Goal: Use online tool/utility: Utilize a website feature to perform a specific function

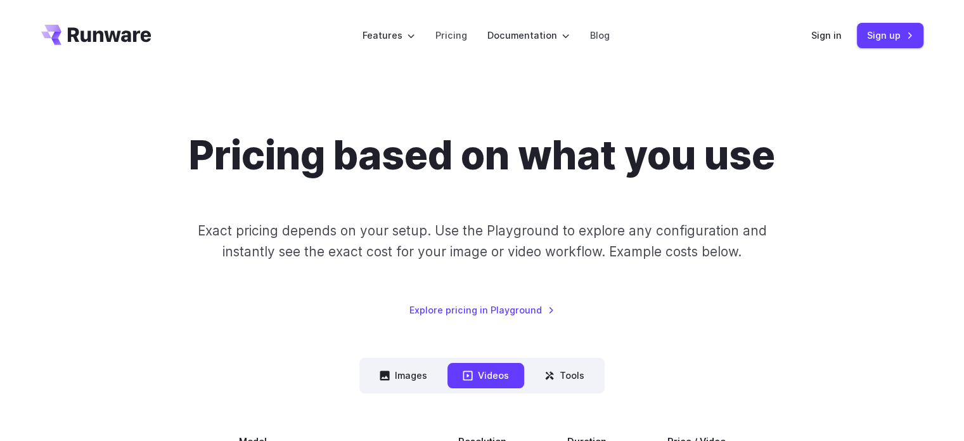
click at [841, 44] on div "Sign in Sign up" at bounding box center [868, 35] width 112 height 25
click at [837, 42] on link "Sign in" at bounding box center [827, 35] width 30 height 15
click at [832, 38] on link "Sign in" at bounding box center [827, 35] width 30 height 15
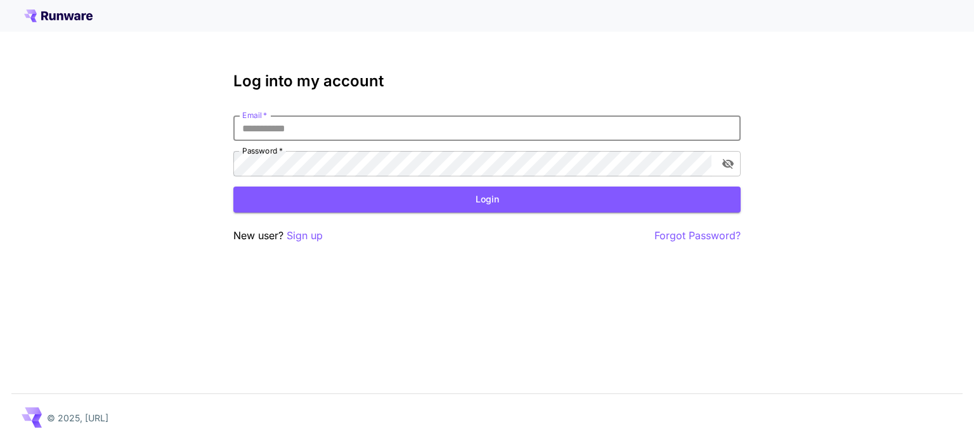
type input "**********"
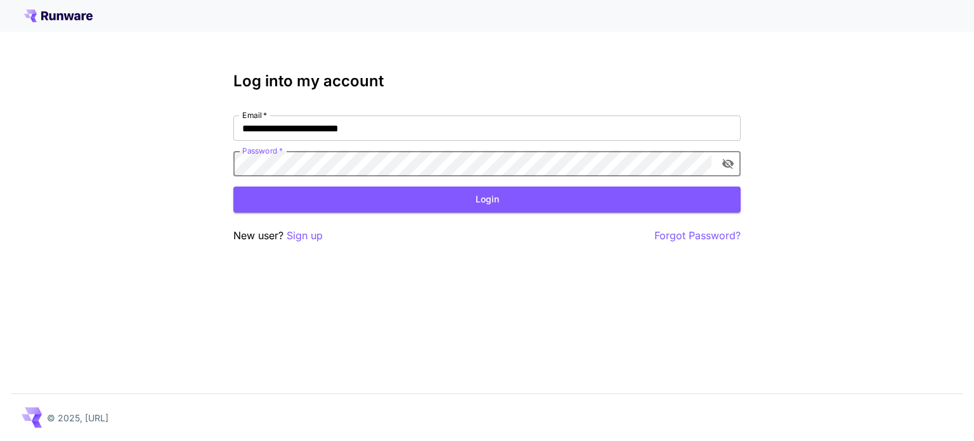
click button "Login" at bounding box center [486, 199] width 507 height 26
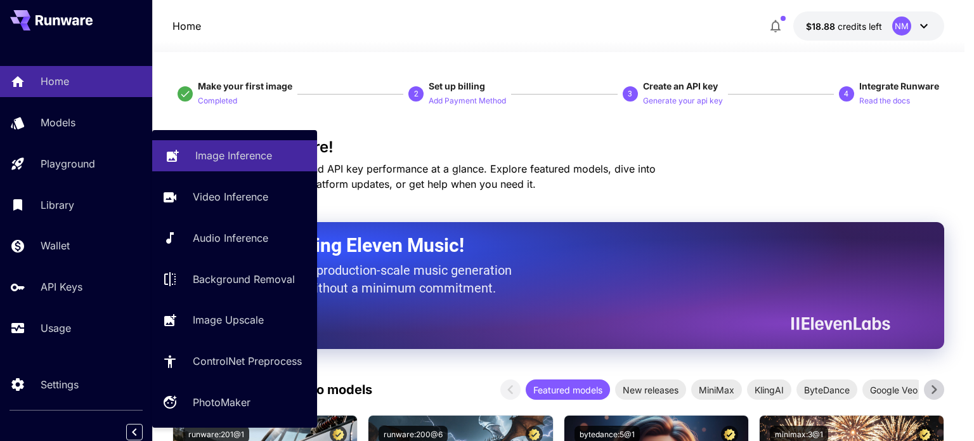
click at [190, 153] on link "Image Inference" at bounding box center [234, 155] width 165 height 31
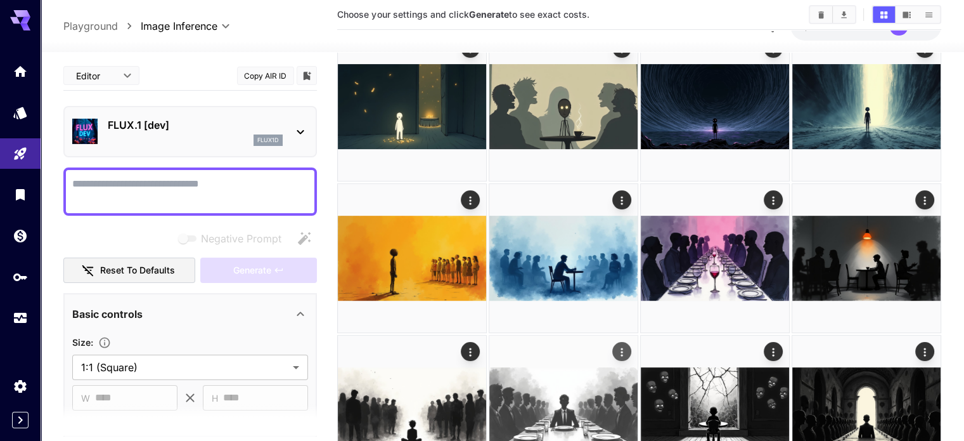
scroll to position [254, 0]
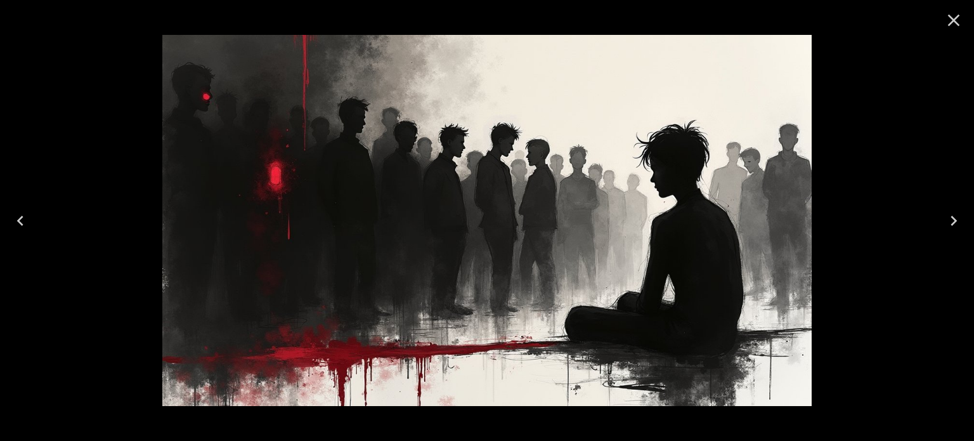
click at [956, 13] on icon "Close" at bounding box center [954, 20] width 20 height 20
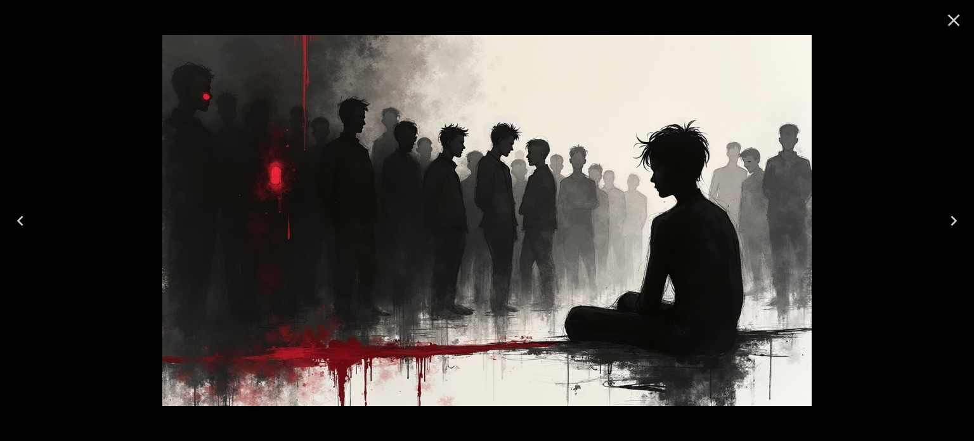
click at [957, 12] on icon "Close" at bounding box center [954, 20] width 20 height 20
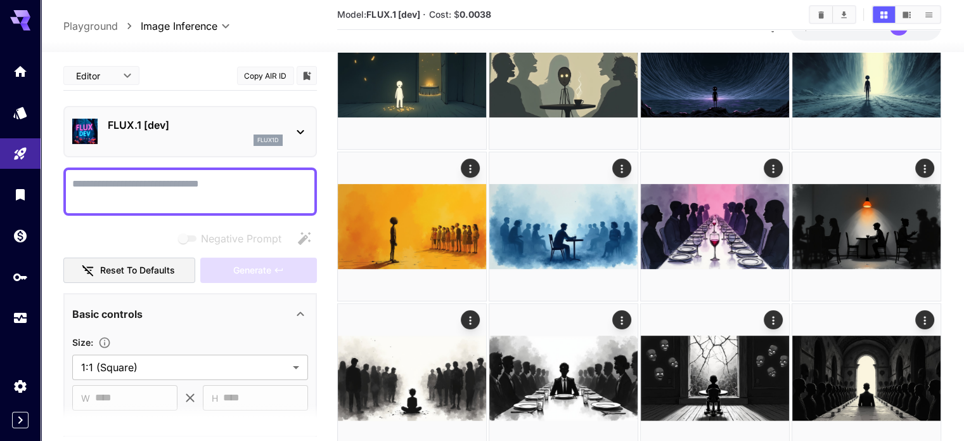
click at [143, 170] on div at bounding box center [190, 191] width 254 height 48
click at [145, 176] on textarea "Negative Prompt" at bounding box center [190, 191] width 236 height 30
paste textarea "**********"
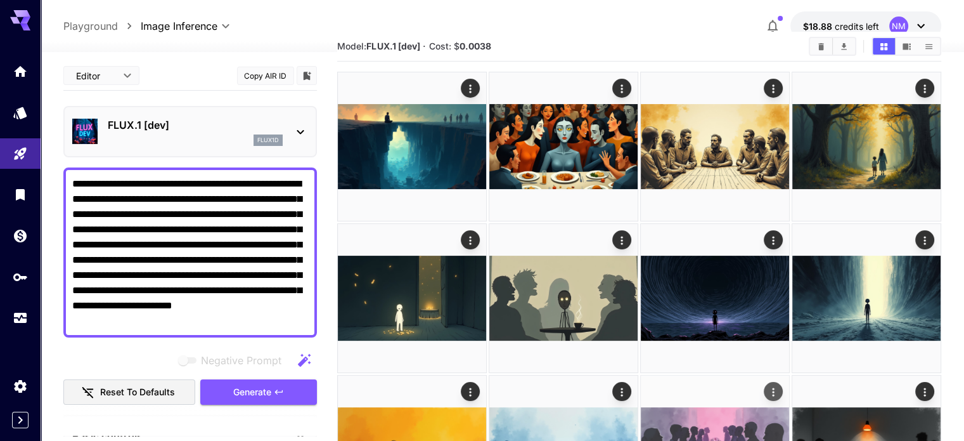
scroll to position [0, 0]
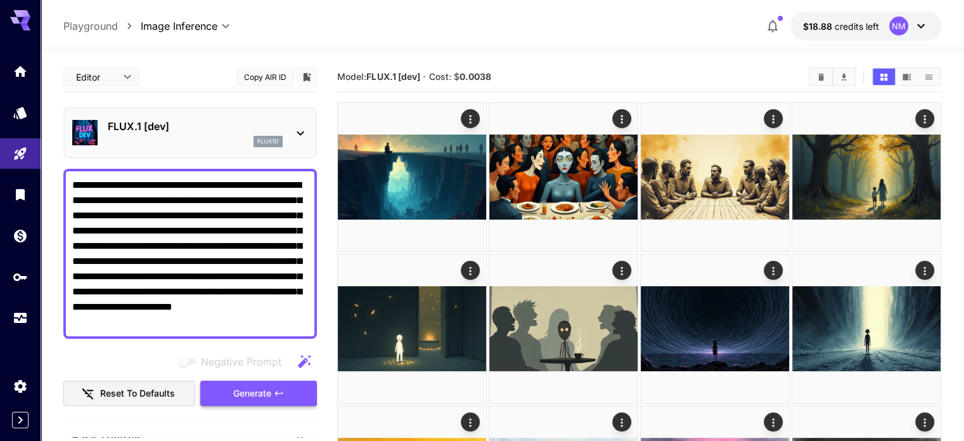
click at [278, 396] on icon "button" at bounding box center [279, 393] width 10 height 10
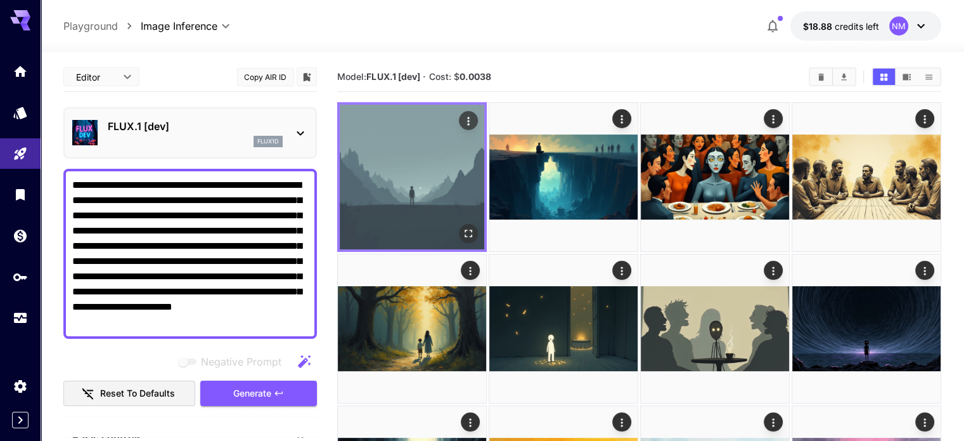
click at [465, 230] on icon "Open in fullscreen" at bounding box center [469, 234] width 8 height 8
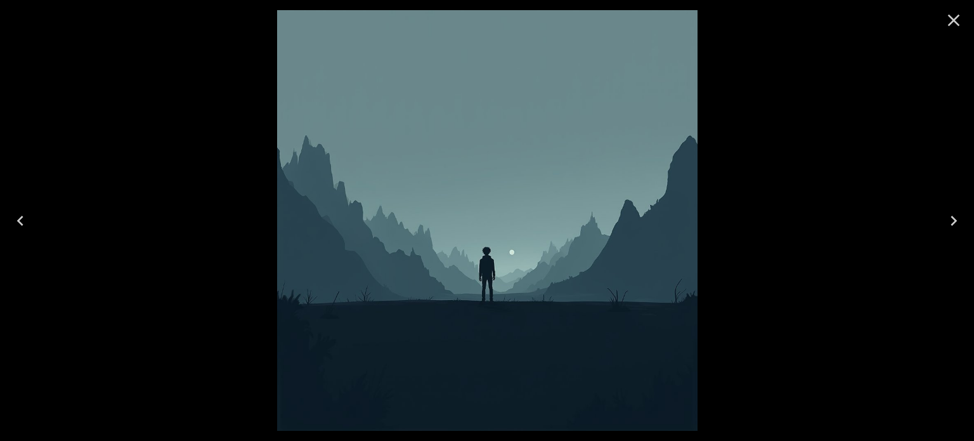
click at [824, 101] on div at bounding box center [487, 220] width 974 height 441
click at [955, 15] on icon "Close" at bounding box center [954, 20] width 20 height 20
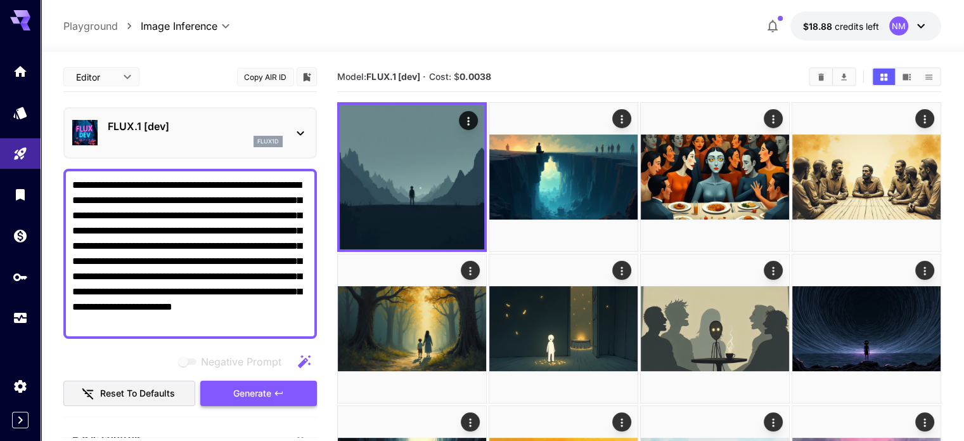
click at [239, 387] on span "Generate" at bounding box center [252, 394] width 38 height 16
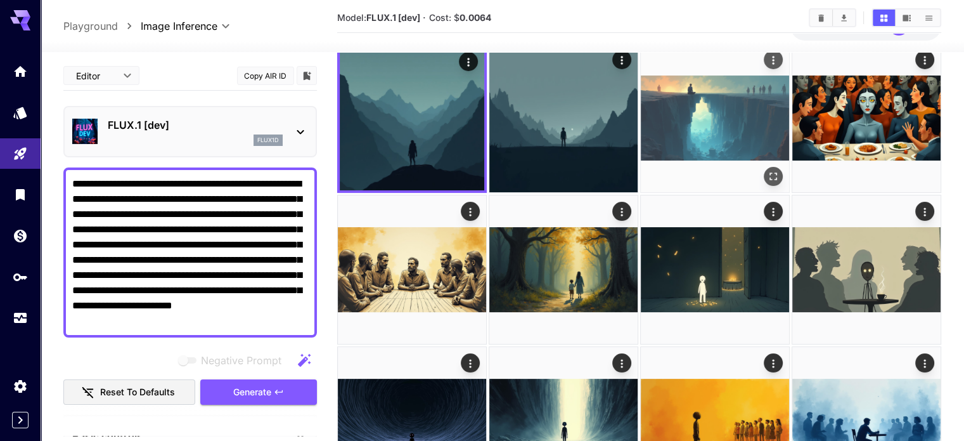
scroll to position [63, 0]
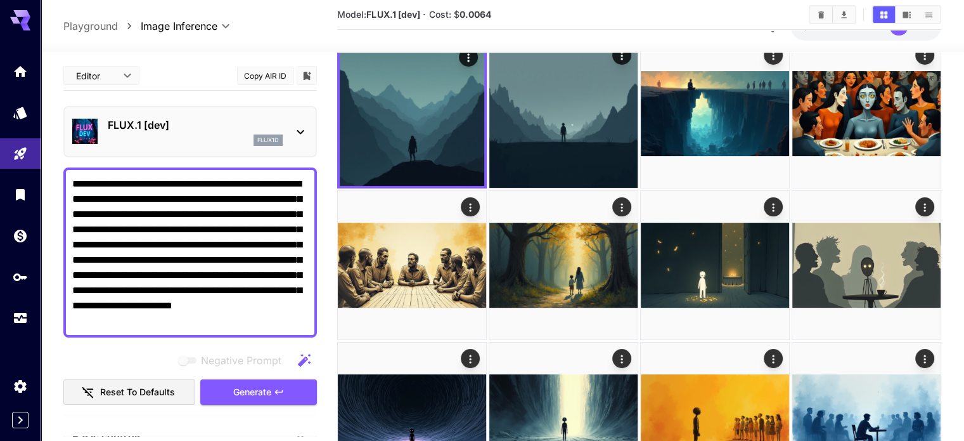
click at [223, 311] on textarea "**********" at bounding box center [190, 252] width 236 height 152
drag, startPoint x: 218, startPoint y: 323, endPoint x: 46, endPoint y: 126, distance: 262.5
paste textarea "**********"
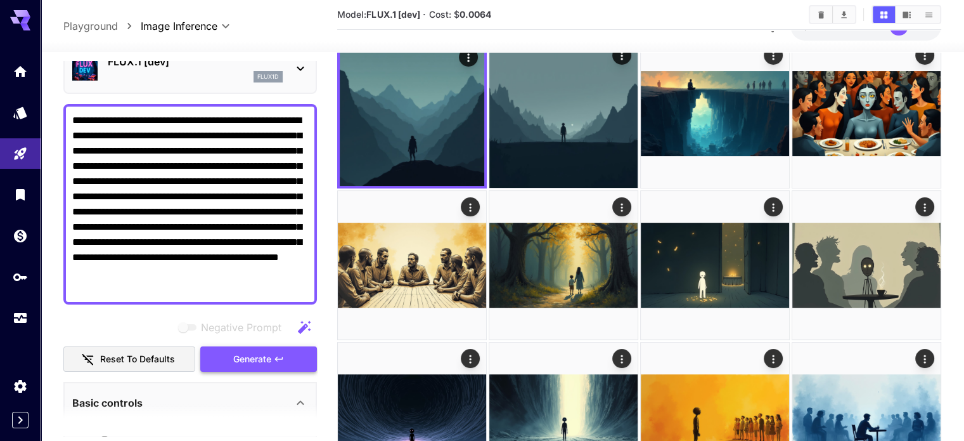
type textarea "**********"
click at [249, 354] on span "Generate" at bounding box center [252, 359] width 38 height 16
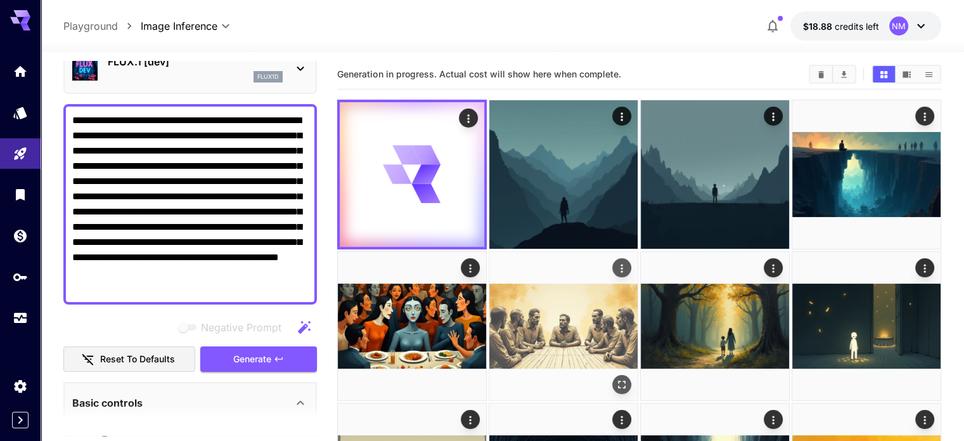
scroll to position [0, 0]
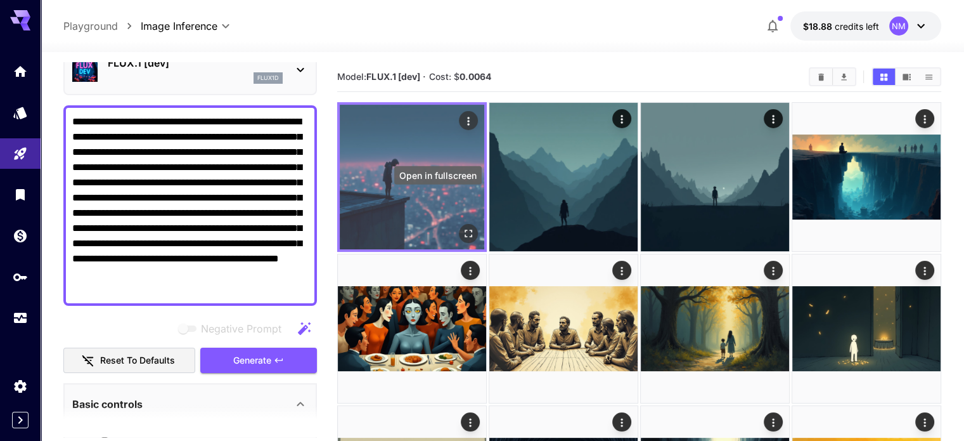
click at [462, 227] on icon "Open in fullscreen" at bounding box center [468, 233] width 13 height 13
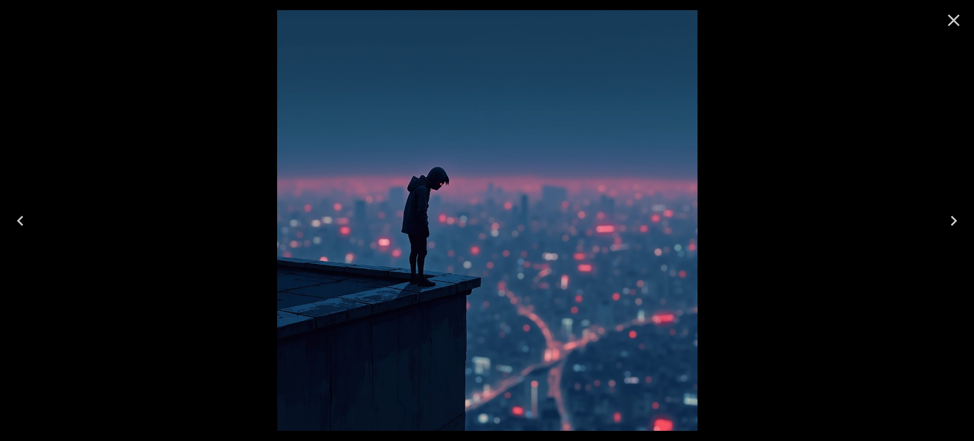
click at [777, 143] on div at bounding box center [487, 220] width 974 height 441
click at [955, 14] on icon "Close" at bounding box center [954, 20] width 20 height 20
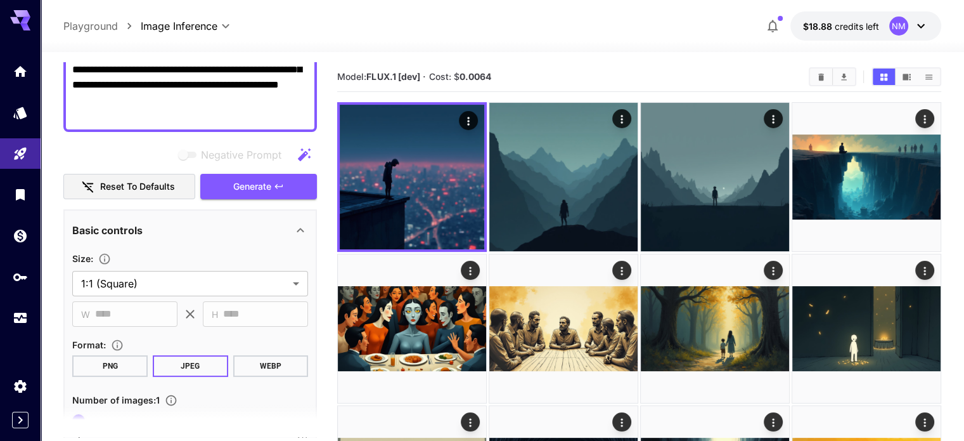
scroll to position [254, 0]
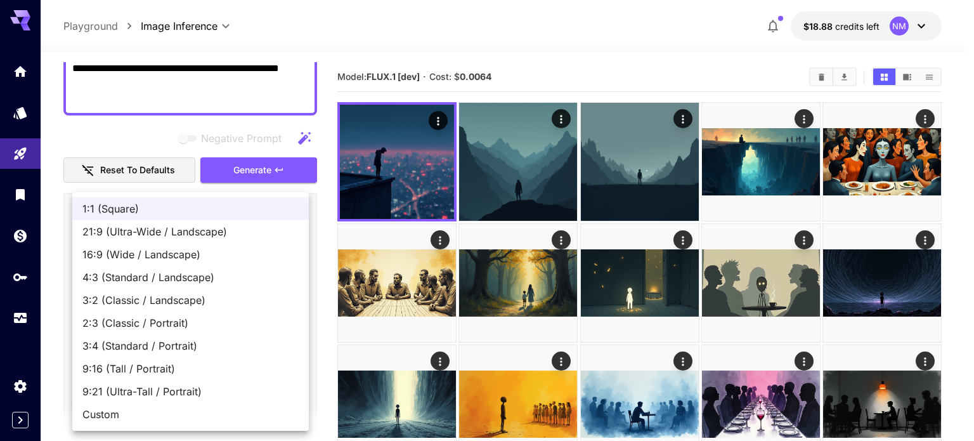
click at [155, 248] on span "16:9 (Wide / Landscape)" at bounding box center [190, 254] width 216 height 15
type input "**********"
type input "****"
type input "***"
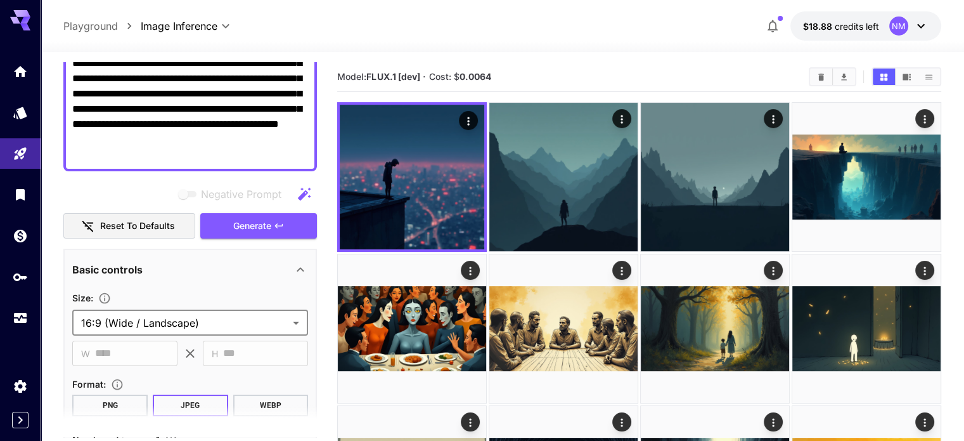
scroll to position [190, 0]
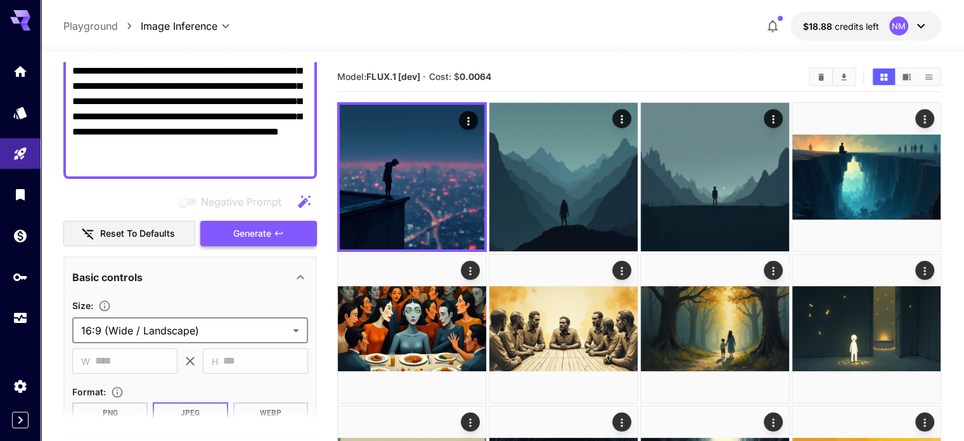
click at [276, 237] on icon "button" at bounding box center [279, 233] width 10 height 10
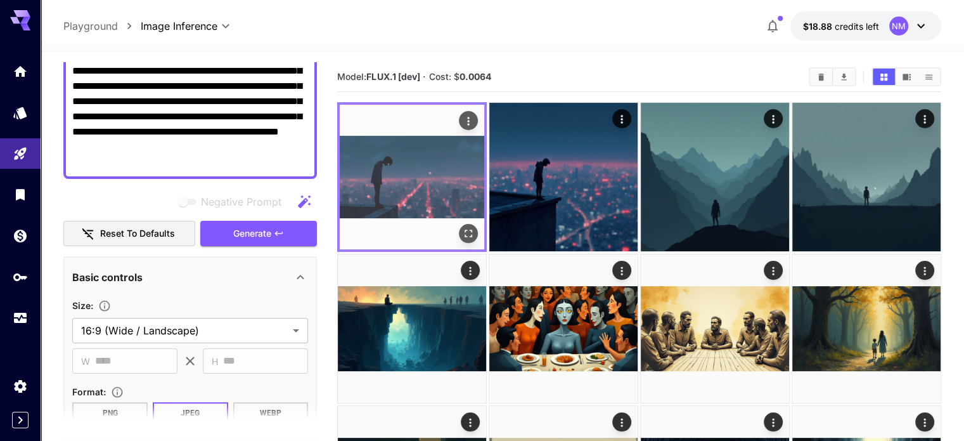
click at [462, 227] on icon "Open in fullscreen" at bounding box center [468, 233] width 13 height 13
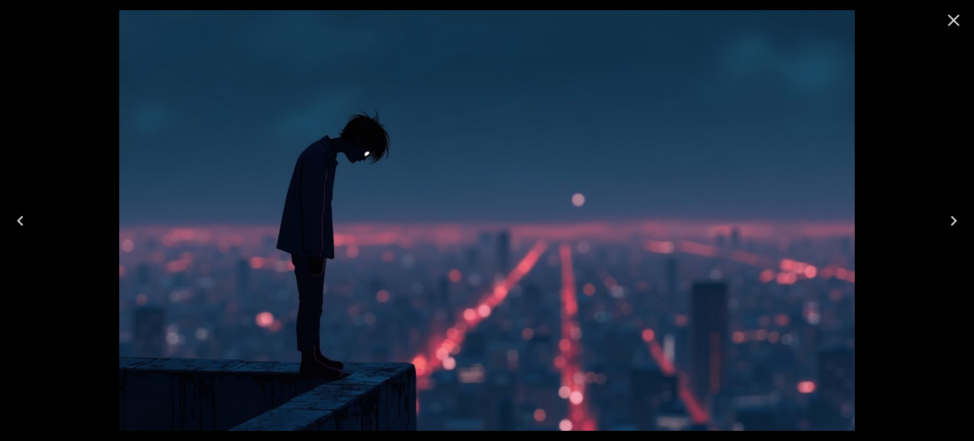
click at [964, 10] on button "Close" at bounding box center [953, 20] width 30 height 30
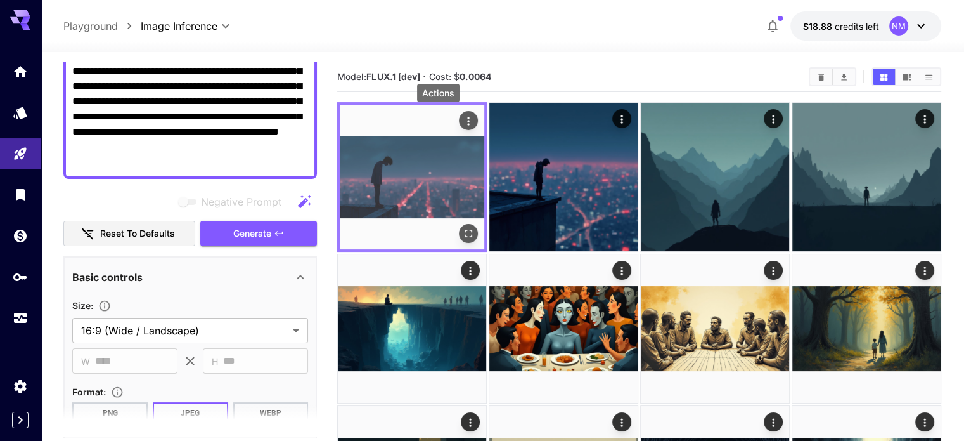
click at [462, 115] on icon "Actions" at bounding box center [468, 121] width 13 height 13
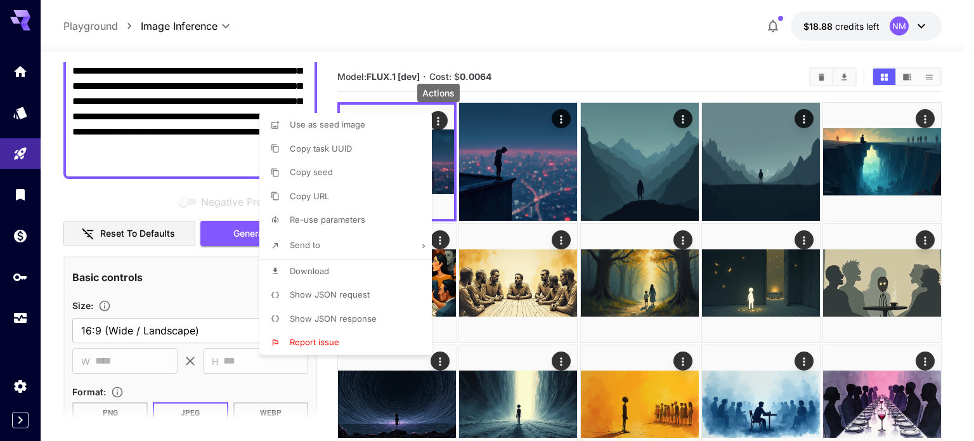
click at [318, 266] on span "Download" at bounding box center [309, 271] width 39 height 10
click at [216, 159] on div at bounding box center [487, 220] width 974 height 441
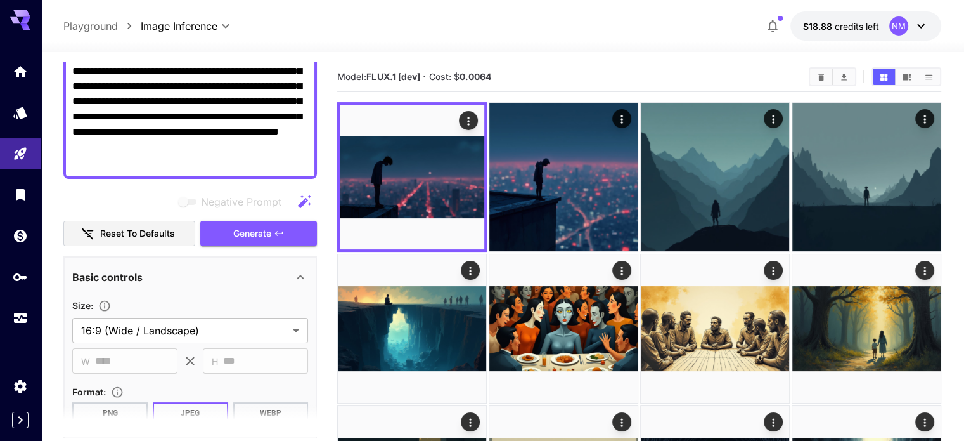
click at [221, 164] on textarea "**********" at bounding box center [190, 78] width 236 height 183
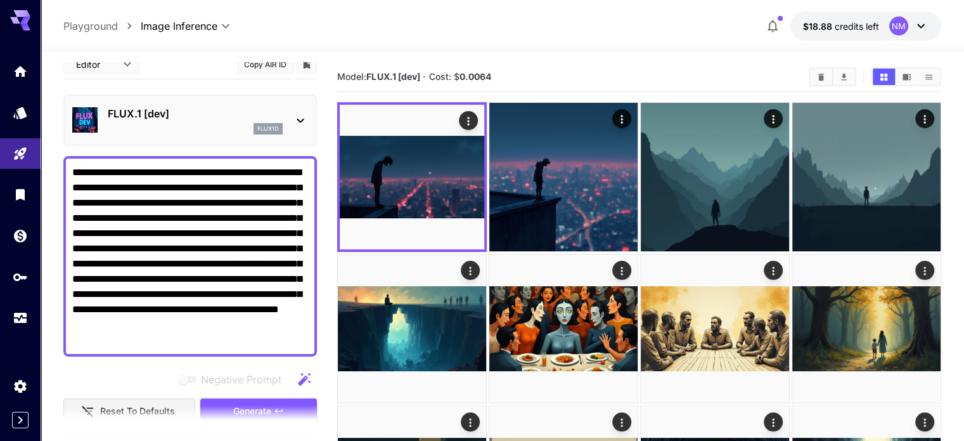
scroll to position [0, 0]
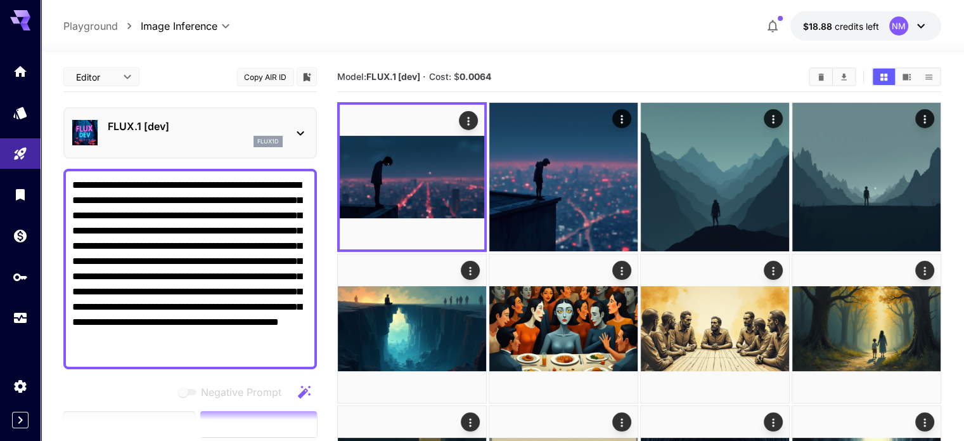
drag, startPoint x: 221, startPoint y: 164, endPoint x: 74, endPoint y: 188, distance: 149.6
click at [74, 188] on textarea "**********" at bounding box center [190, 269] width 236 height 183
paste textarea
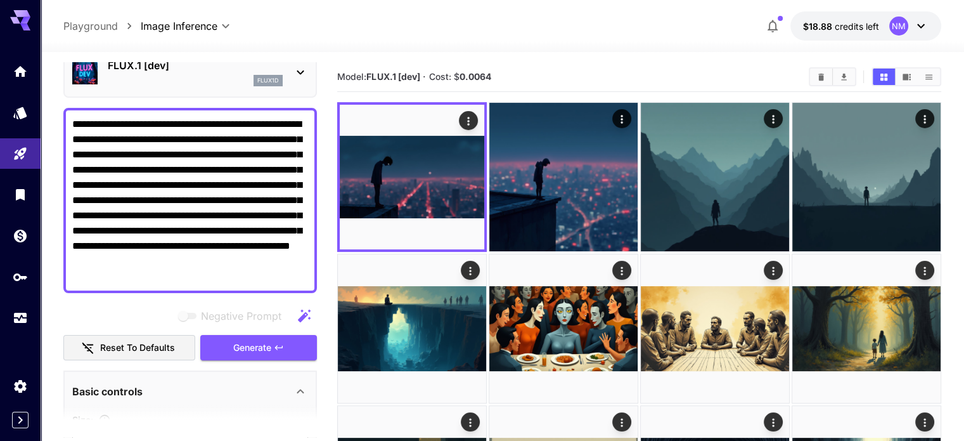
scroll to position [63, 0]
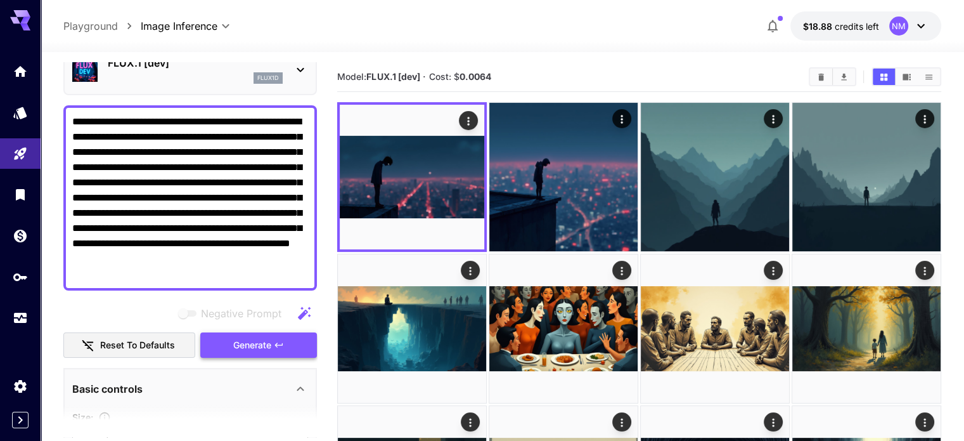
type textarea "**********"
click at [263, 347] on span "Generate" at bounding box center [252, 345] width 38 height 16
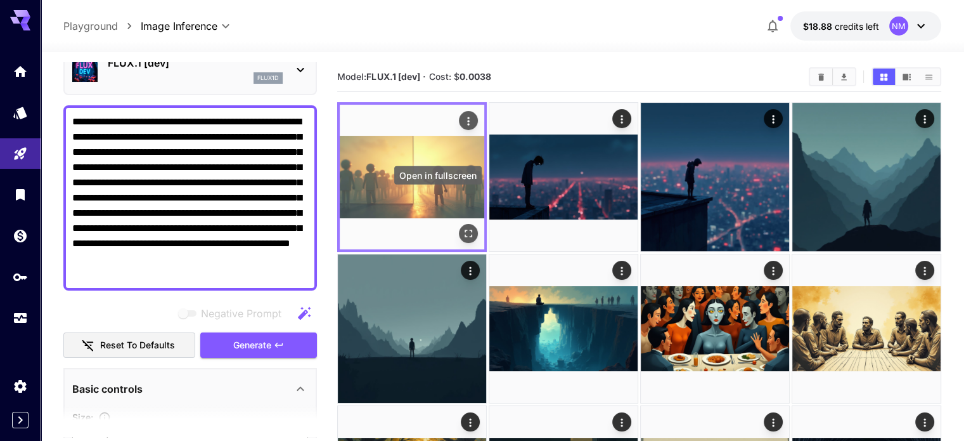
click at [459, 224] on button "Open in fullscreen" at bounding box center [468, 233] width 19 height 19
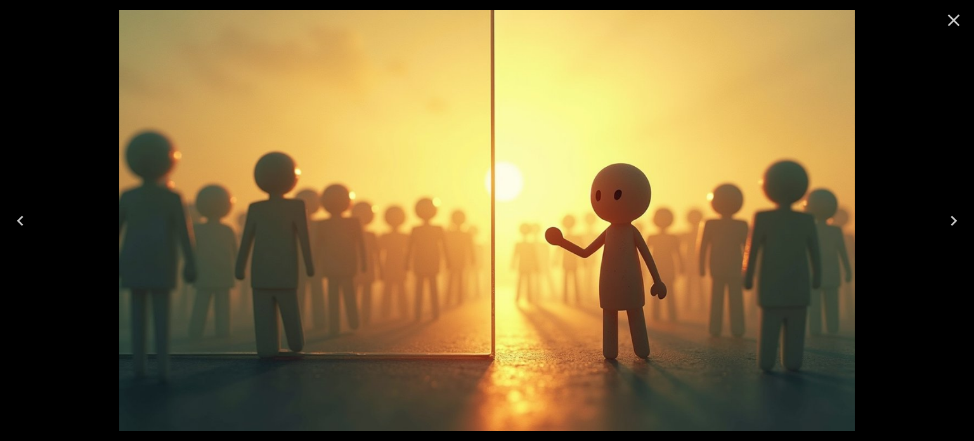
click at [964, 11] on button "Close" at bounding box center [953, 20] width 30 height 30
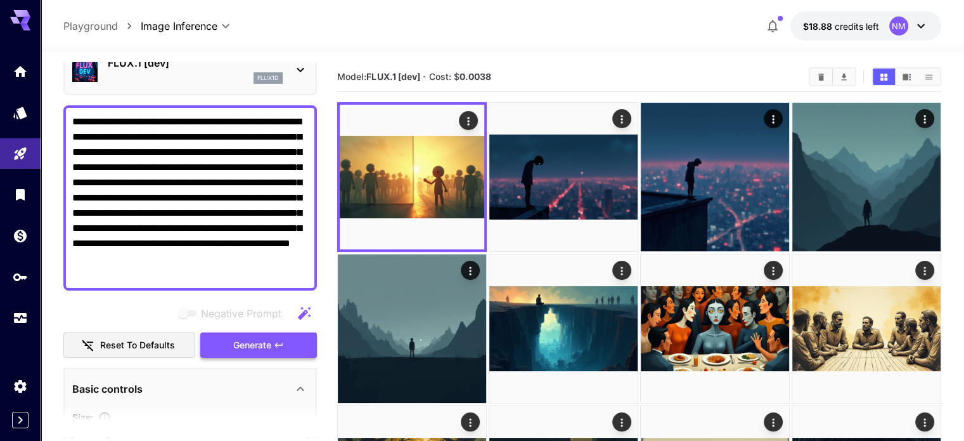
click at [252, 339] on span "Generate" at bounding box center [252, 345] width 38 height 16
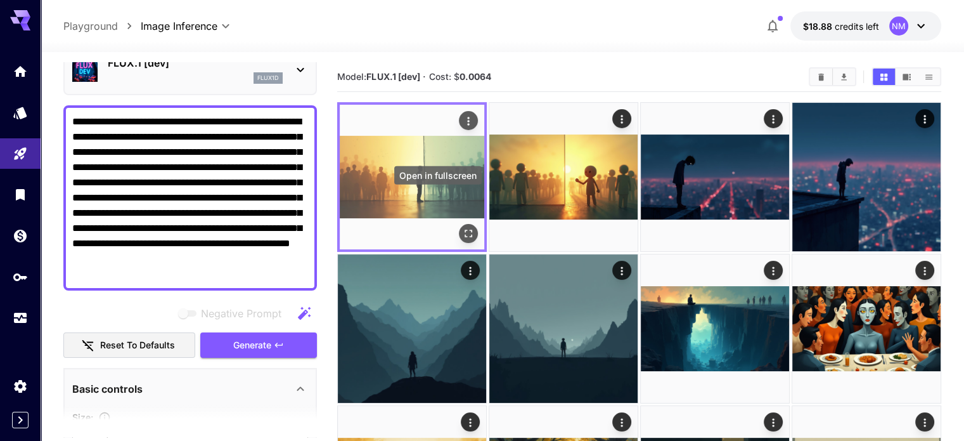
click at [462, 227] on icon "Open in fullscreen" at bounding box center [468, 233] width 13 height 13
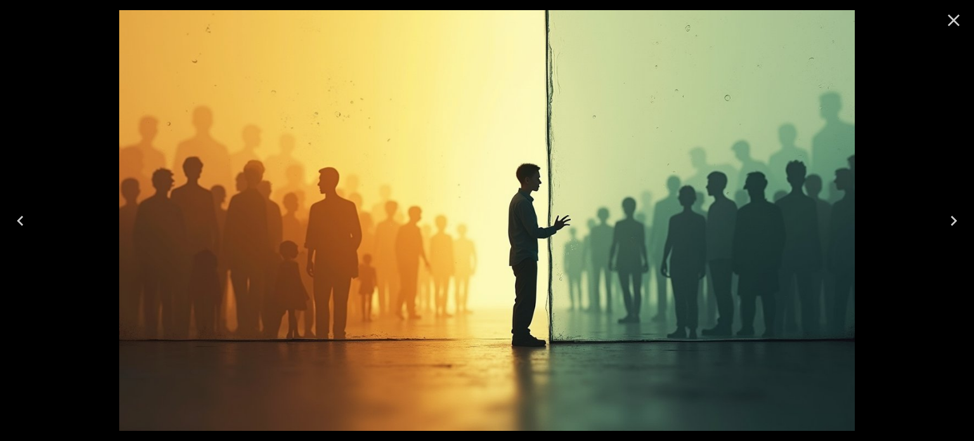
click at [957, 21] on icon "Close" at bounding box center [954, 20] width 20 height 20
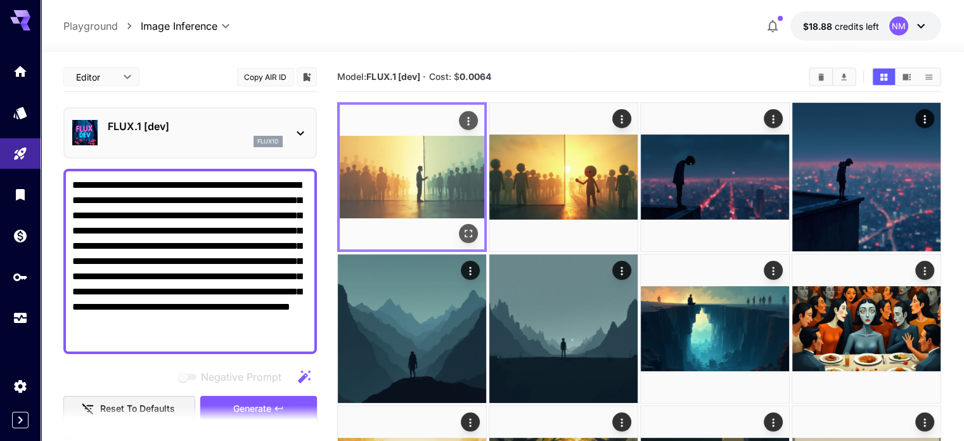
scroll to position [63, 0]
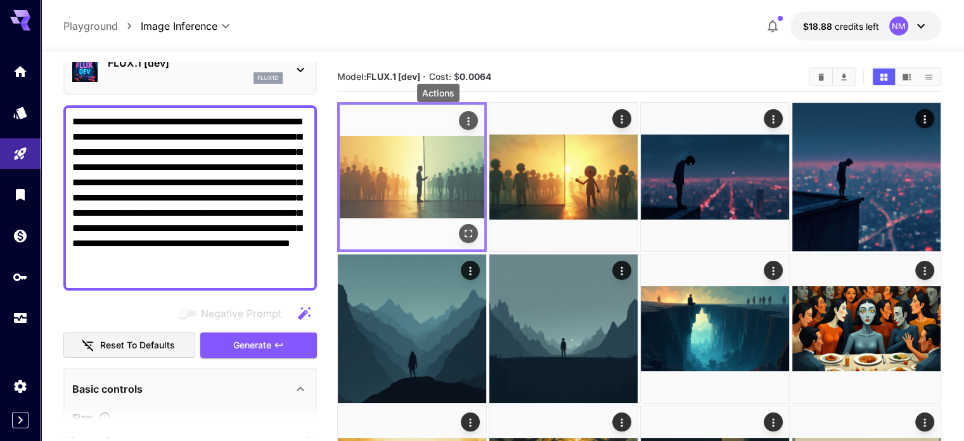
click at [439, 111] on div "Actions" at bounding box center [438, 96] width 45 height 29
click at [462, 119] on icon "Actions" at bounding box center [468, 121] width 13 height 13
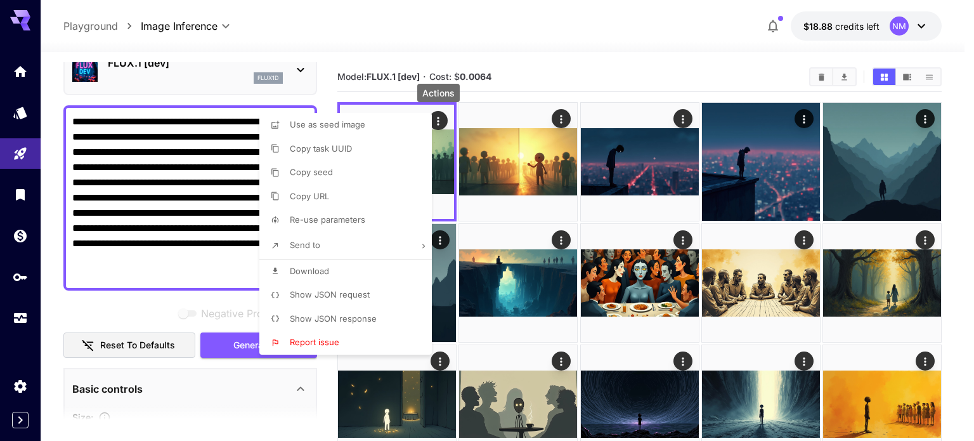
click at [350, 268] on li "Download" at bounding box center [349, 271] width 180 height 24
click at [238, 273] on div at bounding box center [487, 220] width 974 height 441
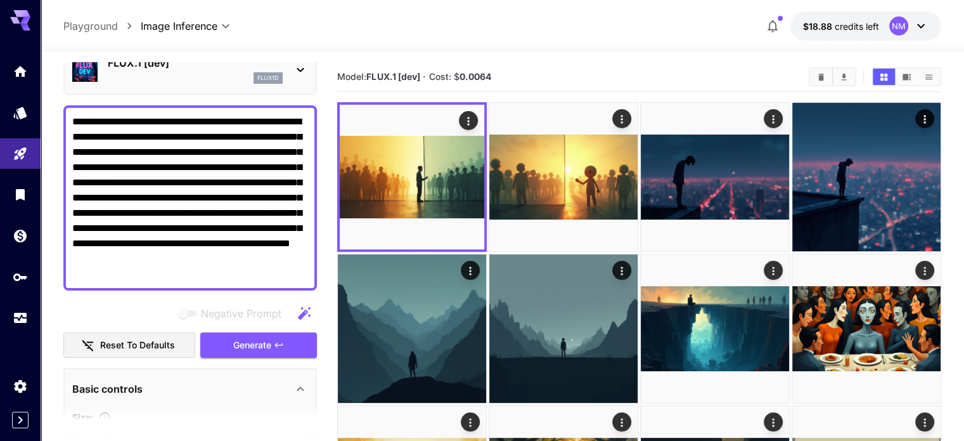
drag, startPoint x: 237, startPoint y: 273, endPoint x: 56, endPoint y: 104, distance: 246.7
paste textarea
click at [254, 343] on span "Generate" at bounding box center [252, 345] width 38 height 16
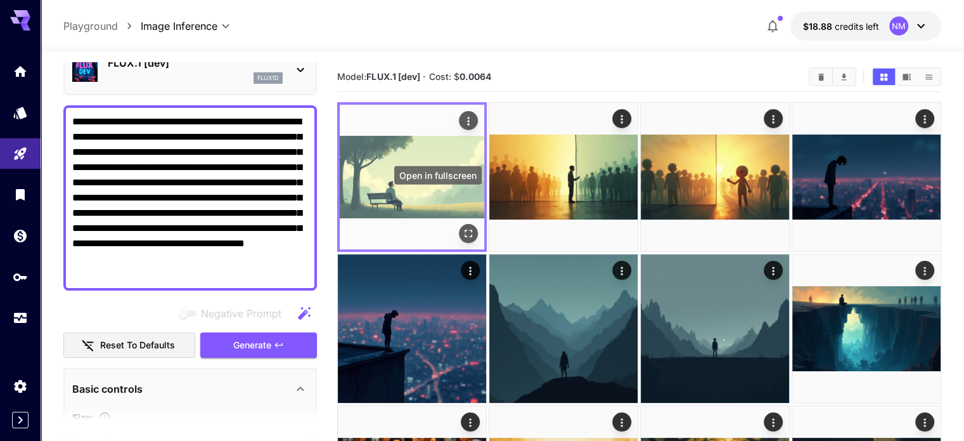
click at [462, 227] on icon "Open in fullscreen" at bounding box center [468, 233] width 13 height 13
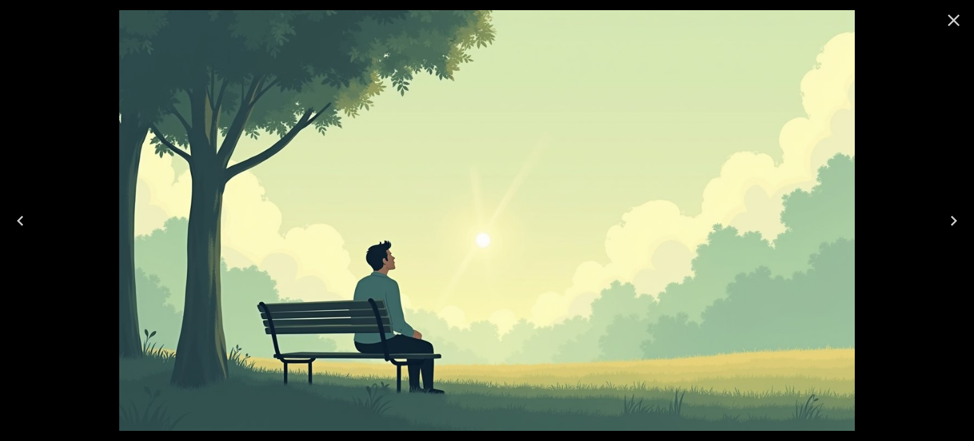
click at [961, 19] on icon "Close" at bounding box center [954, 20] width 20 height 20
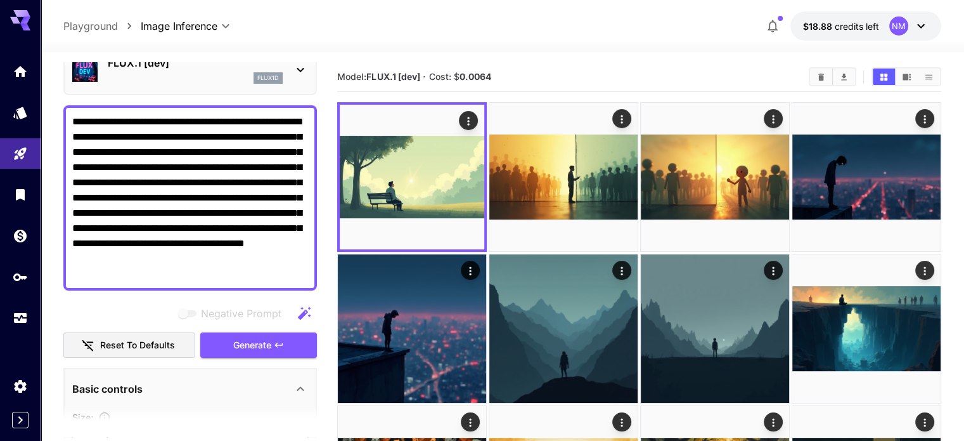
drag, startPoint x: 232, startPoint y: 277, endPoint x: 64, endPoint y: 111, distance: 236.3
click at [64, 111] on div "**********" at bounding box center [190, 197] width 254 height 185
paste textarea "**********"
click at [267, 339] on span "Generate" at bounding box center [252, 345] width 38 height 16
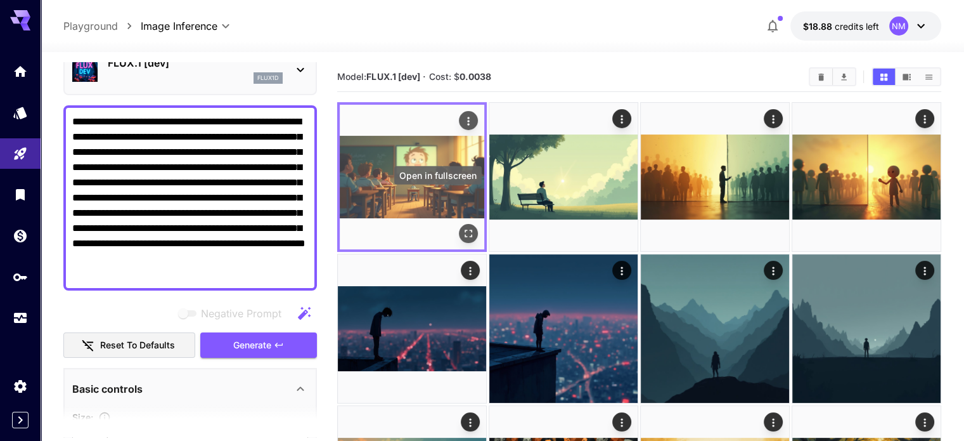
click at [462, 227] on icon "Open in fullscreen" at bounding box center [468, 233] width 13 height 13
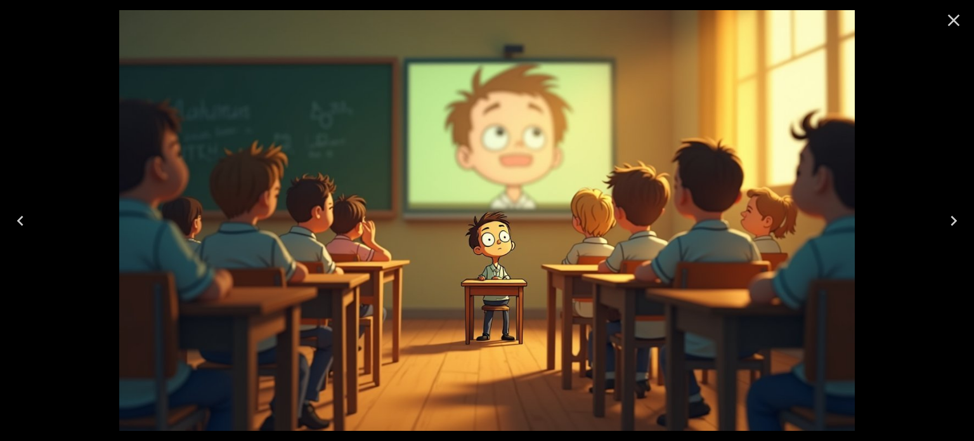
click at [945, 22] on icon "Close" at bounding box center [954, 20] width 20 height 20
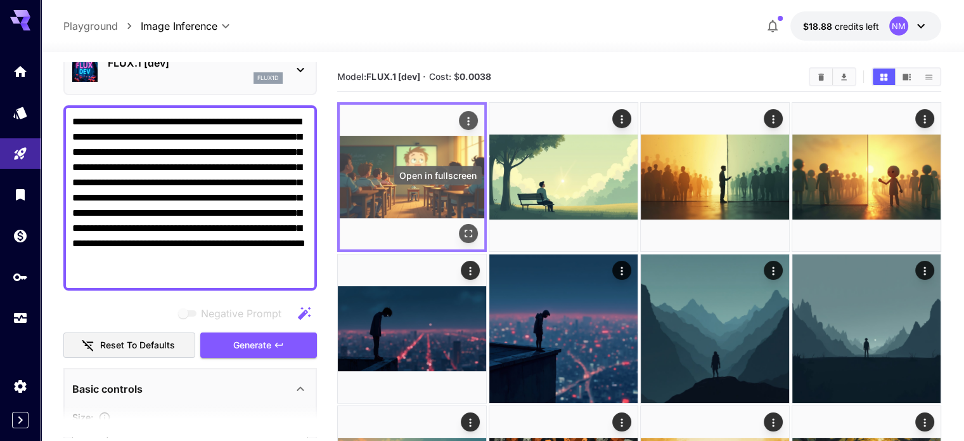
click at [462, 227] on icon "Open in fullscreen" at bounding box center [468, 233] width 13 height 13
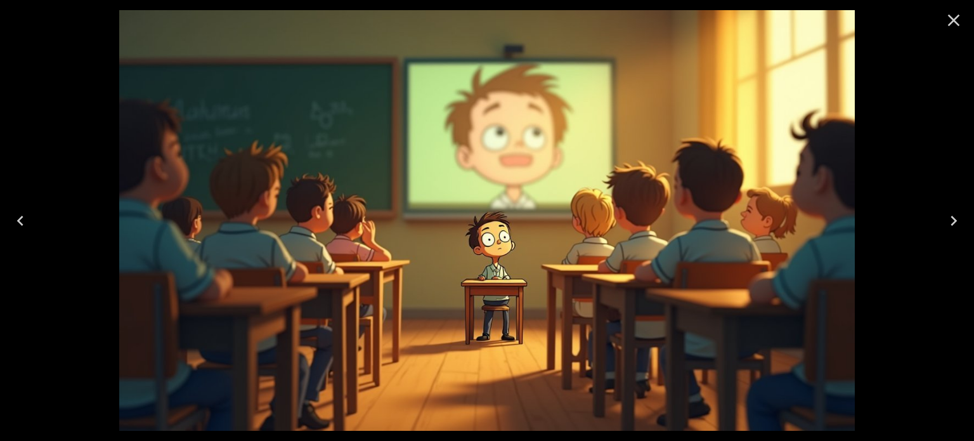
click at [959, 13] on icon "Close" at bounding box center [954, 20] width 20 height 20
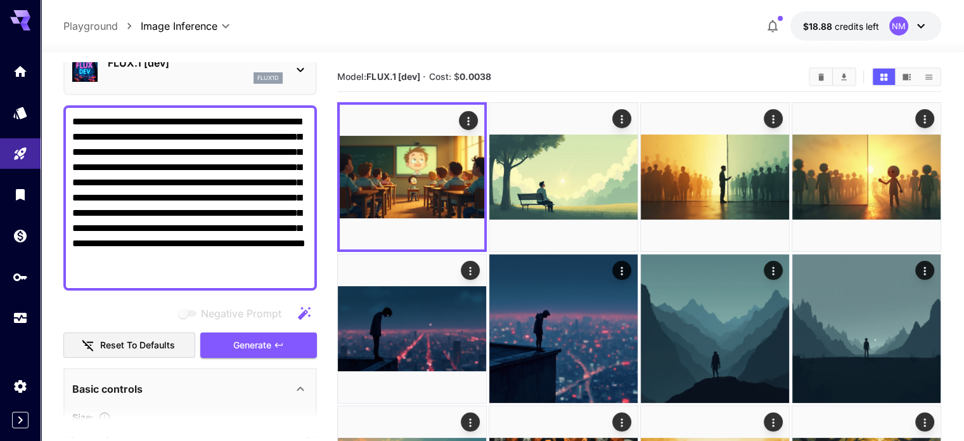
drag, startPoint x: 276, startPoint y: 267, endPoint x: 35, endPoint y: 93, distance: 297.6
paste textarea
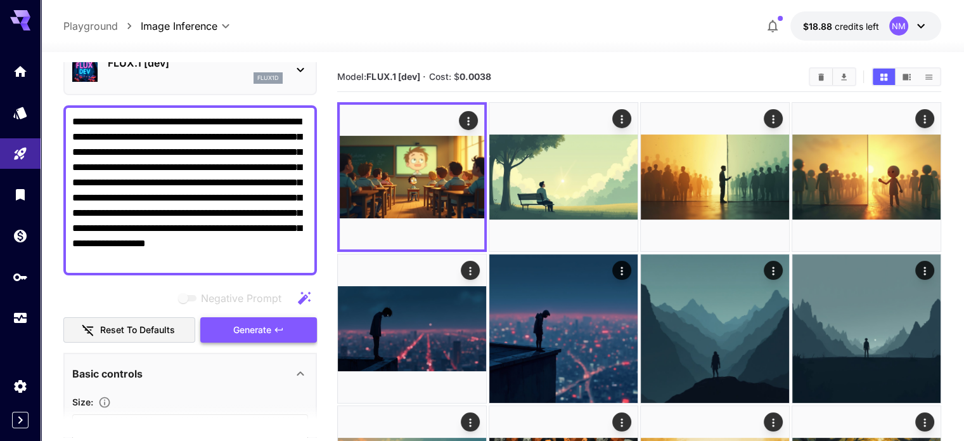
click at [261, 322] on span "Generate" at bounding box center [252, 330] width 38 height 16
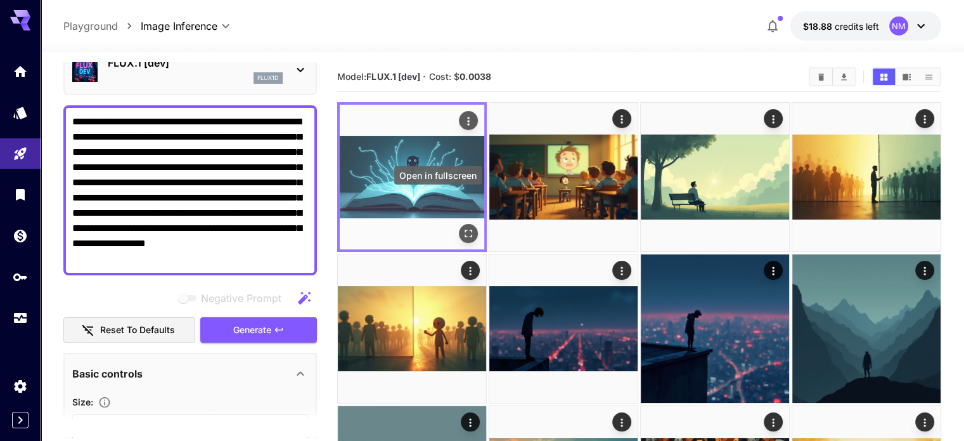
click at [459, 224] on button "Open in fullscreen" at bounding box center [468, 233] width 19 height 19
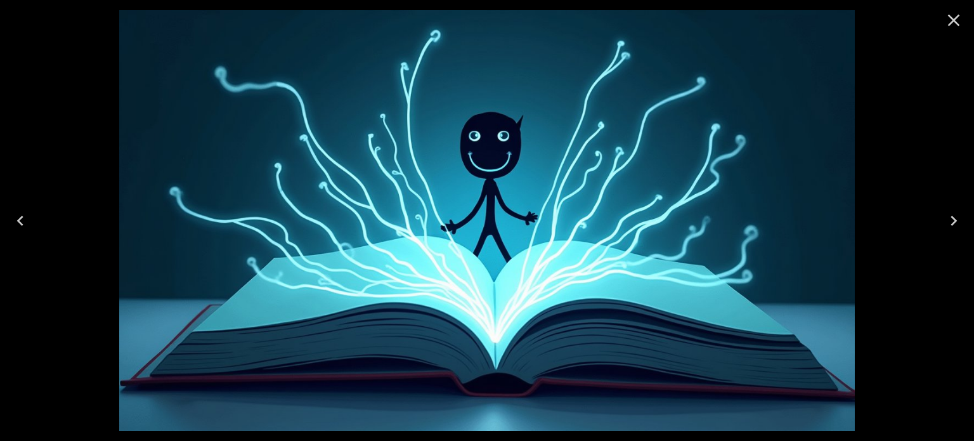
click at [954, 15] on icon "Close" at bounding box center [954, 20] width 20 height 20
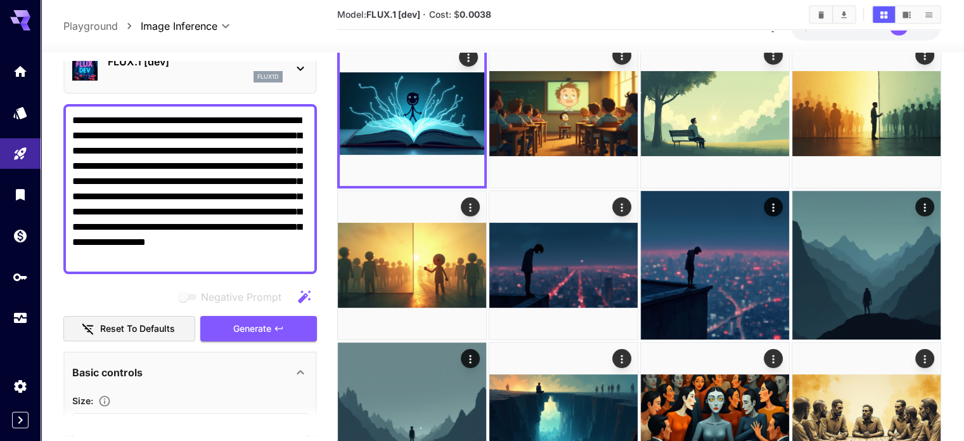
click at [275, 327] on icon "button" at bounding box center [279, 328] width 10 height 10
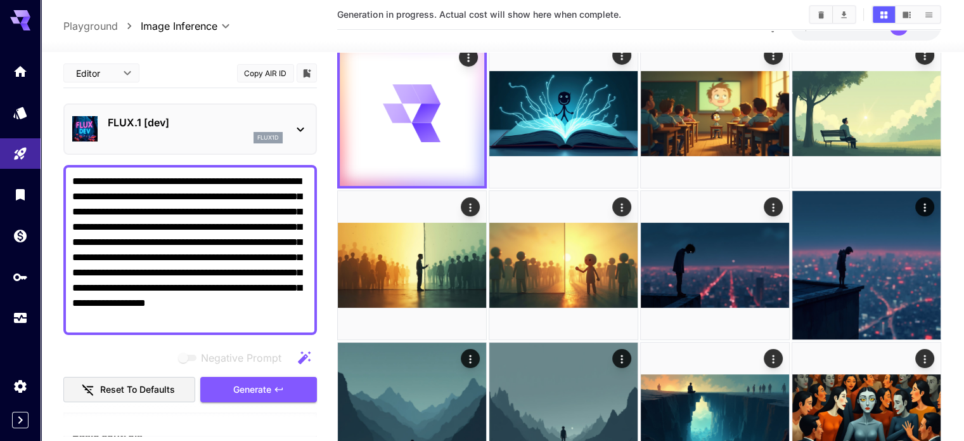
scroll to position [0, 0]
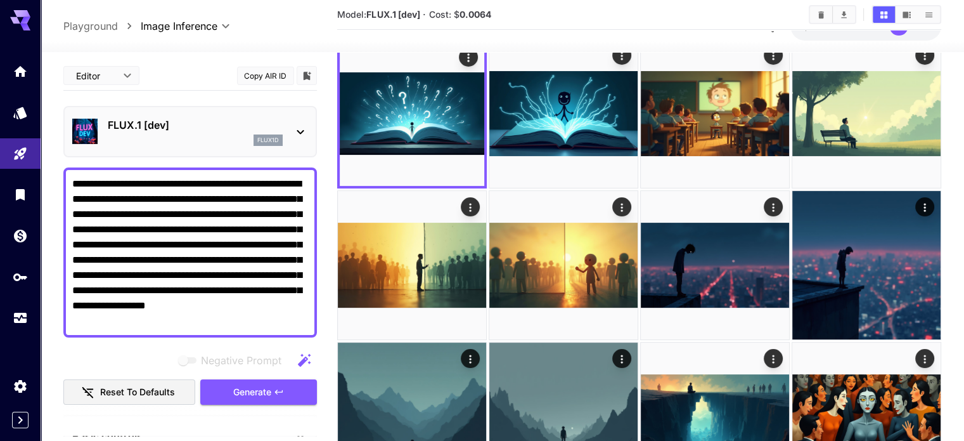
drag, startPoint x: 282, startPoint y: 323, endPoint x: 30, endPoint y: 174, distance: 293.4
paste textarea "**********"
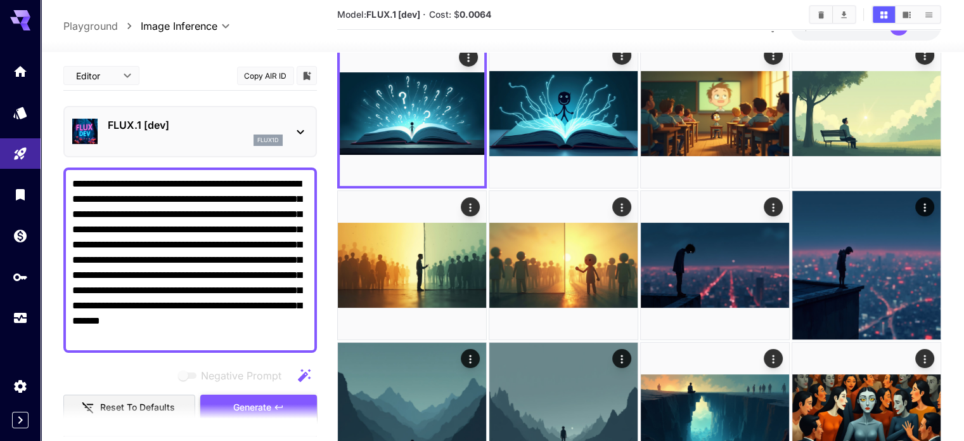
click at [289, 402] on button "Generate" at bounding box center [258, 407] width 117 height 26
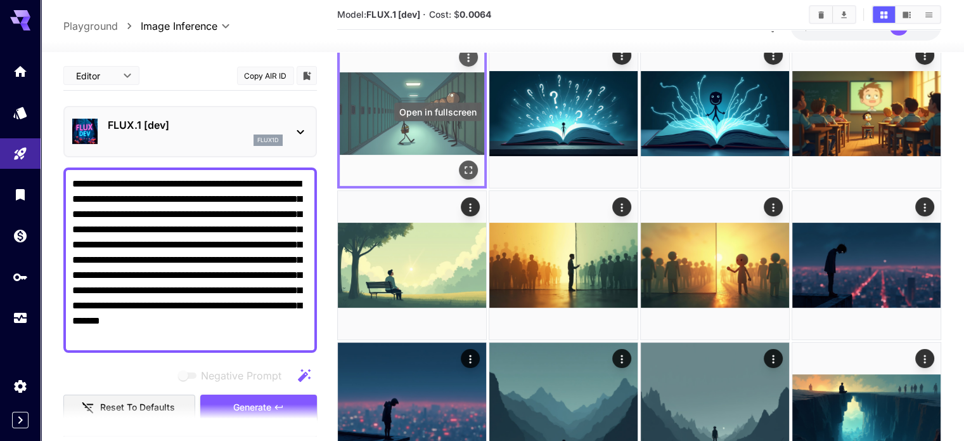
click at [462, 164] on icon "Open in fullscreen" at bounding box center [468, 170] width 13 height 13
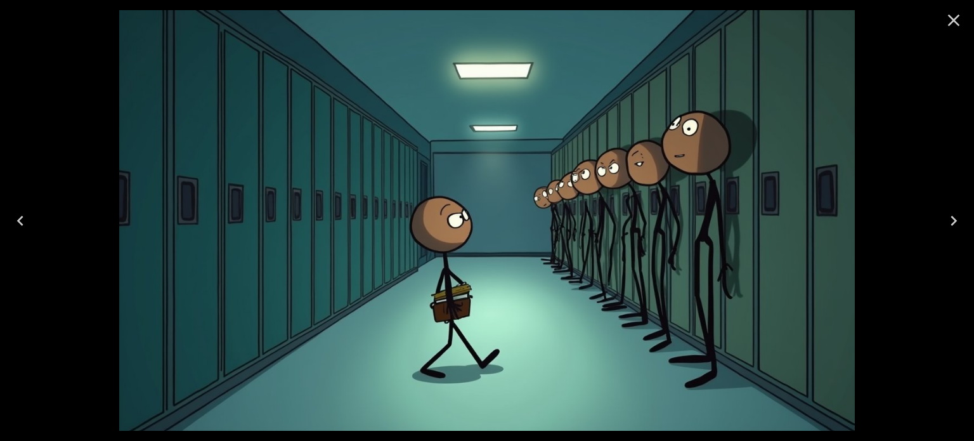
click at [947, 22] on icon "Close" at bounding box center [954, 20] width 20 height 20
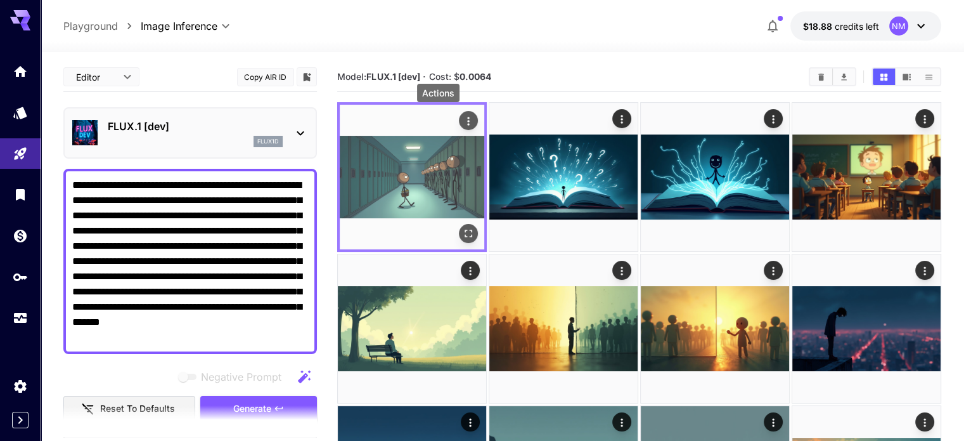
click at [462, 118] on icon "Actions" at bounding box center [468, 121] width 13 height 13
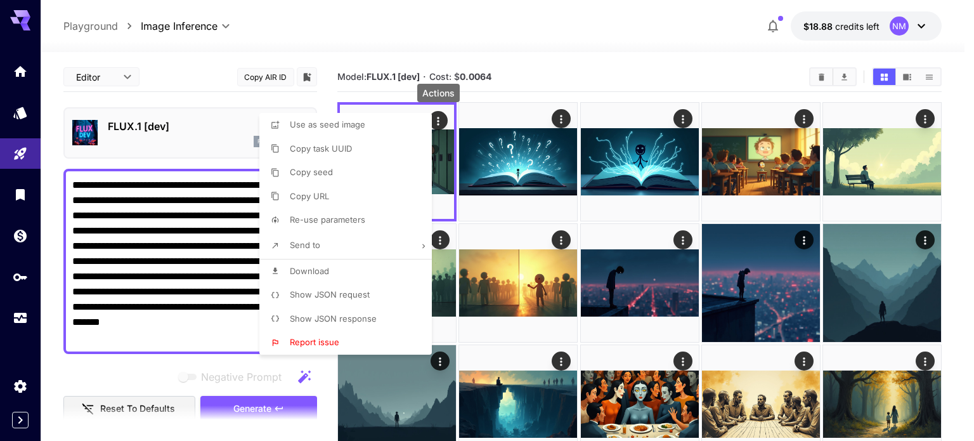
click at [335, 270] on li "Download" at bounding box center [349, 271] width 180 height 24
click at [679, 117] on div at bounding box center [487, 220] width 974 height 441
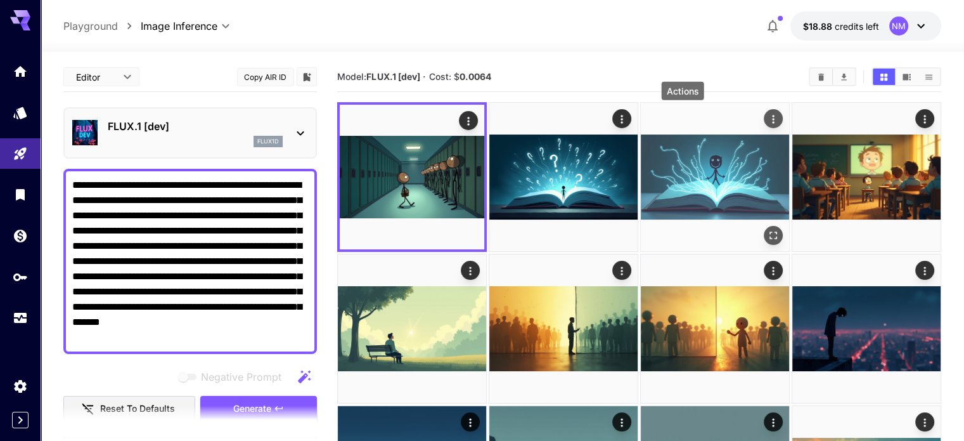
click at [767, 117] on icon "Actions" at bounding box center [773, 119] width 13 height 13
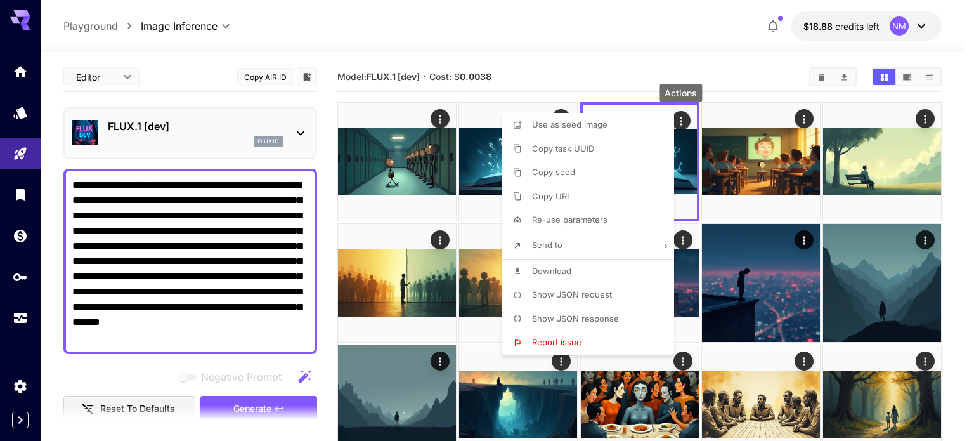
click at [539, 273] on span "Download" at bounding box center [551, 271] width 39 height 10
click at [809, 113] on div at bounding box center [487, 220] width 974 height 441
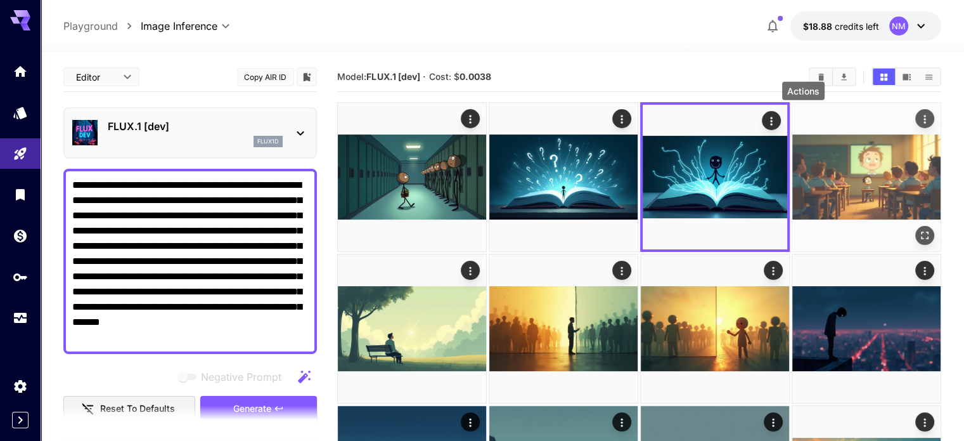
click at [919, 115] on icon "Actions" at bounding box center [925, 119] width 13 height 13
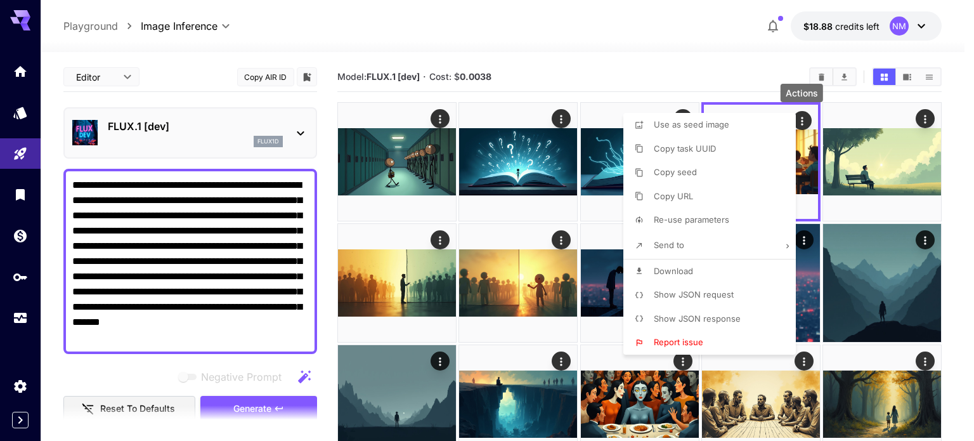
click at [661, 269] on span "Download" at bounding box center [673, 271] width 39 height 10
click at [682, 48] on div at bounding box center [487, 220] width 974 height 441
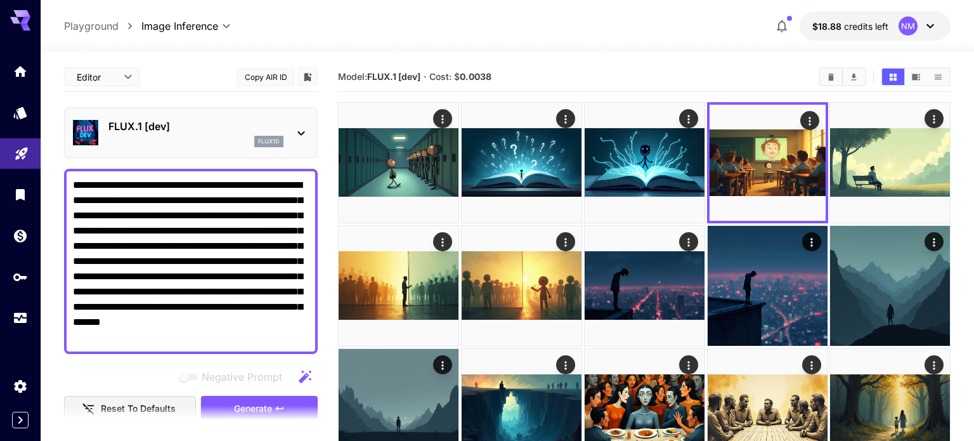
drag, startPoint x: 239, startPoint y: 340, endPoint x: 16, endPoint y: 160, distance: 286.3
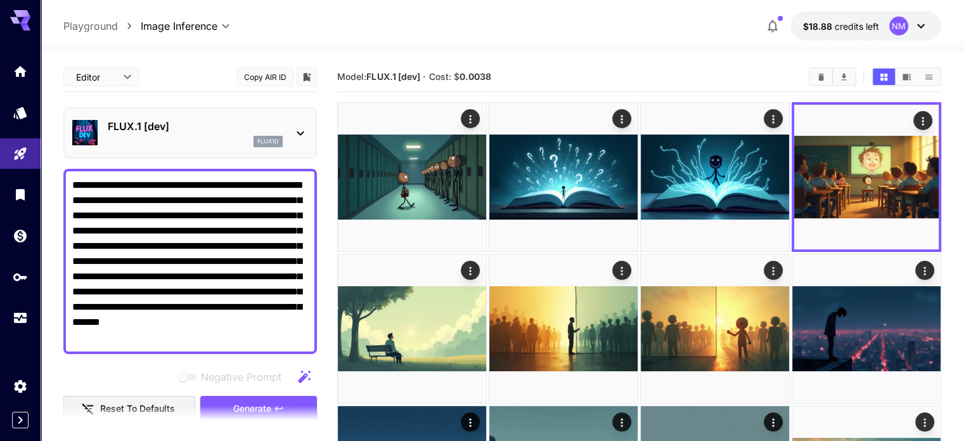
paste textarea
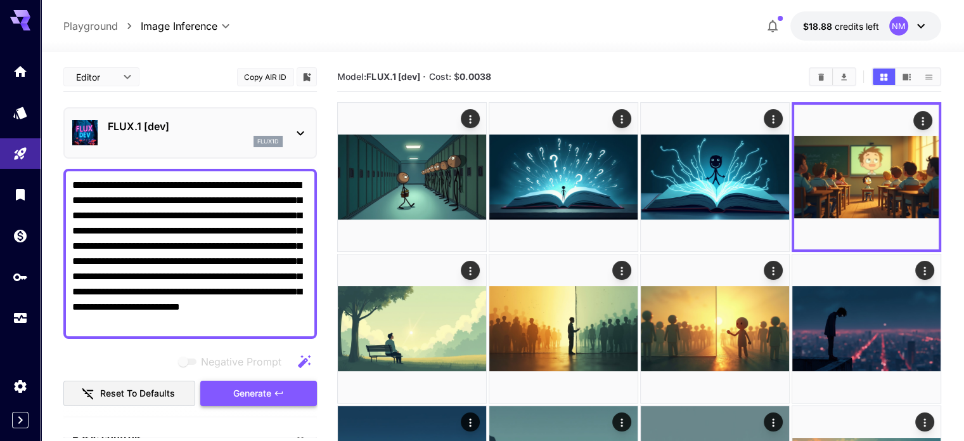
click at [264, 387] on span "Generate" at bounding box center [252, 394] width 38 height 16
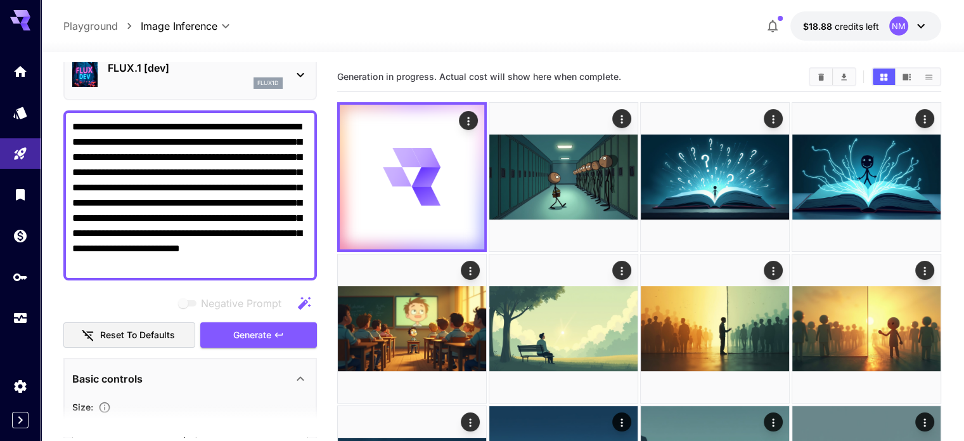
scroll to position [63, 0]
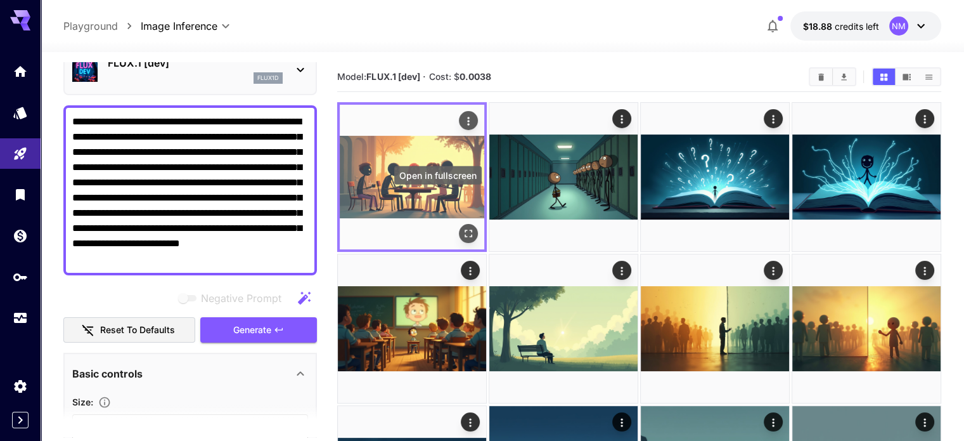
click at [465, 230] on icon "Open in fullscreen" at bounding box center [469, 234] width 8 height 8
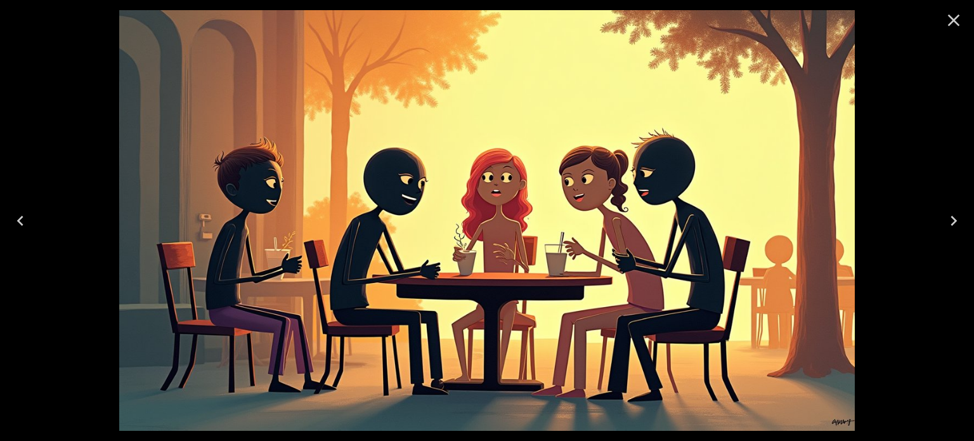
click at [956, 21] on icon "Close" at bounding box center [954, 20] width 20 height 20
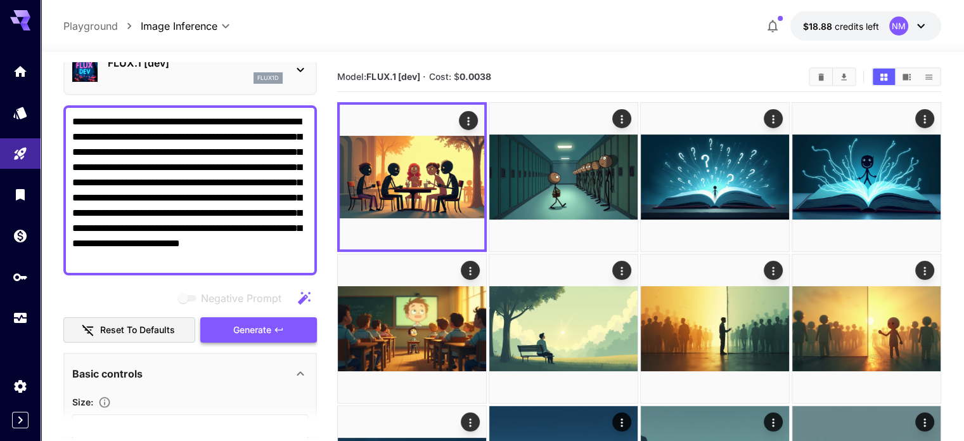
click at [282, 325] on icon "button" at bounding box center [279, 330] width 10 height 10
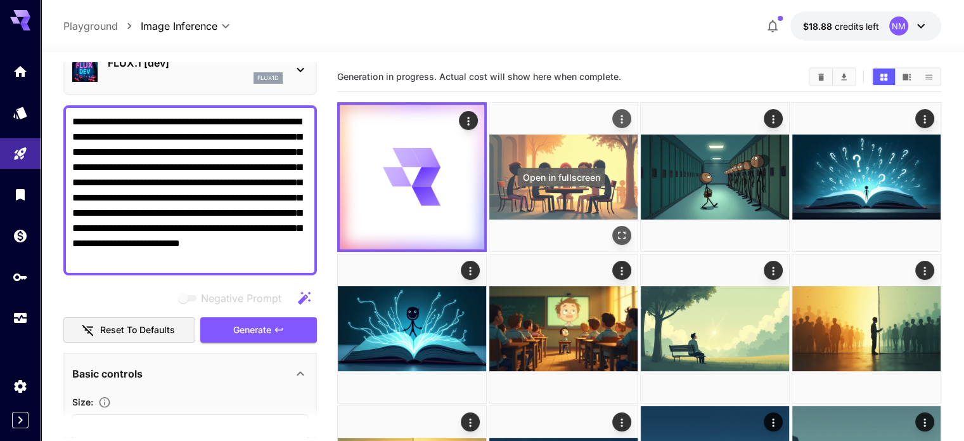
click at [613, 226] on button "Open in fullscreen" at bounding box center [622, 235] width 19 height 19
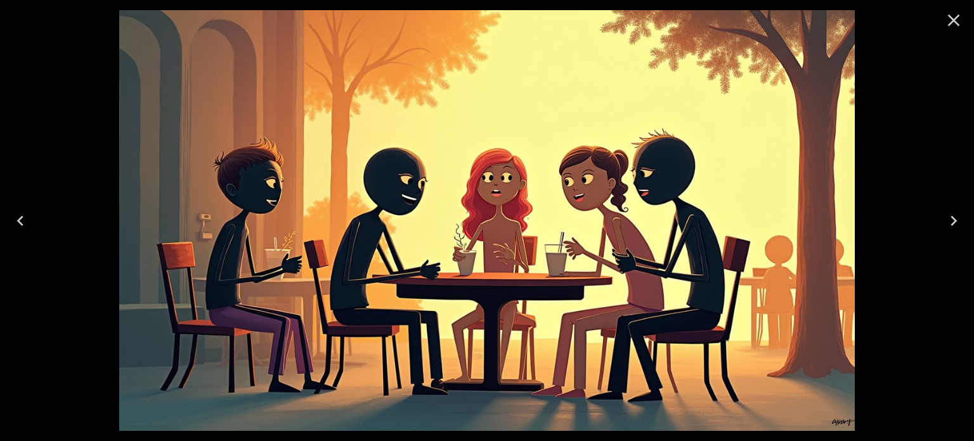
click at [946, 28] on icon "Close" at bounding box center [954, 20] width 20 height 20
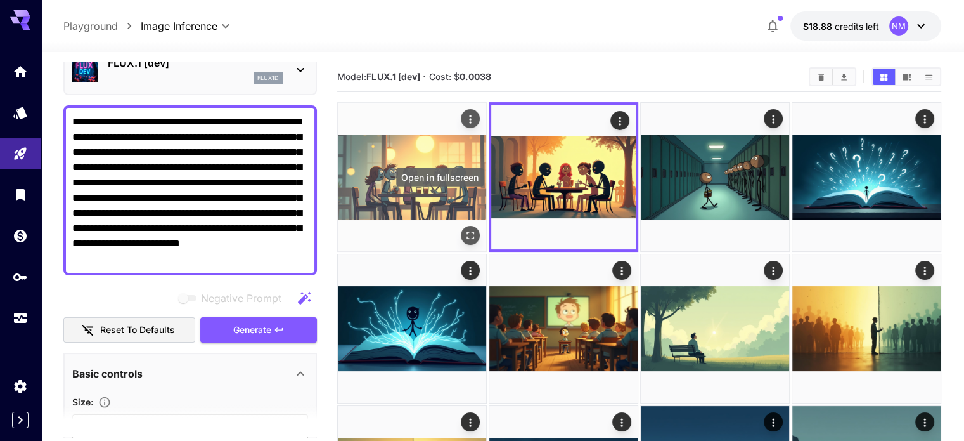
click at [464, 229] on icon "Open in fullscreen" at bounding box center [470, 235] width 13 height 13
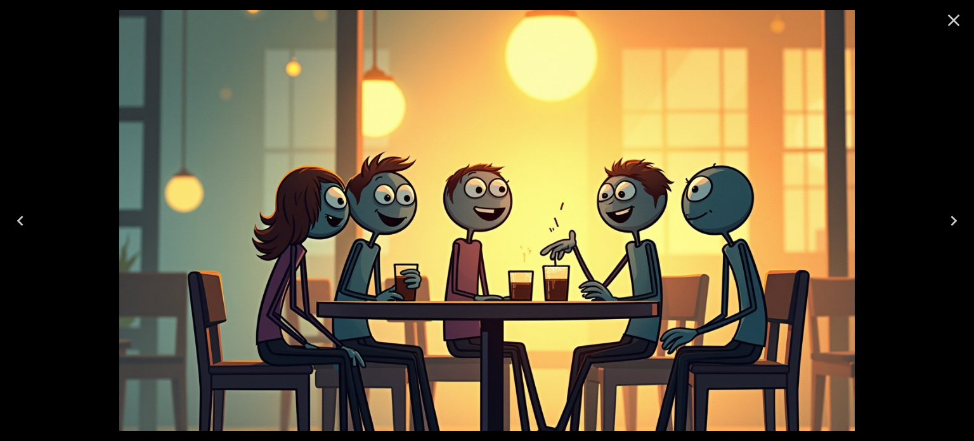
click at [954, 18] on icon "Close" at bounding box center [954, 21] width 12 height 12
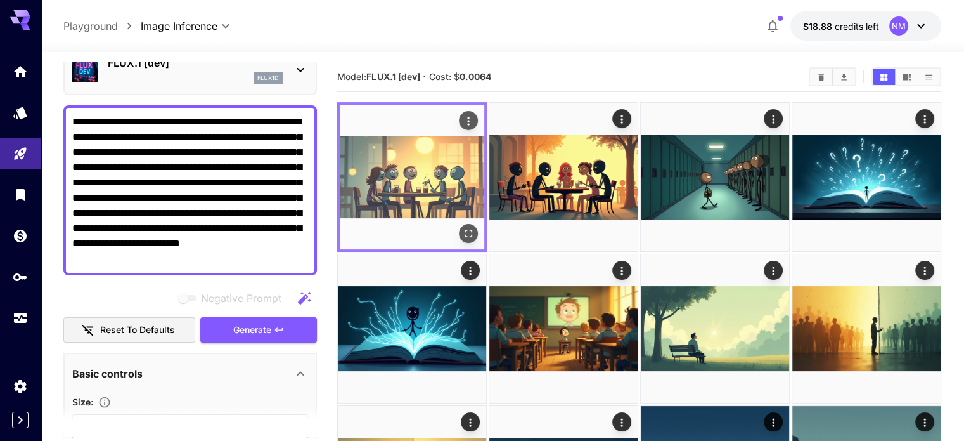
click at [462, 114] on div "Actions" at bounding box center [468, 120] width 13 height 15
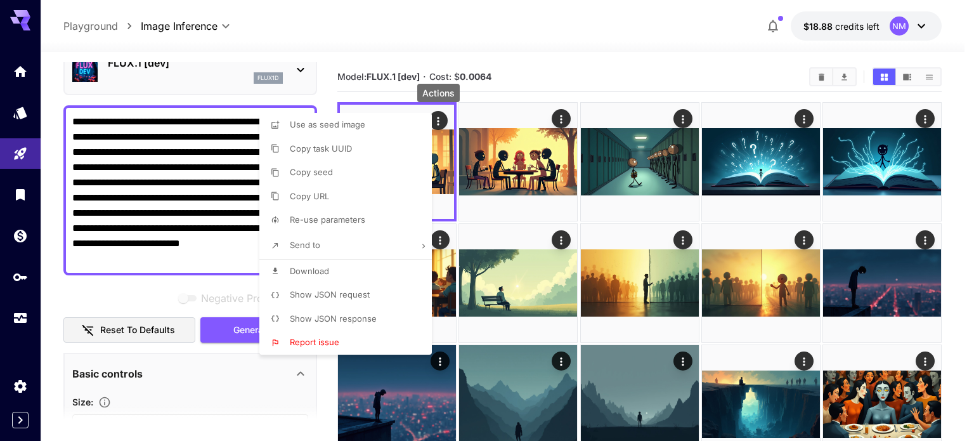
click at [322, 269] on span "Download" at bounding box center [309, 271] width 39 height 10
click at [223, 238] on div at bounding box center [487, 220] width 974 height 441
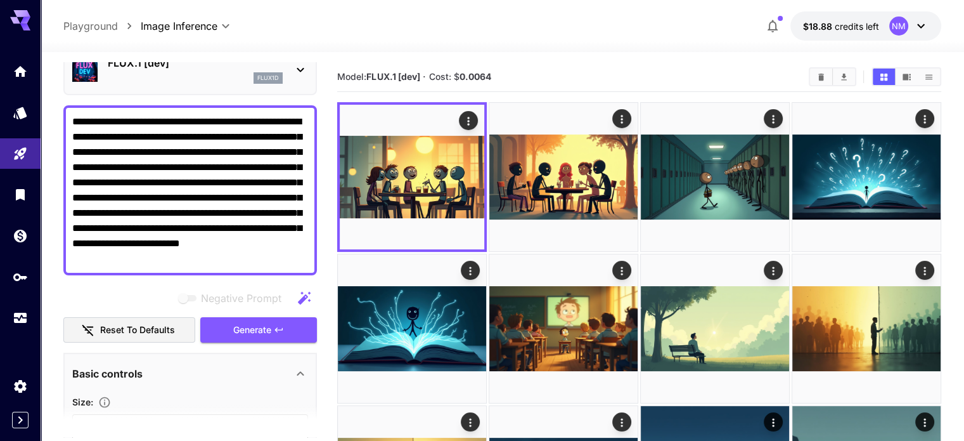
drag, startPoint x: 302, startPoint y: 258, endPoint x: 71, endPoint y: 114, distance: 272.6
click at [71, 114] on div "**********" at bounding box center [190, 190] width 254 height 170
paste textarea
type textarea "**********"
click at [259, 323] on span "Generate" at bounding box center [252, 330] width 38 height 16
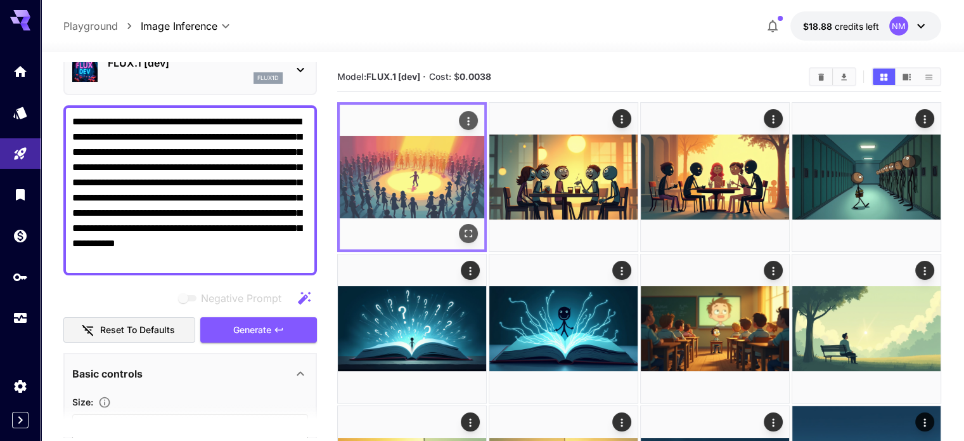
click at [462, 227] on icon "Open in fullscreen" at bounding box center [468, 233] width 13 height 13
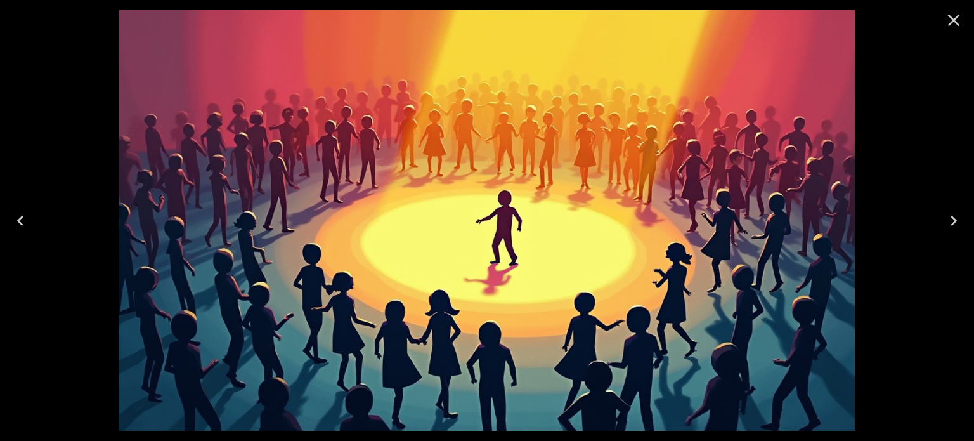
click at [954, 18] on icon "Close" at bounding box center [954, 20] width 20 height 20
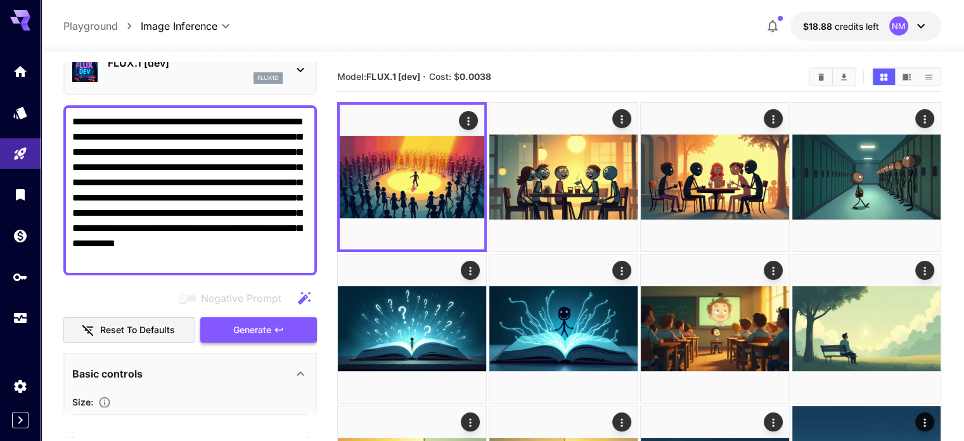
click at [275, 328] on icon "button" at bounding box center [279, 330] width 10 height 10
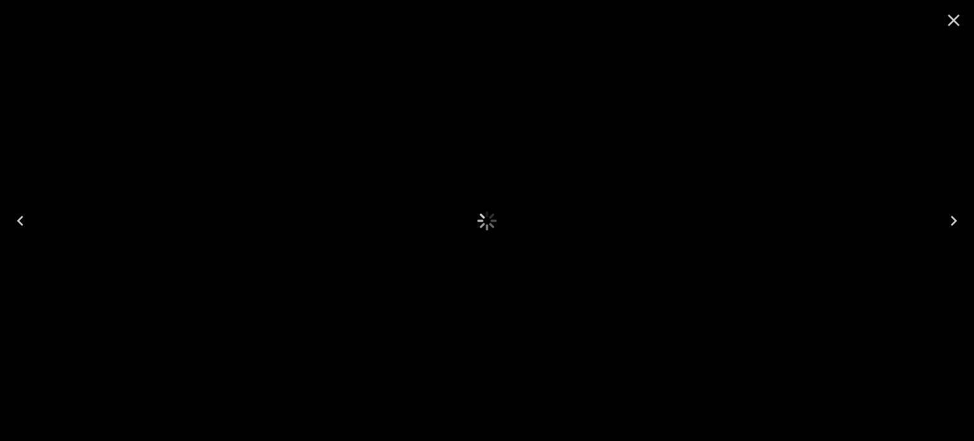
scroll to position [63, 0]
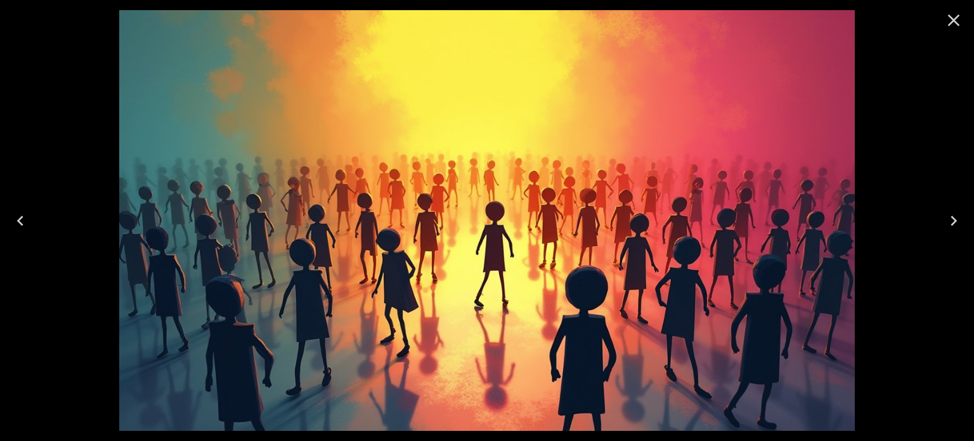
click at [958, 16] on icon "Close" at bounding box center [954, 21] width 12 height 12
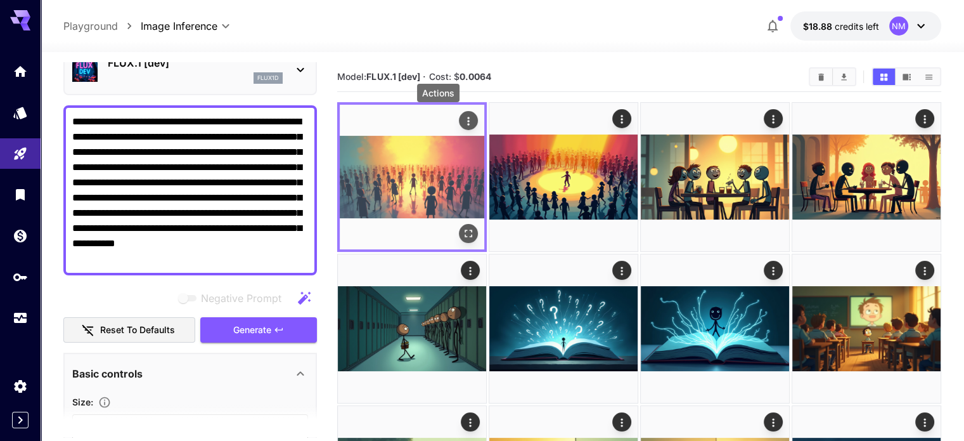
click at [462, 119] on icon "Actions" at bounding box center [468, 121] width 13 height 13
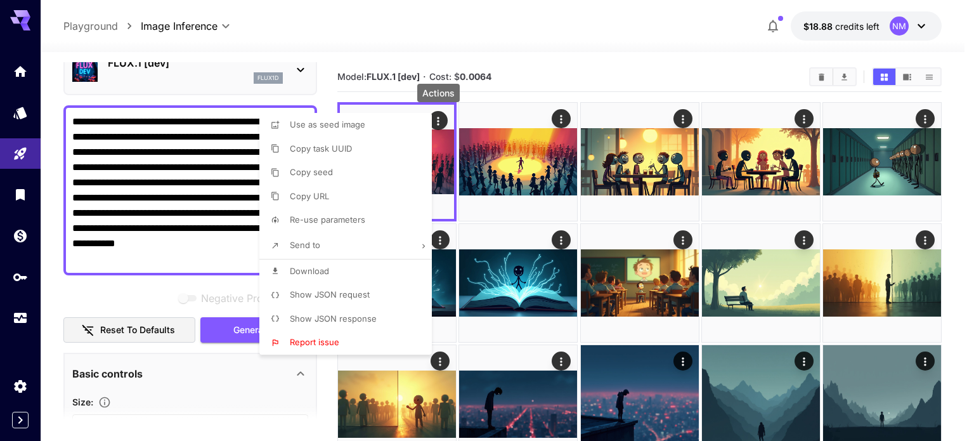
click at [339, 273] on li "Download" at bounding box center [349, 271] width 180 height 24
click at [233, 226] on div at bounding box center [487, 220] width 974 height 441
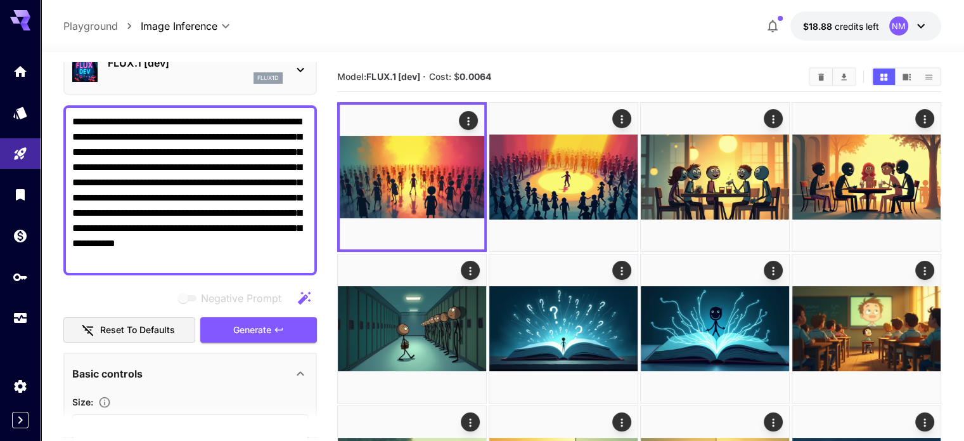
drag, startPoint x: 266, startPoint y: 256, endPoint x: 69, endPoint y: 112, distance: 243.6
click at [69, 112] on div "**********" at bounding box center [190, 190] width 254 height 170
paste textarea "**********"
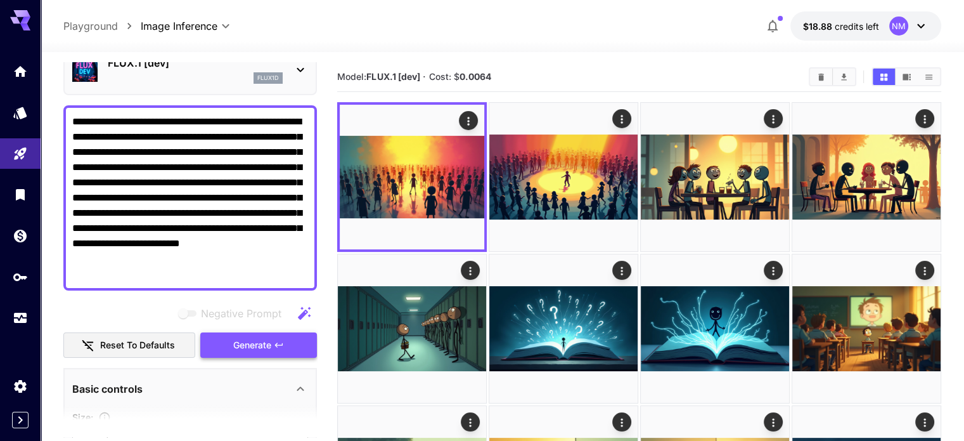
click at [284, 346] on icon "button" at bounding box center [279, 345] width 10 height 10
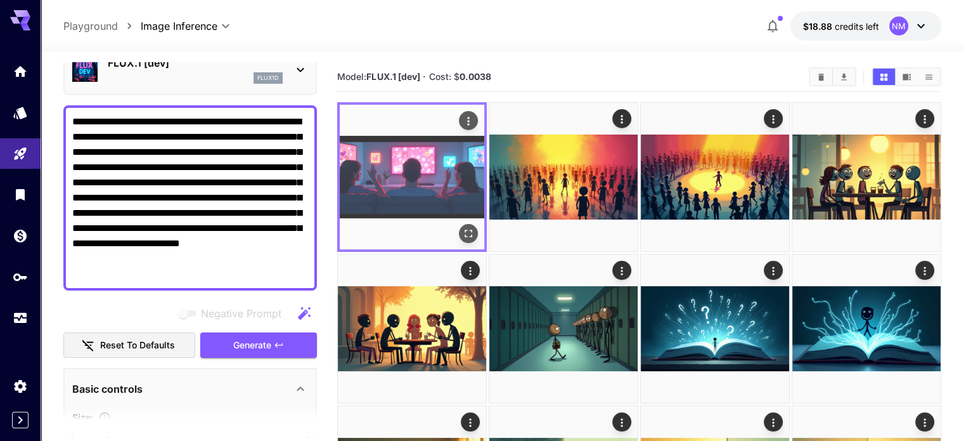
click at [462, 227] on icon "Open in fullscreen" at bounding box center [468, 233] width 13 height 13
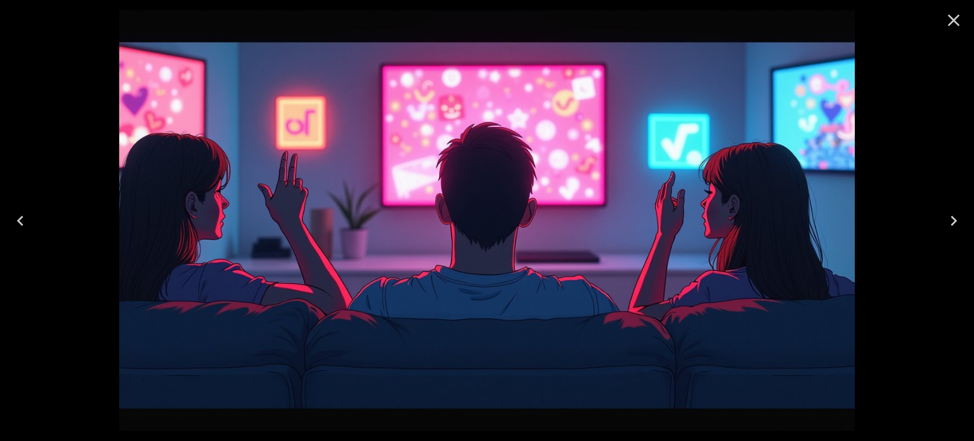
click at [950, 19] on icon "Close" at bounding box center [954, 20] width 20 height 20
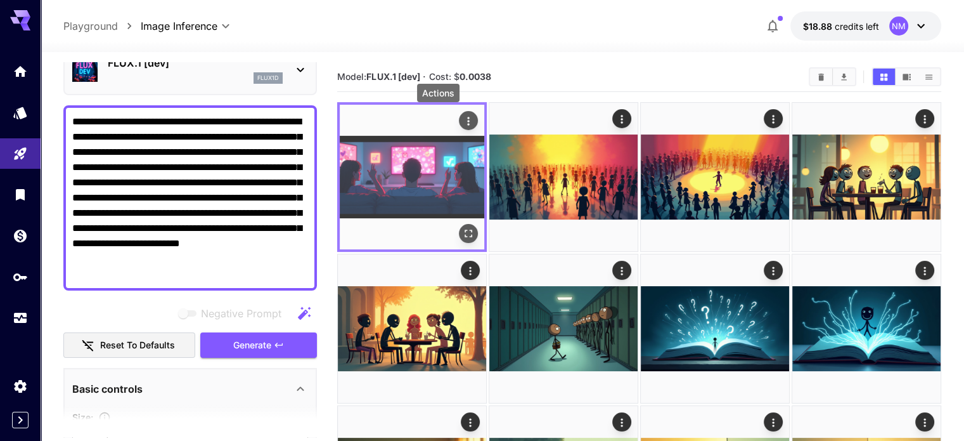
click at [462, 119] on icon "Actions" at bounding box center [468, 121] width 13 height 13
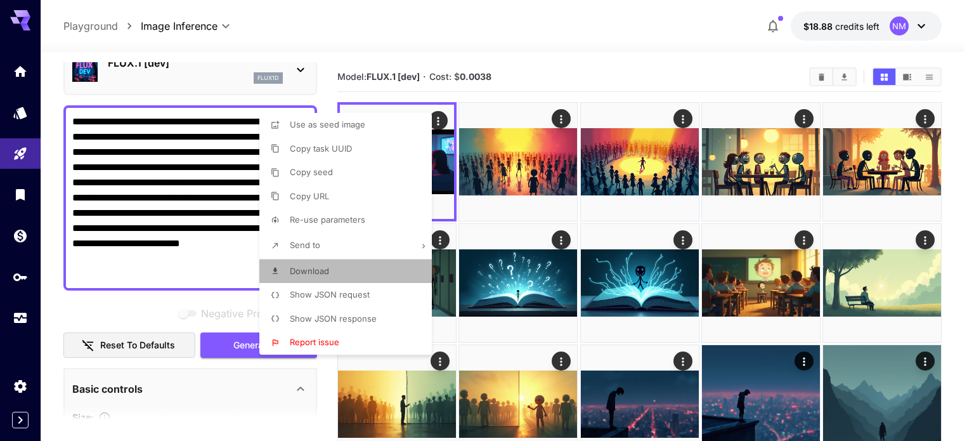
click at [341, 273] on li "Download" at bounding box center [349, 271] width 180 height 24
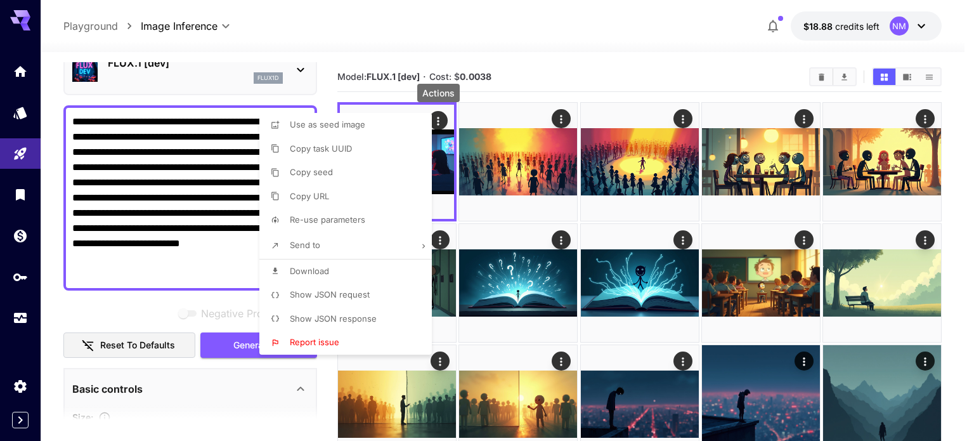
click at [199, 278] on div at bounding box center [487, 220] width 974 height 441
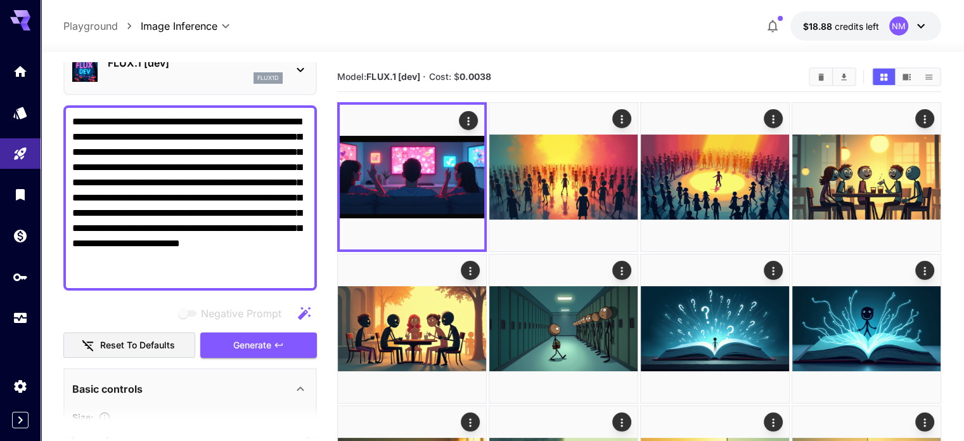
click at [194, 272] on textarea "**********" at bounding box center [190, 197] width 236 height 167
drag, startPoint x: 193, startPoint y: 272, endPoint x: 53, endPoint y: 114, distance: 212.0
paste textarea "**********"
type textarea "**********"
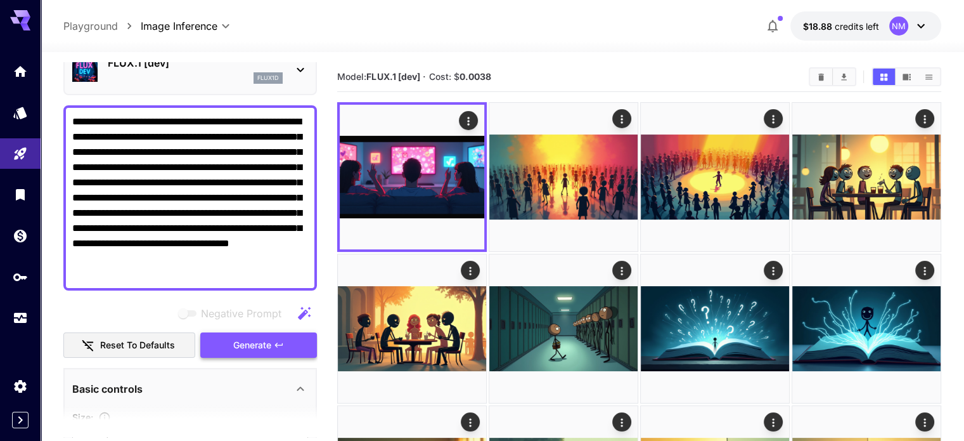
click at [273, 348] on button "Generate" at bounding box center [258, 345] width 117 height 26
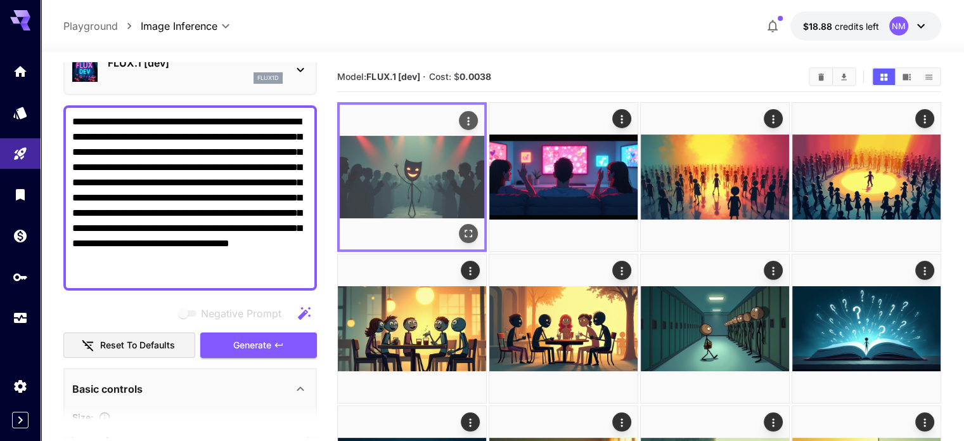
click at [462, 227] on icon "Open in fullscreen" at bounding box center [468, 233] width 13 height 13
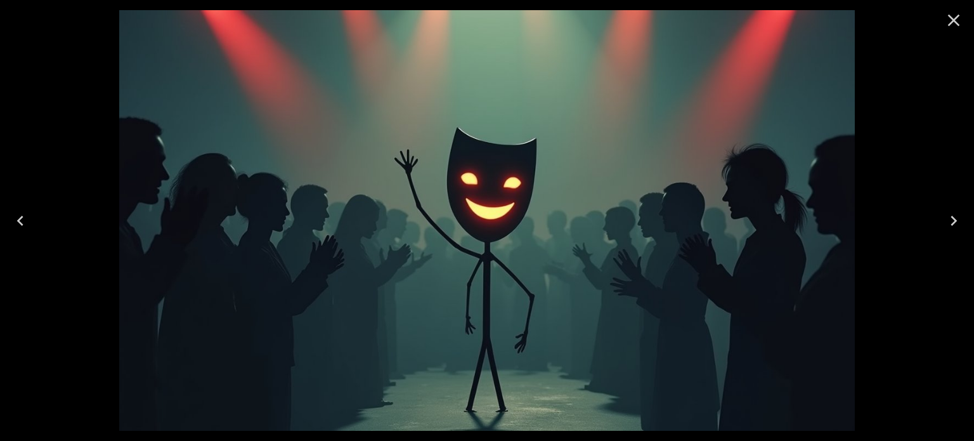
click at [952, 22] on icon "Close" at bounding box center [954, 21] width 12 height 12
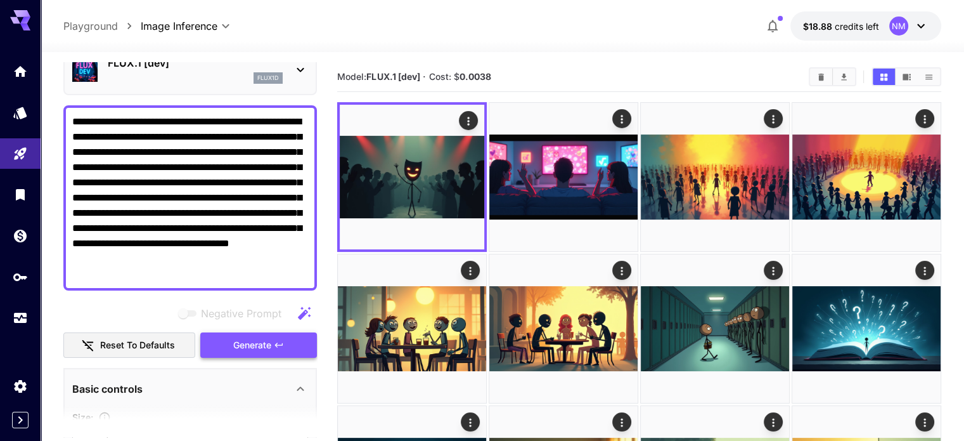
click at [263, 344] on span "Generate" at bounding box center [252, 345] width 38 height 16
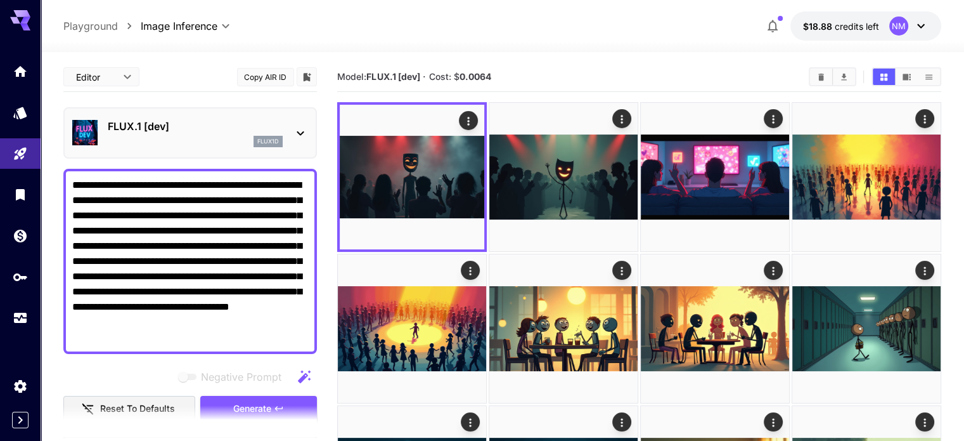
scroll to position [63, 0]
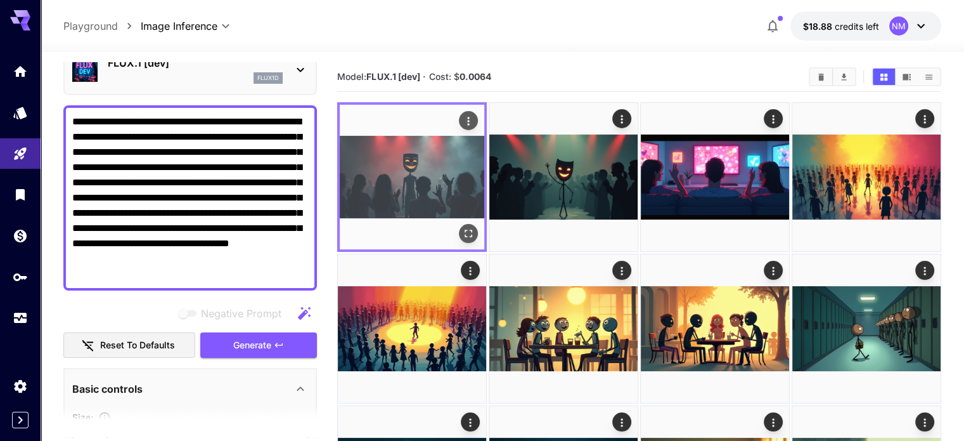
click at [462, 115] on icon "Actions" at bounding box center [468, 121] width 13 height 13
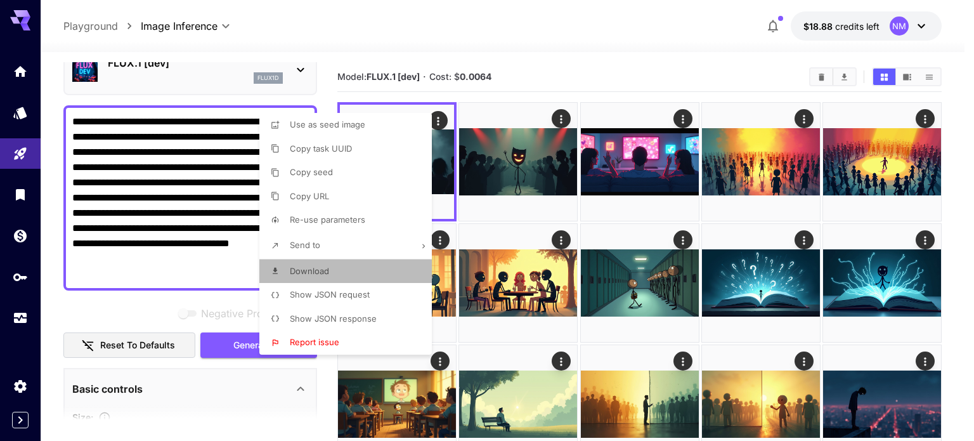
click at [315, 274] on span "Download" at bounding box center [309, 271] width 39 height 10
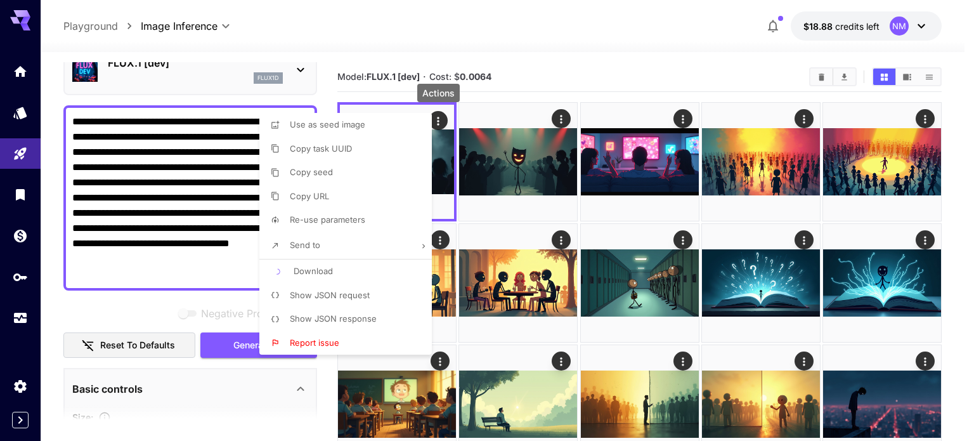
click at [190, 275] on div at bounding box center [487, 220] width 974 height 441
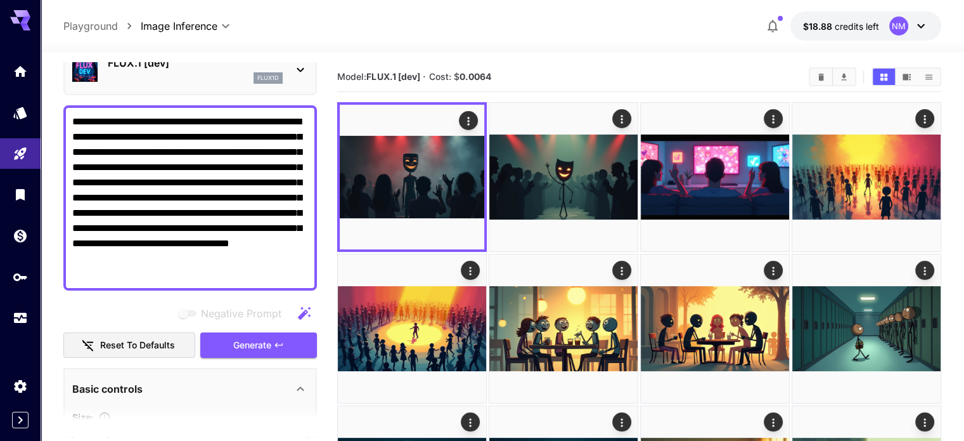
click at [195, 275] on textarea "**********" at bounding box center [190, 197] width 236 height 167
drag, startPoint x: 195, startPoint y: 275, endPoint x: 59, endPoint y: 115, distance: 210.1
paste textarea
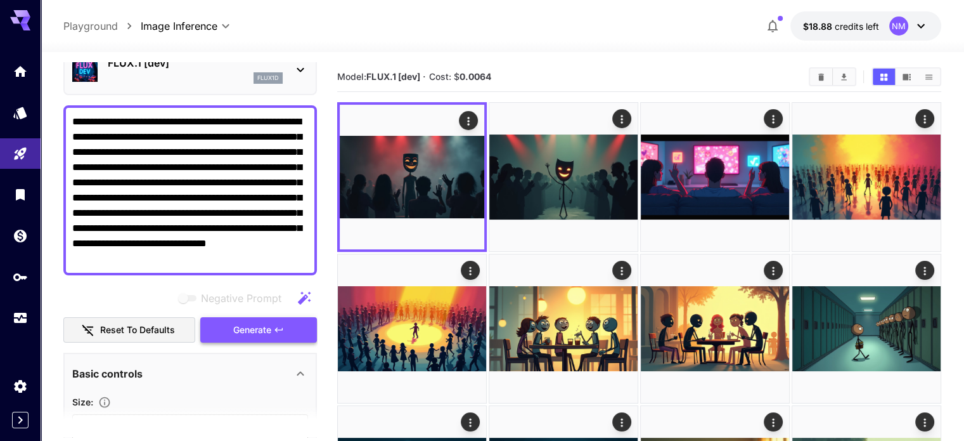
click at [273, 328] on button "Generate" at bounding box center [258, 330] width 117 height 26
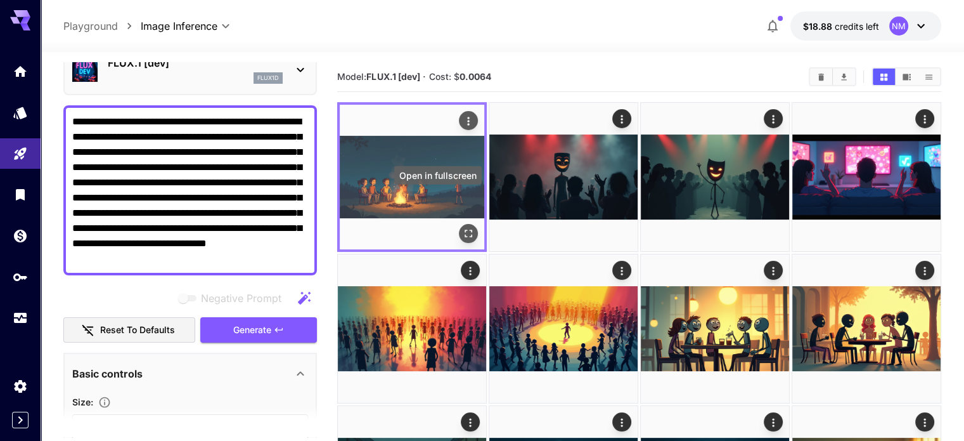
click at [462, 227] on icon "Open in fullscreen" at bounding box center [468, 233] width 13 height 13
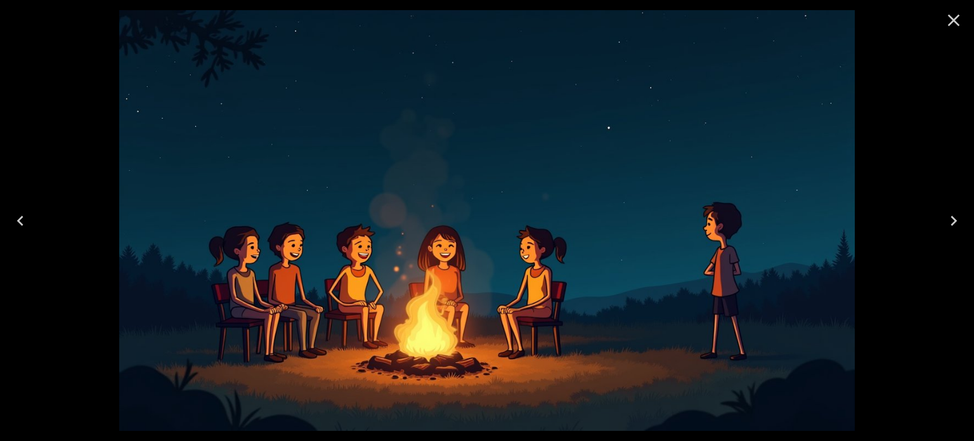
click at [956, 22] on icon "Close" at bounding box center [954, 21] width 12 height 12
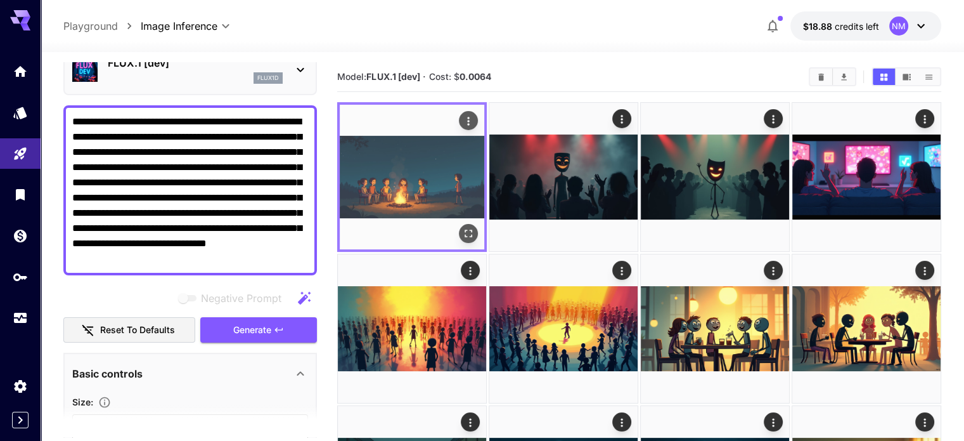
click at [462, 121] on icon "Actions" at bounding box center [468, 121] width 13 height 13
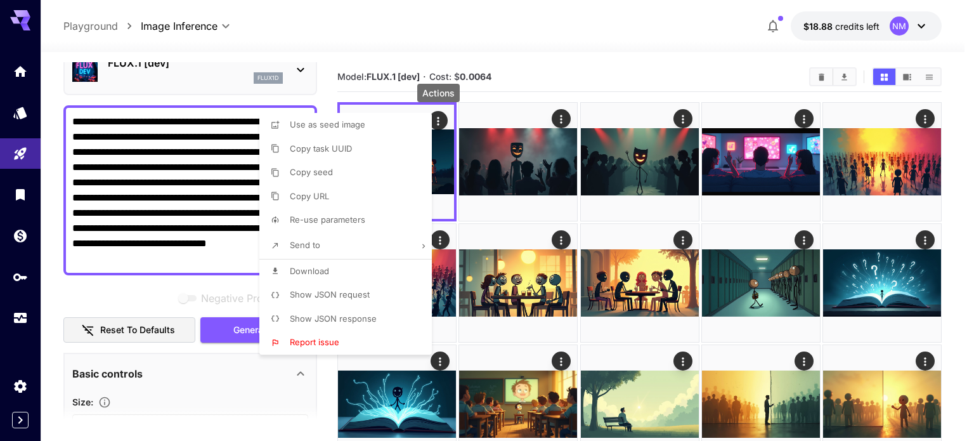
click at [304, 273] on span "Download" at bounding box center [309, 271] width 39 height 10
click at [195, 235] on div at bounding box center [487, 220] width 974 height 441
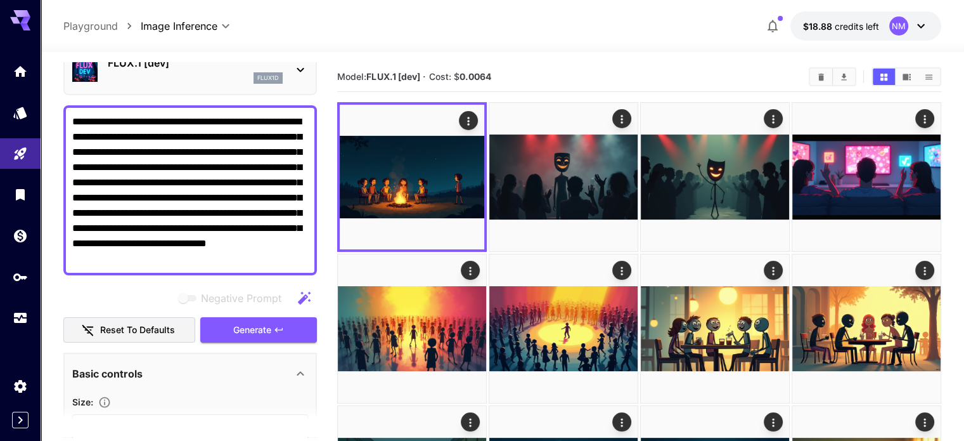
drag, startPoint x: 300, startPoint y: 261, endPoint x: 60, endPoint y: 115, distance: 280.3
paste textarea
click at [270, 327] on span "Generate" at bounding box center [252, 330] width 38 height 16
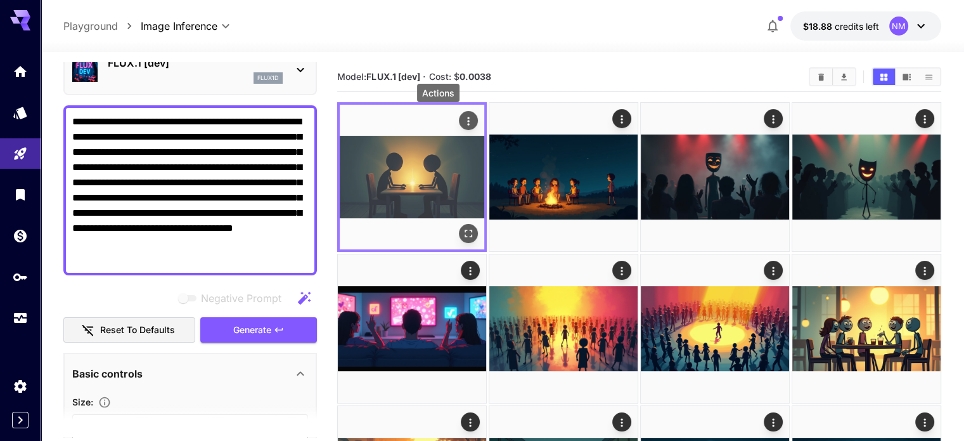
click at [462, 115] on icon "Actions" at bounding box center [468, 121] width 13 height 13
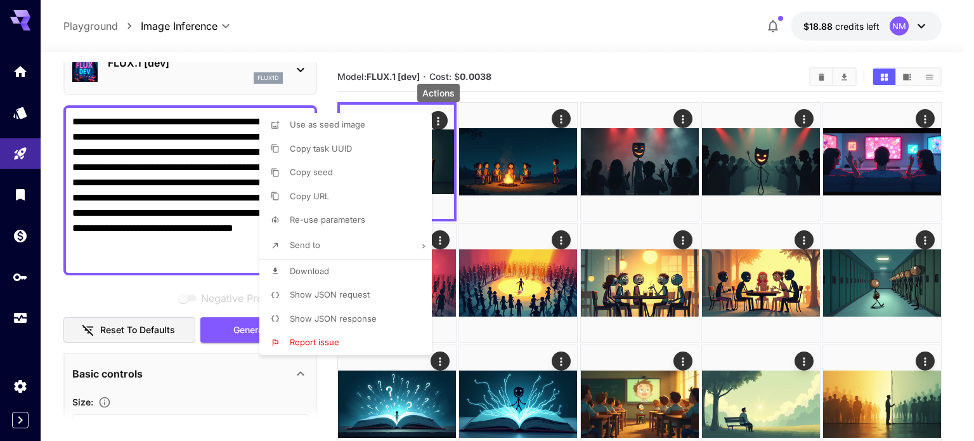
click at [323, 268] on span "Download" at bounding box center [309, 271] width 39 height 10
click at [171, 265] on div at bounding box center [487, 220] width 974 height 441
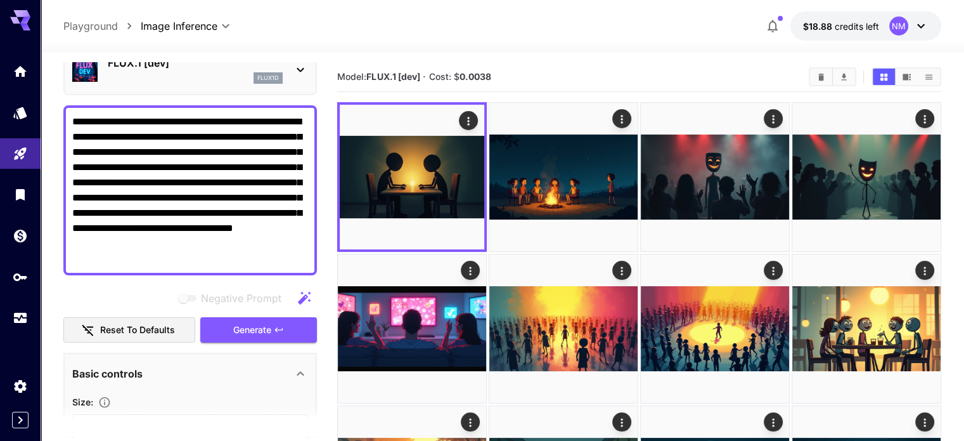
click at [166, 257] on textarea "**********" at bounding box center [190, 190] width 236 height 152
drag, startPoint x: 166, startPoint y: 257, endPoint x: 68, endPoint y: 96, distance: 188.0
click at [68, 96] on div "**********" at bounding box center [190, 431] width 254 height 865
paste textarea
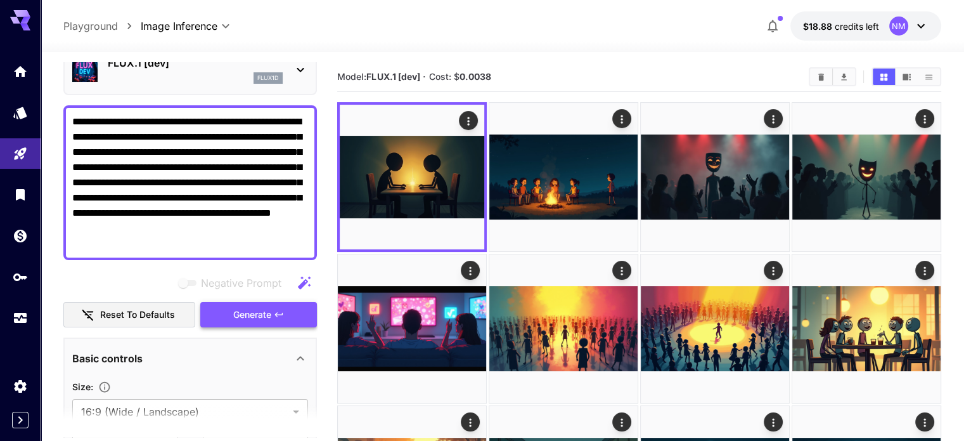
click at [284, 320] on button "Generate" at bounding box center [258, 315] width 117 height 26
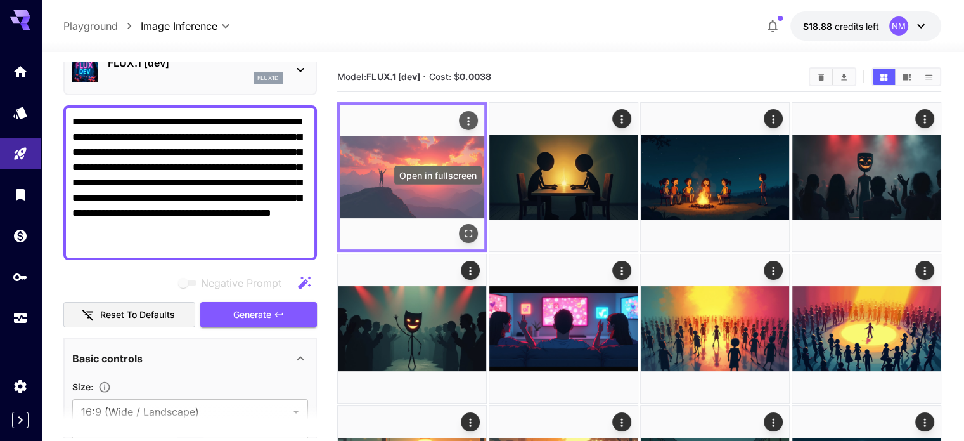
click at [465, 230] on icon "Open in fullscreen" at bounding box center [469, 234] width 8 height 8
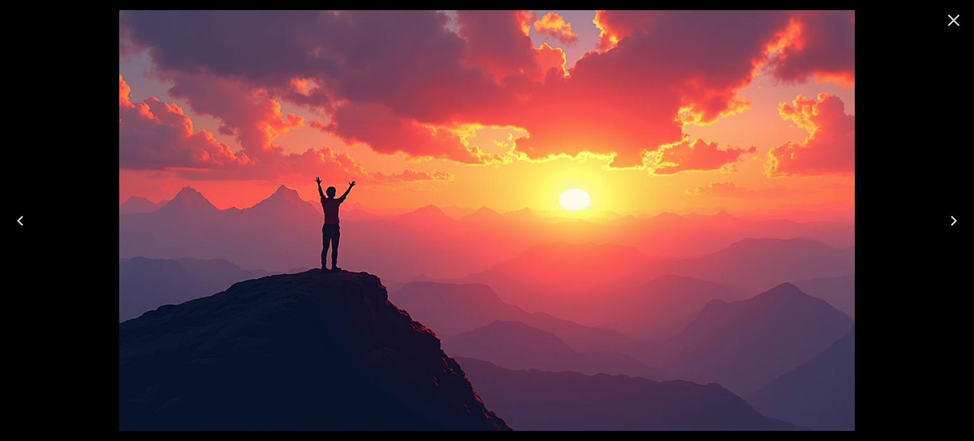
click at [951, 16] on icon "Close" at bounding box center [954, 21] width 12 height 12
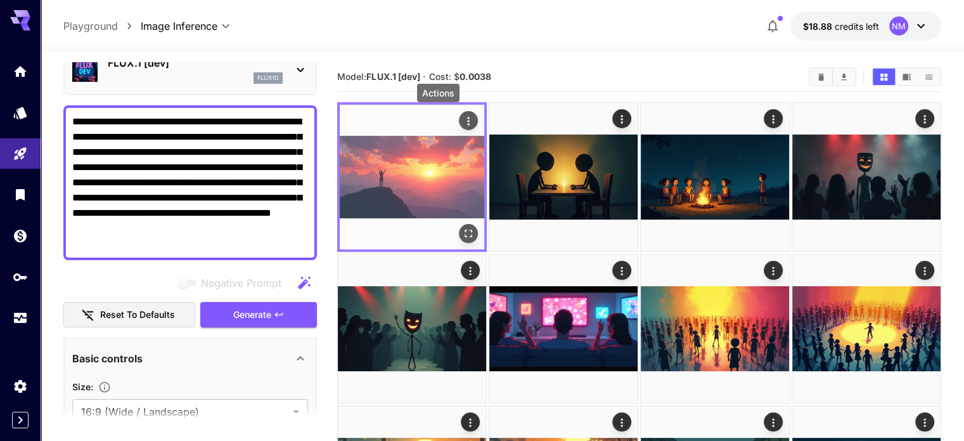
click at [462, 115] on icon "Actions" at bounding box center [468, 121] width 13 height 13
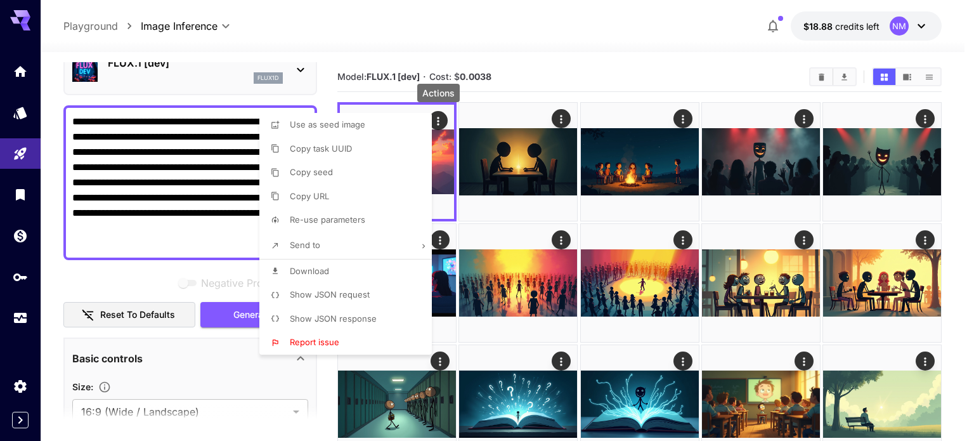
click at [584, 50] on div at bounding box center [487, 220] width 974 height 441
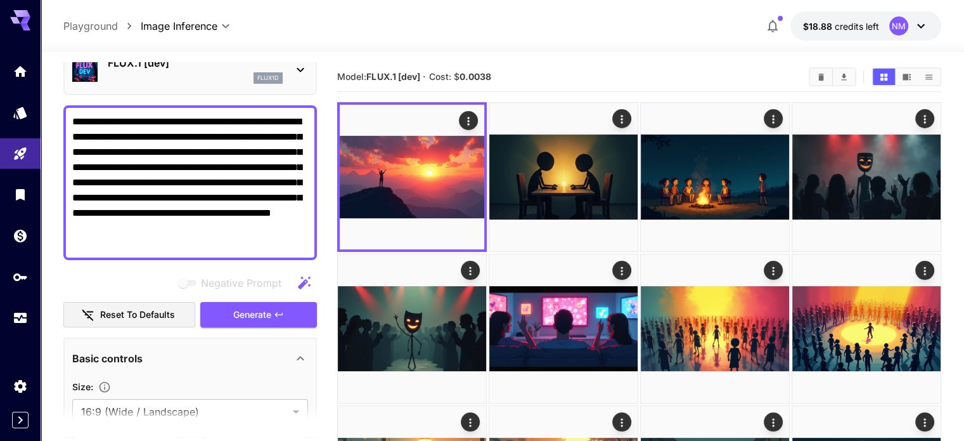
drag, startPoint x: 169, startPoint y: 247, endPoint x: 62, endPoint y: 108, distance: 174.5
paste textarea "**********"
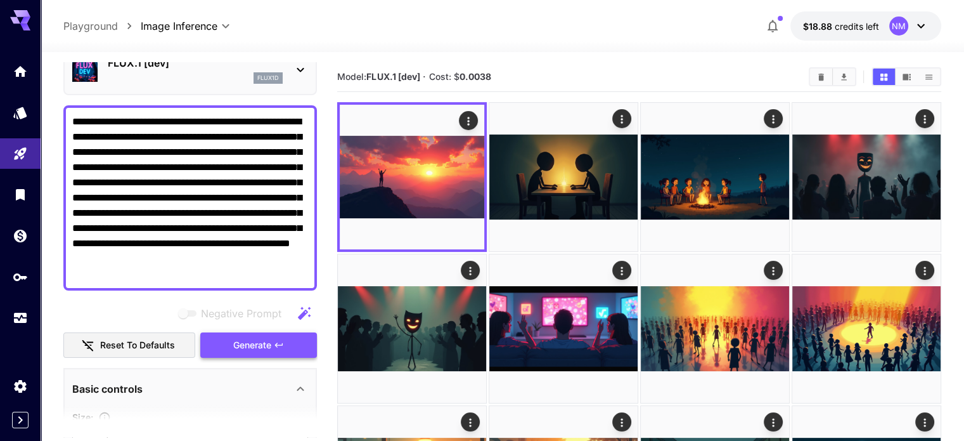
type textarea "**********"
click at [273, 346] on button "Generate" at bounding box center [258, 345] width 117 height 26
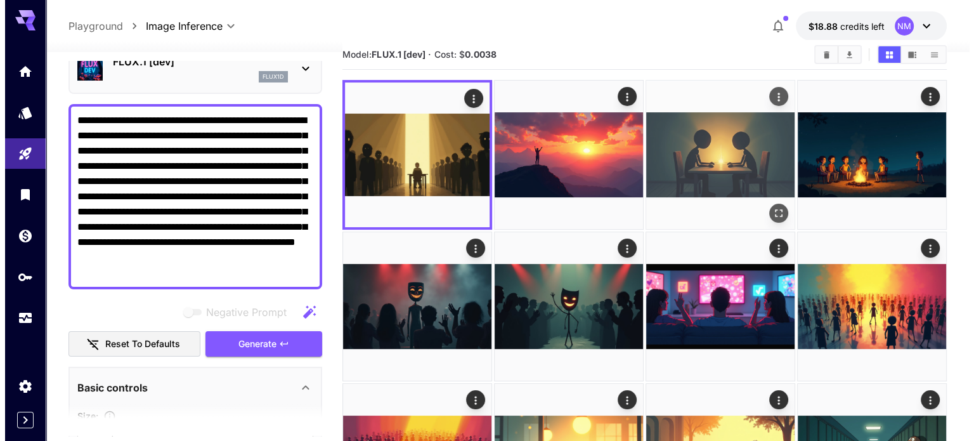
scroll to position [0, 0]
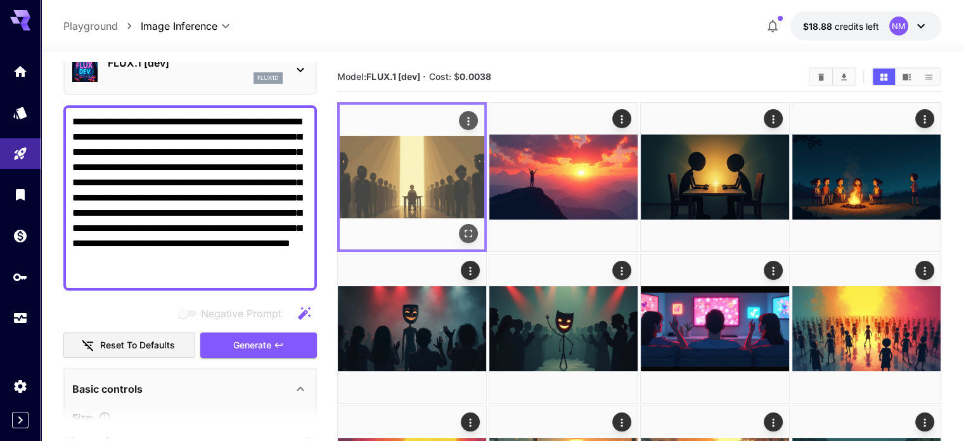
click at [462, 227] on icon "Open in fullscreen" at bounding box center [468, 233] width 13 height 13
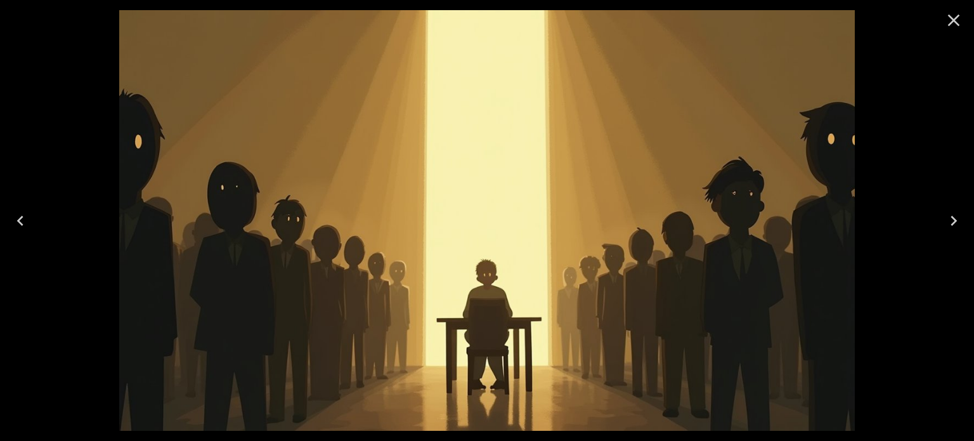
click at [958, 20] on icon "Close" at bounding box center [954, 20] width 20 height 20
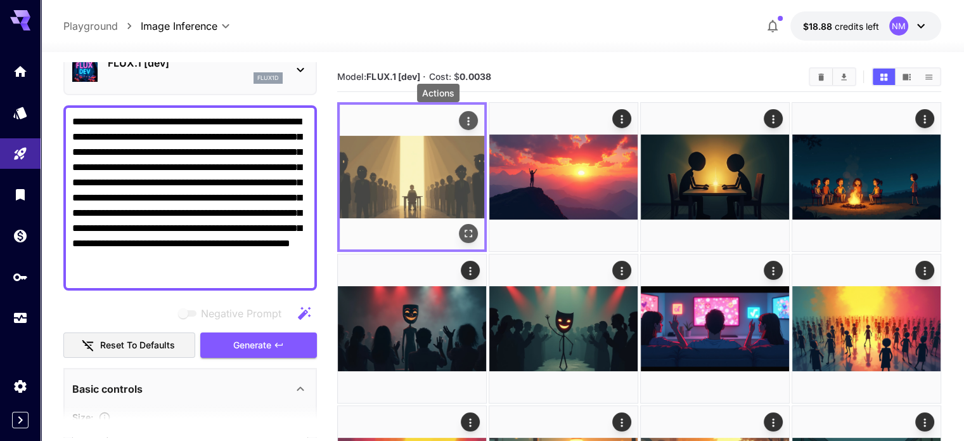
click at [462, 116] on icon "Actions" at bounding box center [468, 121] width 13 height 13
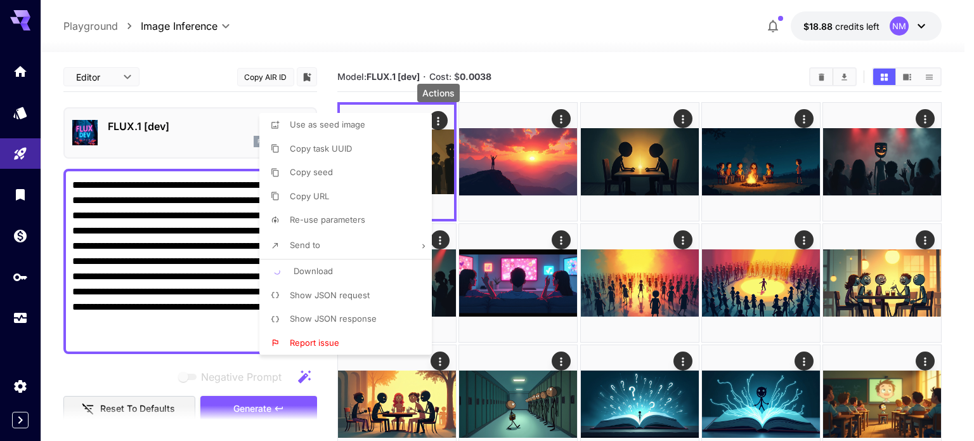
scroll to position [63, 0]
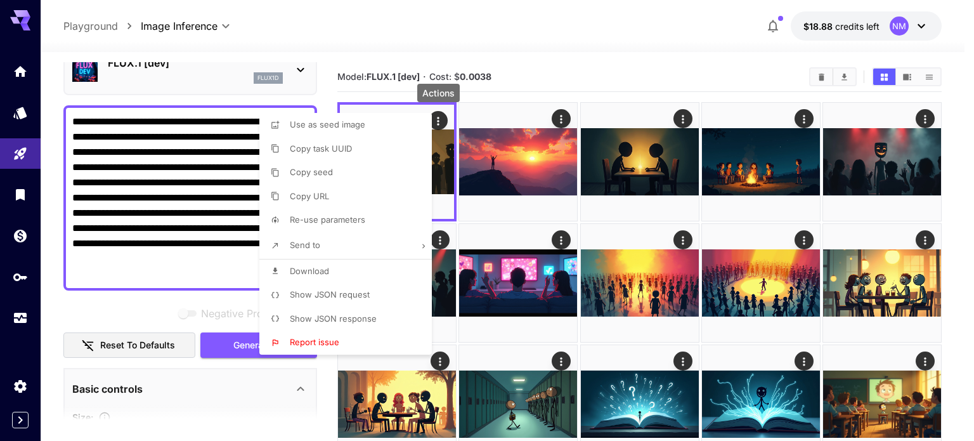
click at [226, 266] on div at bounding box center [487, 220] width 974 height 441
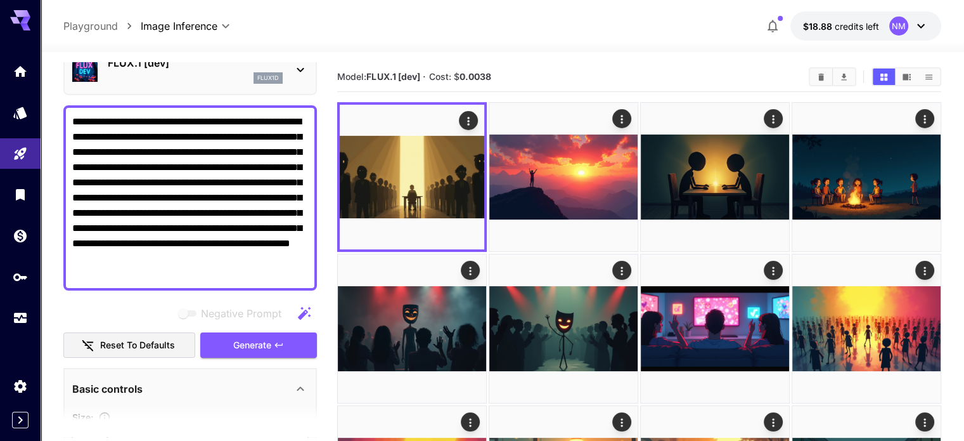
drag, startPoint x: 223, startPoint y: 278, endPoint x: 53, endPoint y: 119, distance: 232.4
paste textarea
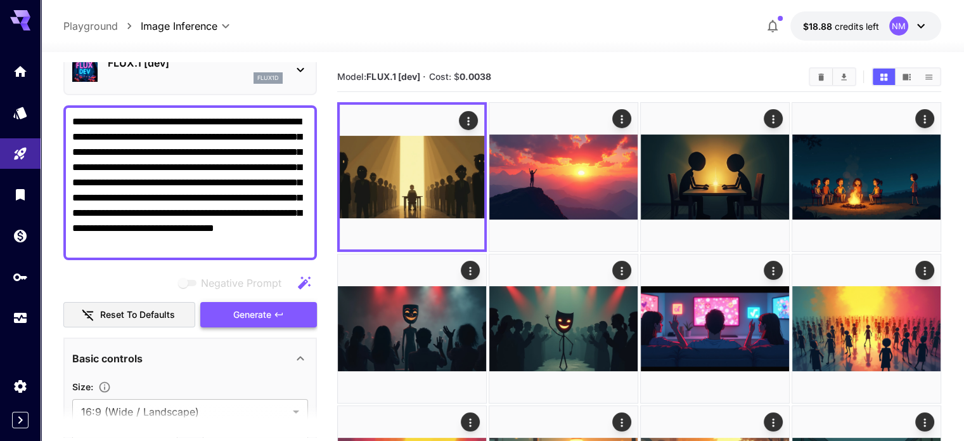
click at [245, 324] on button "Generate" at bounding box center [258, 315] width 117 height 26
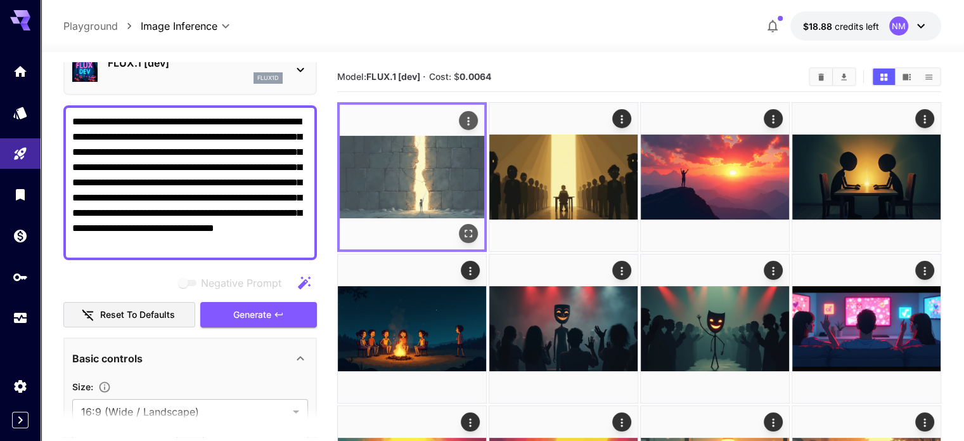
click at [465, 230] on icon "Open in fullscreen" at bounding box center [469, 234] width 8 height 8
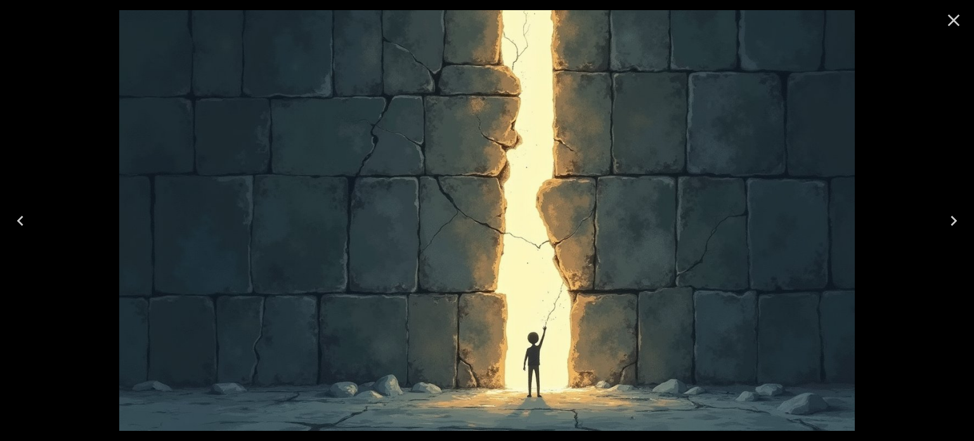
click at [961, 16] on icon "Close" at bounding box center [954, 20] width 20 height 20
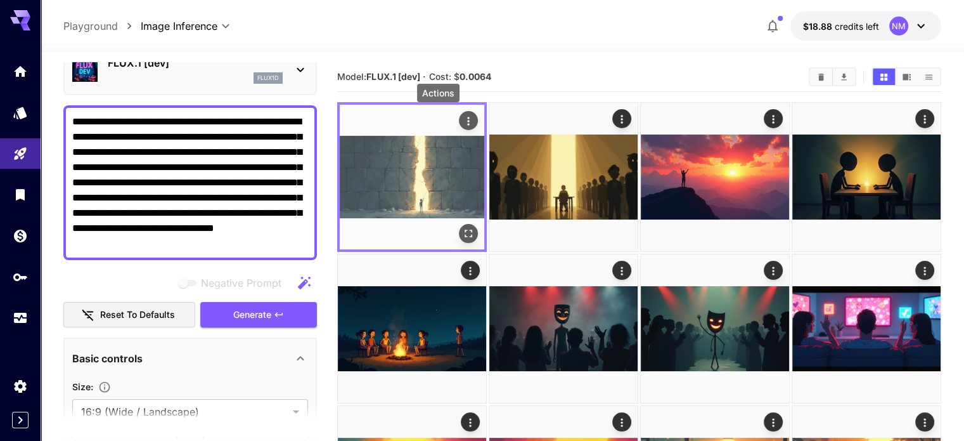
click at [462, 122] on icon "Actions" at bounding box center [468, 121] width 13 height 13
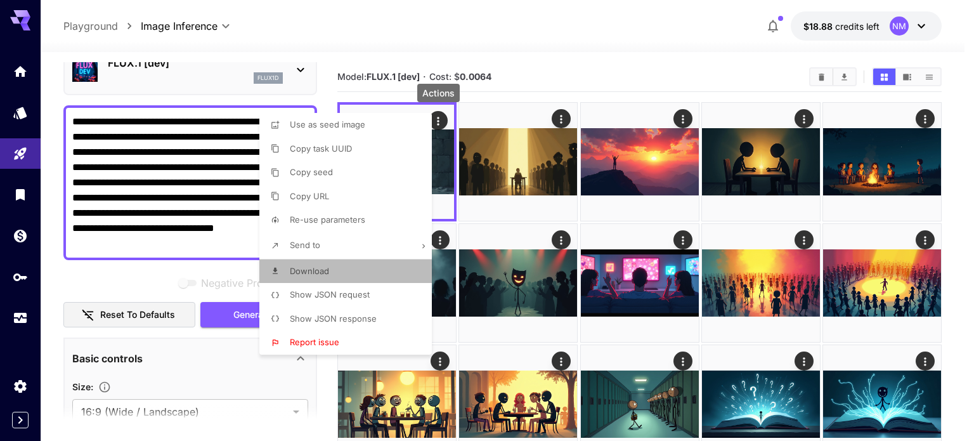
click at [340, 271] on li "Download" at bounding box center [349, 271] width 180 height 24
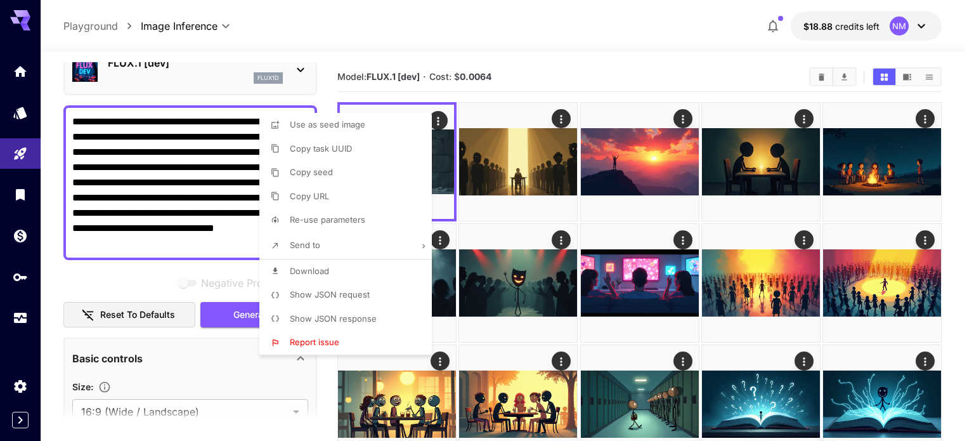
click at [205, 206] on div at bounding box center [487, 220] width 974 height 441
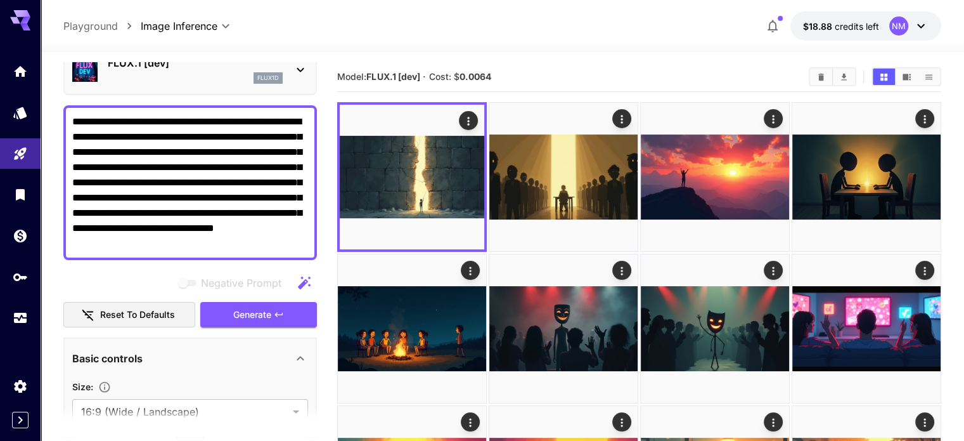
drag, startPoint x: 308, startPoint y: 244, endPoint x: 65, endPoint y: 106, distance: 280.0
click at [65, 106] on div "**********" at bounding box center [190, 182] width 254 height 155
paste textarea "**********"
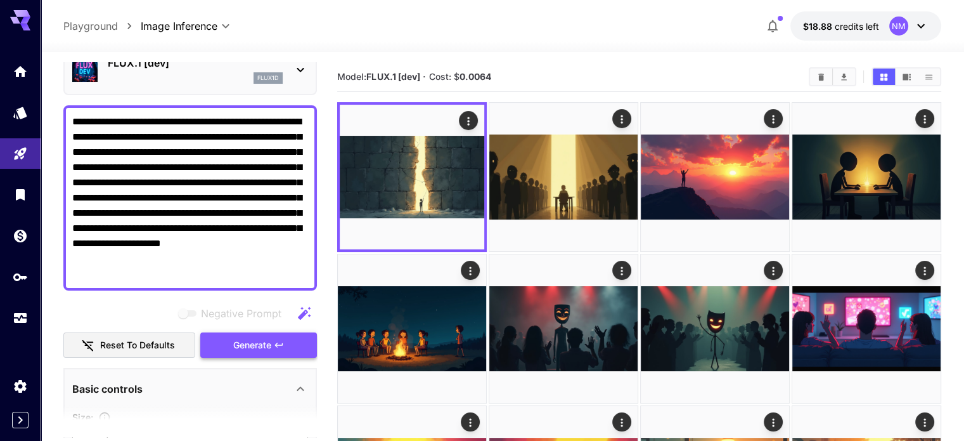
click at [269, 342] on span "Generate" at bounding box center [252, 345] width 38 height 16
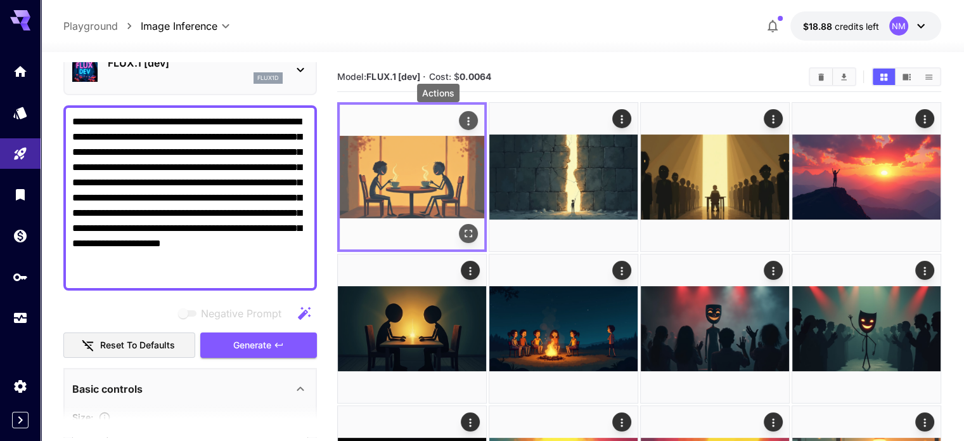
click at [462, 120] on icon "Actions" at bounding box center [468, 121] width 13 height 13
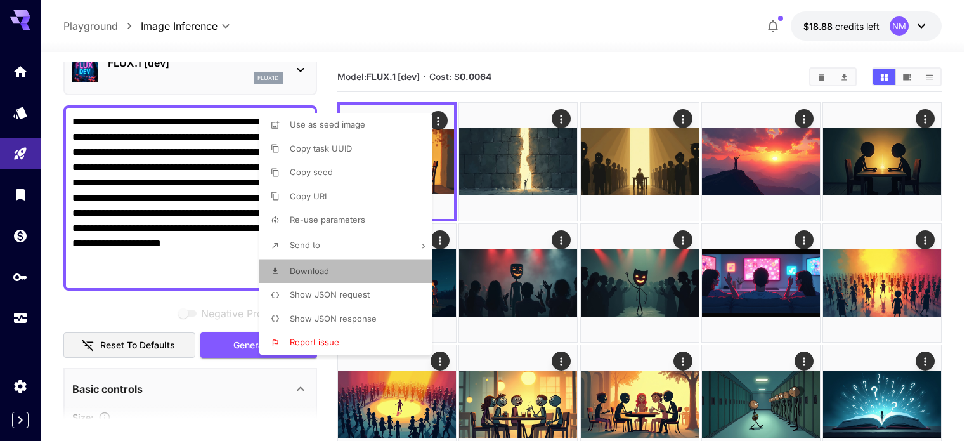
click at [328, 268] on span "Download" at bounding box center [309, 271] width 39 height 10
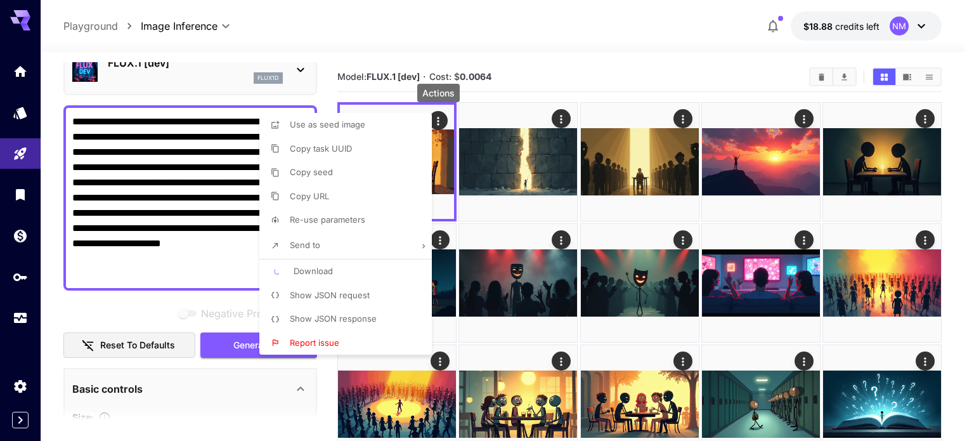
click at [167, 282] on div at bounding box center [487, 220] width 974 height 441
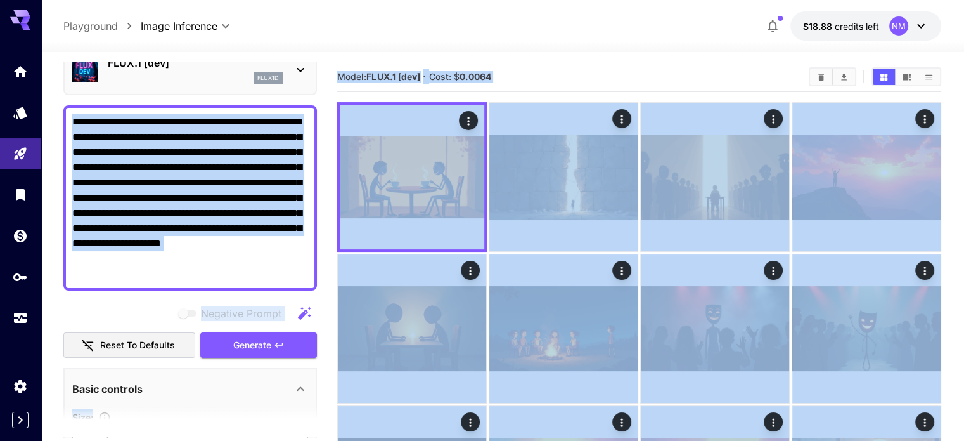
click at [144, 273] on textarea "**********" at bounding box center [190, 197] width 236 height 167
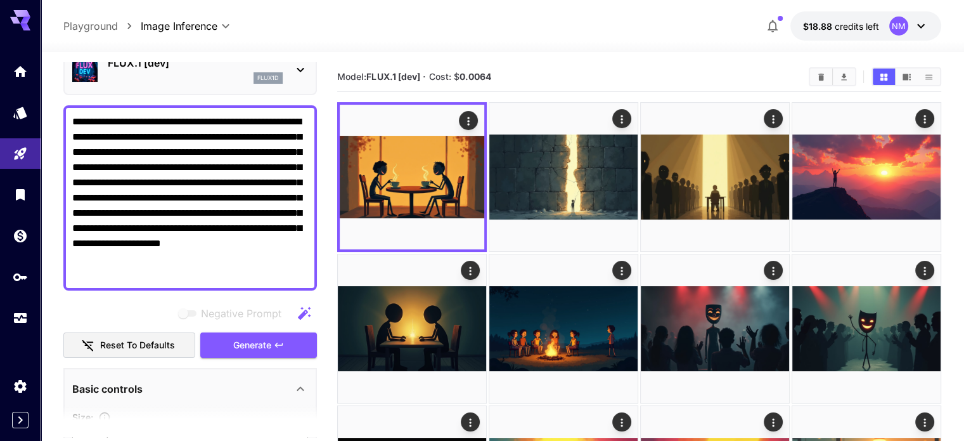
click at [124, 268] on textarea "**********" at bounding box center [190, 197] width 236 height 167
drag, startPoint x: 124, startPoint y: 269, endPoint x: 57, endPoint y: 108, distance: 173.9
paste textarea
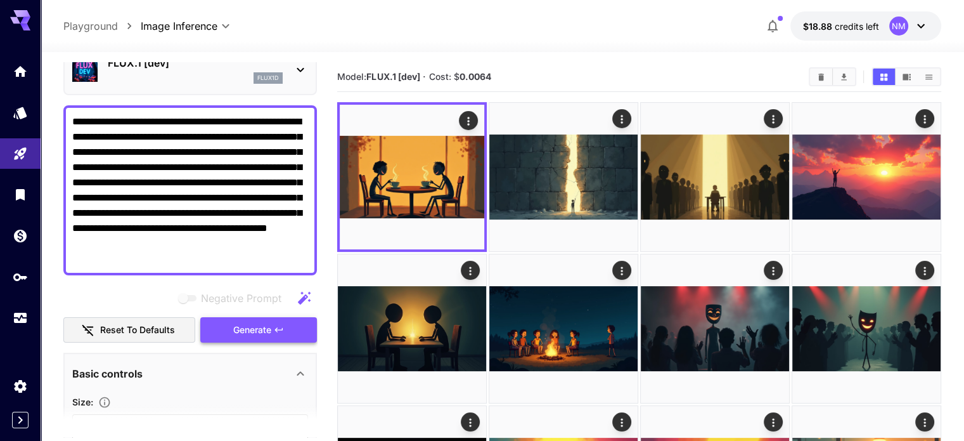
click at [259, 334] on span "Generate" at bounding box center [252, 330] width 38 height 16
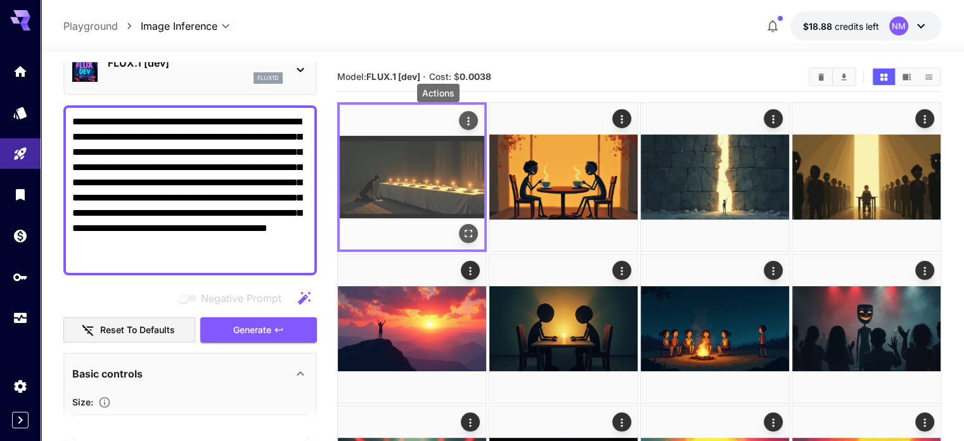
click at [462, 116] on icon "Actions" at bounding box center [468, 121] width 13 height 13
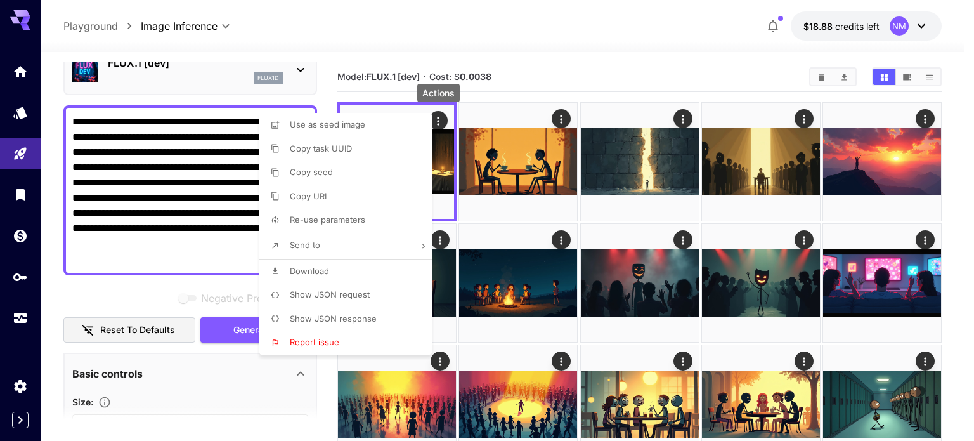
click at [345, 264] on li "Download" at bounding box center [349, 271] width 180 height 24
click at [444, 199] on div at bounding box center [487, 220] width 974 height 441
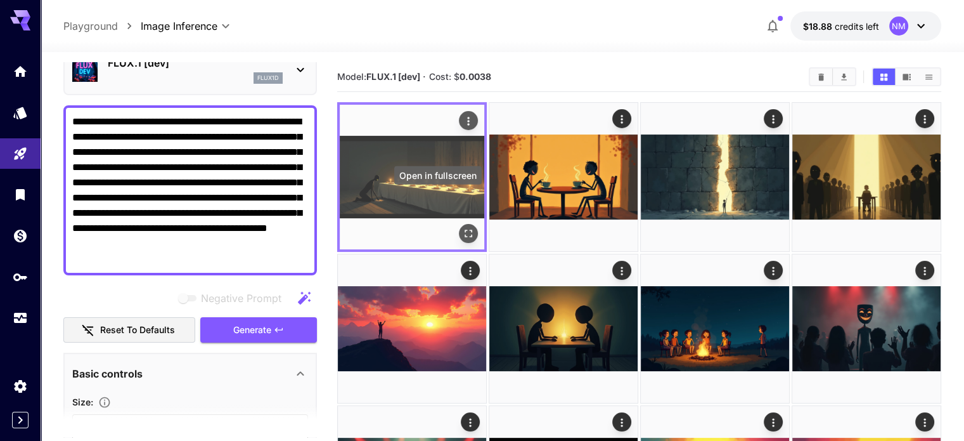
click at [465, 230] on icon "Open in fullscreen" at bounding box center [469, 234] width 8 height 8
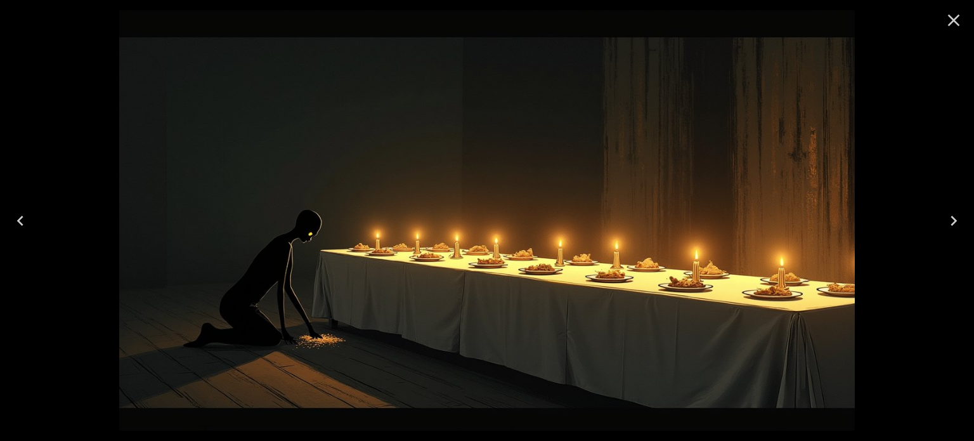
click at [945, 12] on icon "Close" at bounding box center [954, 20] width 20 height 20
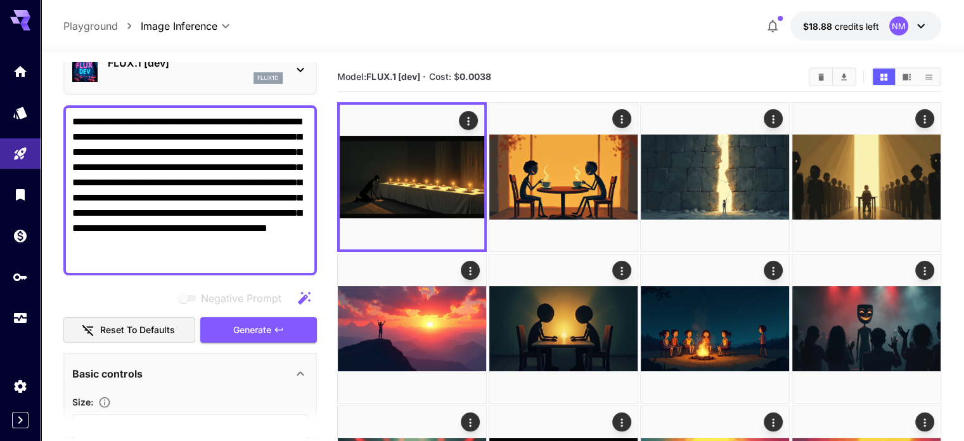
drag, startPoint x: 158, startPoint y: 253, endPoint x: 50, endPoint y: 122, distance: 169.9
paste textarea
type textarea "**********"
click at [264, 333] on span "Generate" at bounding box center [252, 330] width 38 height 16
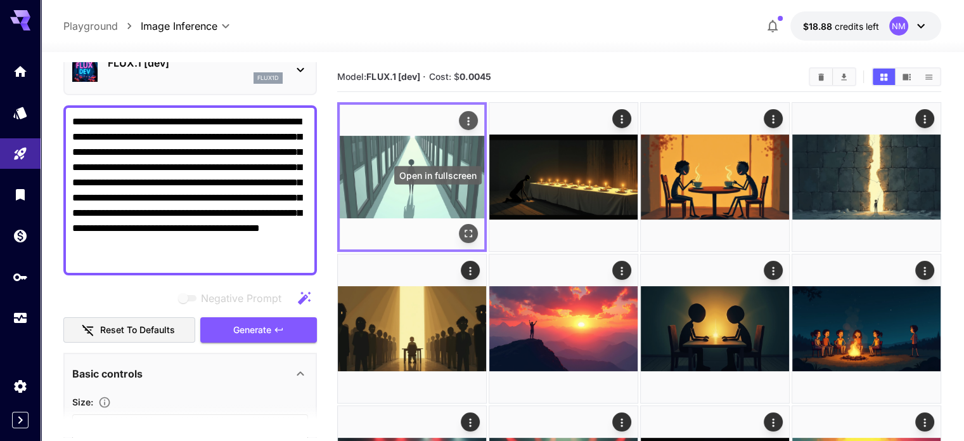
click at [462, 227] on icon "Open in fullscreen" at bounding box center [468, 233] width 13 height 13
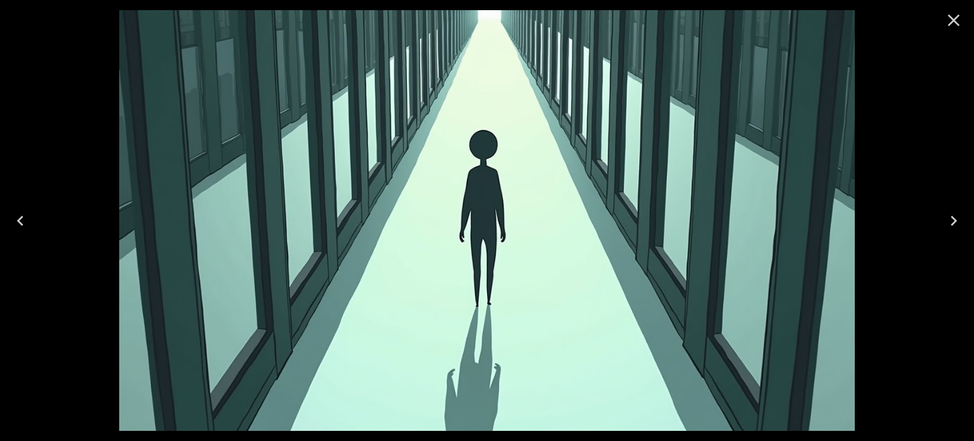
scroll to position [63, 0]
drag, startPoint x: 0, startPoint y: 0, endPoint x: 958, endPoint y: 22, distance: 957.8
click at [958, 22] on icon "Close" at bounding box center [954, 20] width 20 height 20
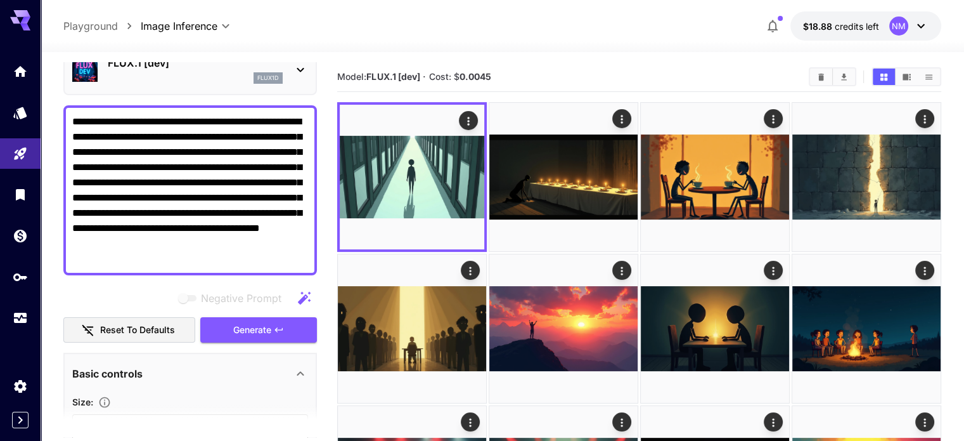
click at [581, 48] on div at bounding box center [503, 44] width 924 height 15
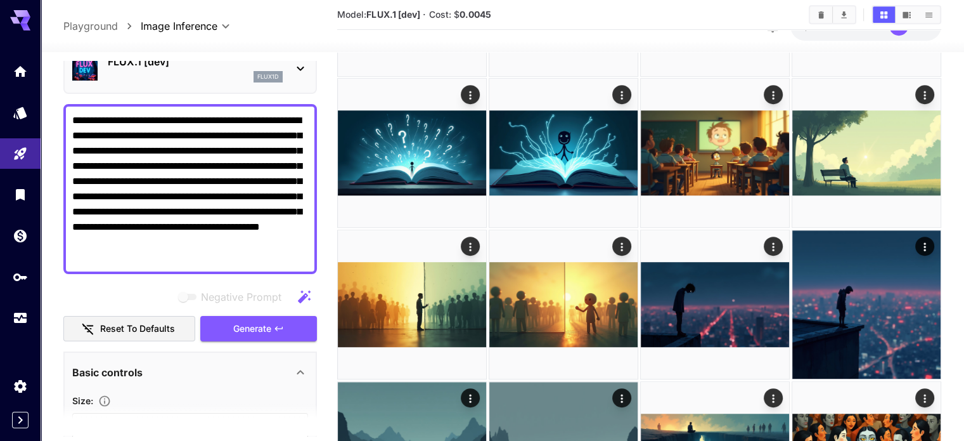
scroll to position [634, 0]
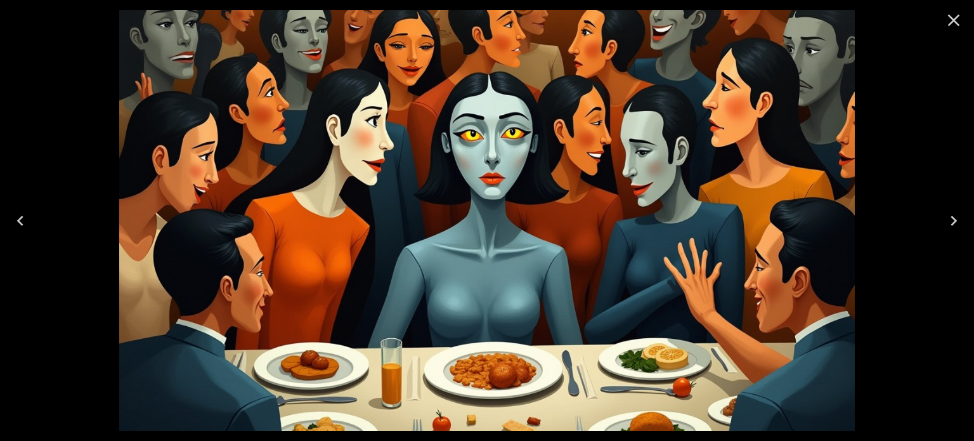
click at [958, 18] on icon "Close" at bounding box center [954, 20] width 20 height 20
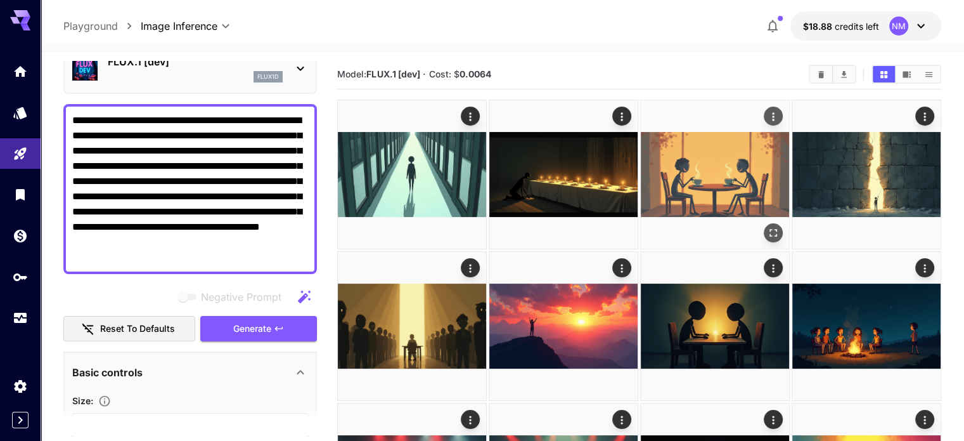
scroll to position [0, 0]
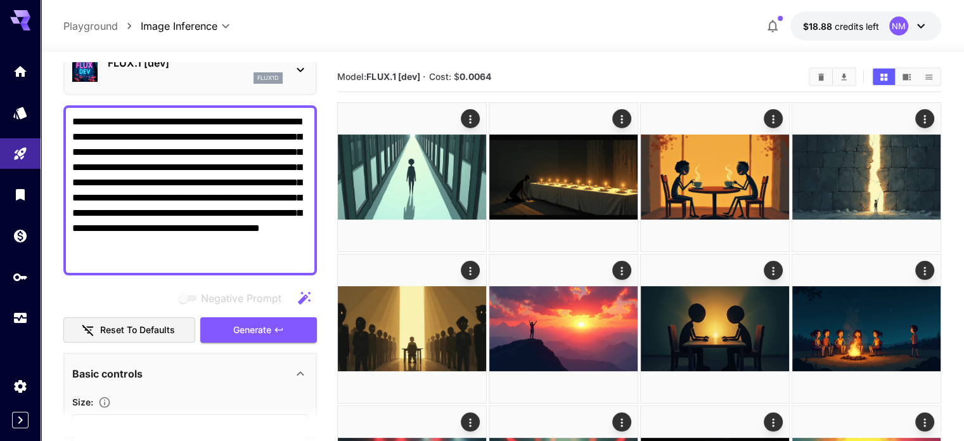
drag, startPoint x: 178, startPoint y: 259, endPoint x: 54, endPoint y: 109, distance: 194.6
paste textarea "**********"
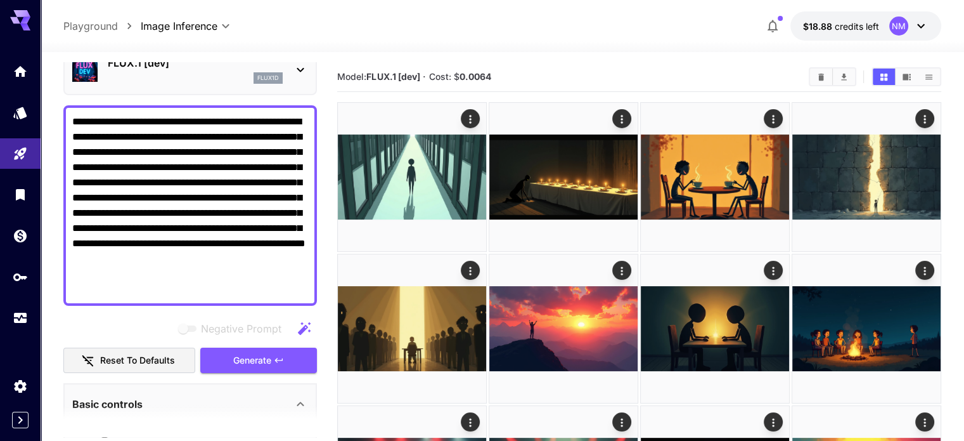
drag, startPoint x: 275, startPoint y: 354, endPoint x: 306, endPoint y: 320, distance: 46.2
click at [275, 353] on button "Generate" at bounding box center [258, 360] width 117 height 26
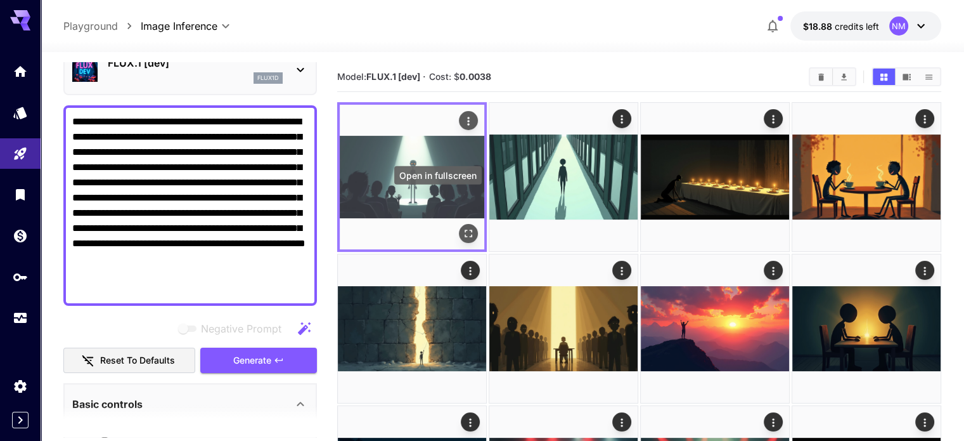
click at [462, 227] on icon "Open in fullscreen" at bounding box center [468, 233] width 13 height 13
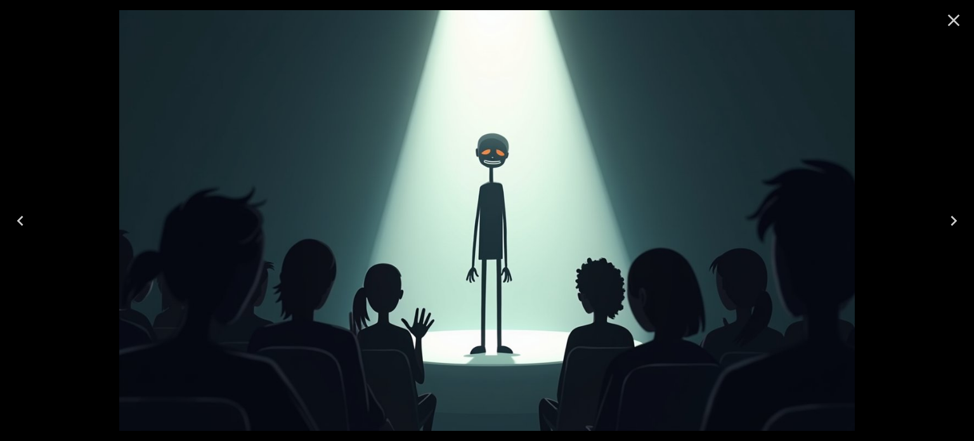
click at [945, 13] on icon "Close" at bounding box center [954, 20] width 20 height 20
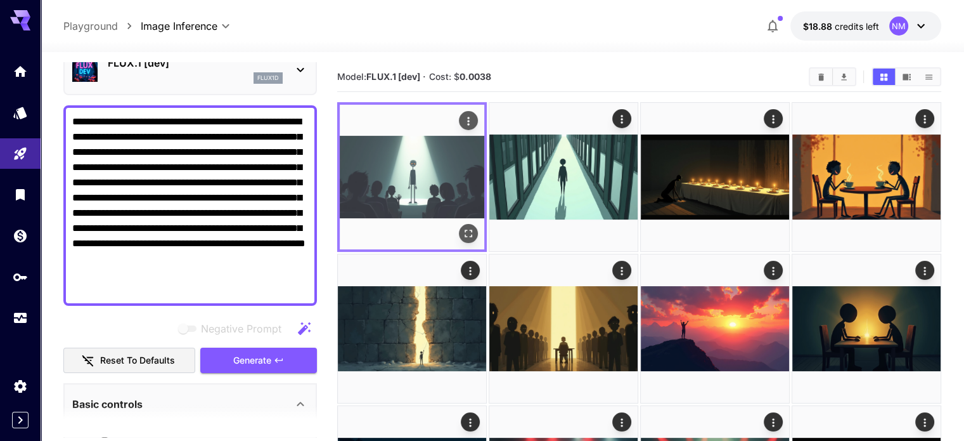
click at [462, 119] on icon "Actions" at bounding box center [468, 121] width 13 height 13
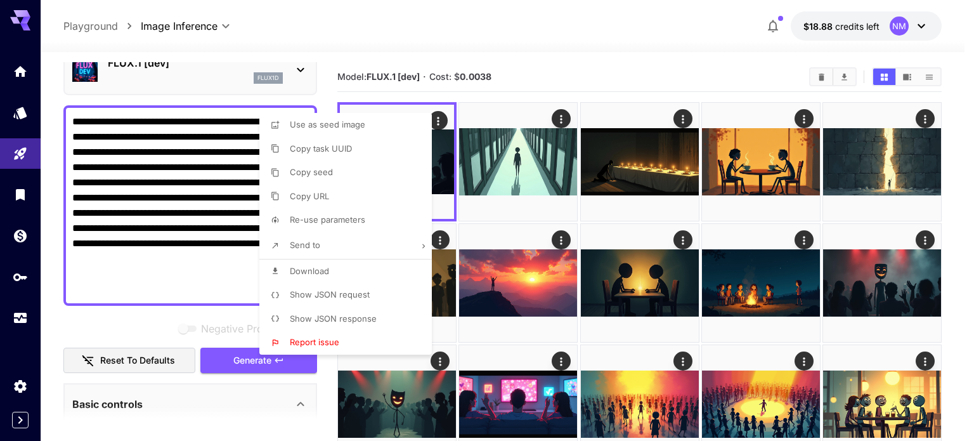
click at [495, 89] on div at bounding box center [487, 220] width 974 height 441
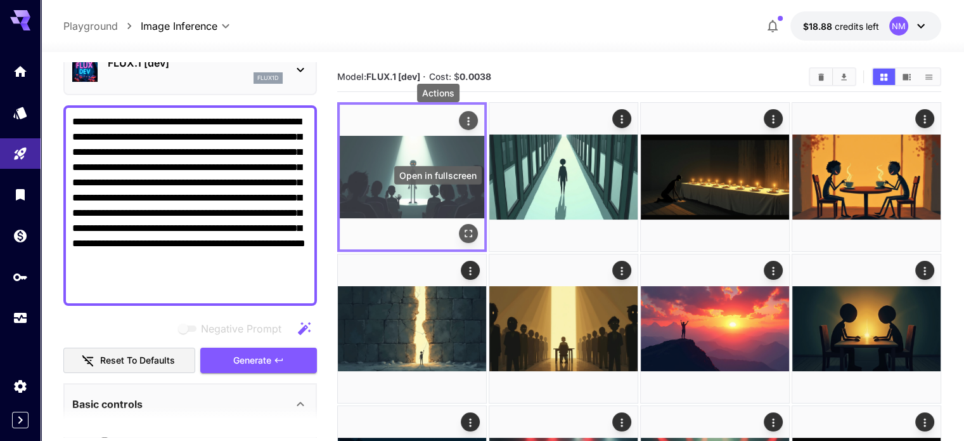
click at [465, 230] on icon "Open in fullscreen" at bounding box center [469, 234] width 8 height 8
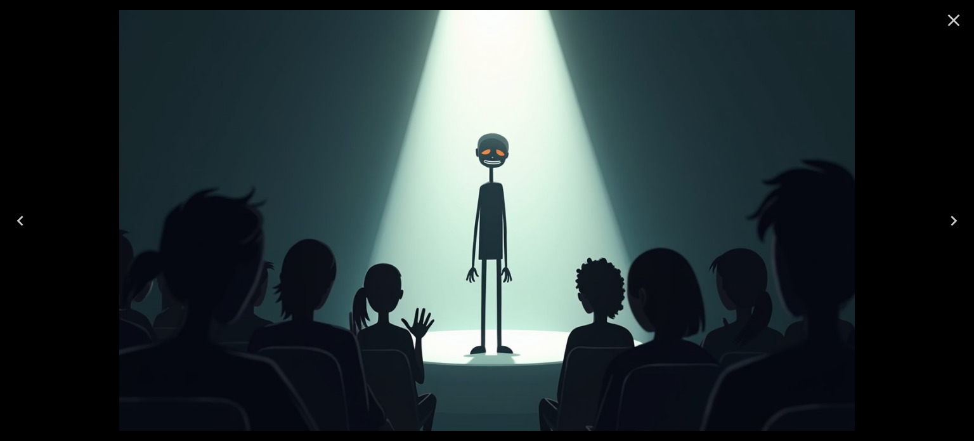
click at [952, 20] on icon "Close" at bounding box center [954, 20] width 20 height 20
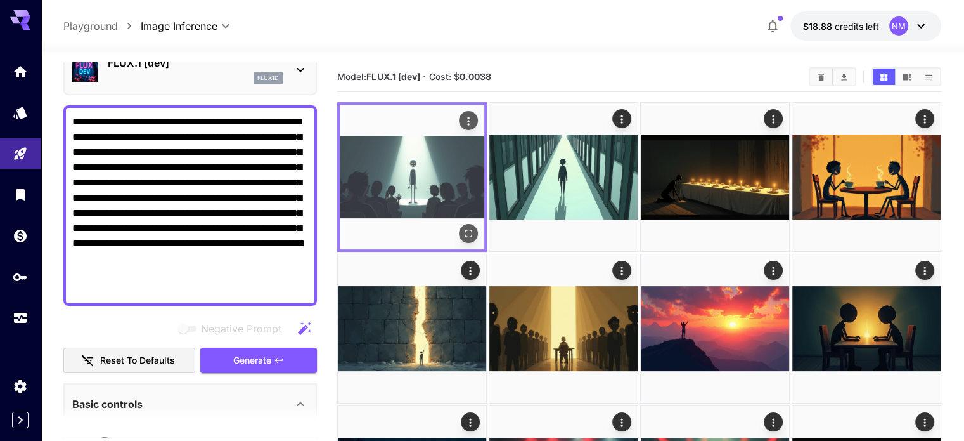
click at [462, 115] on icon "Actions" at bounding box center [468, 121] width 13 height 13
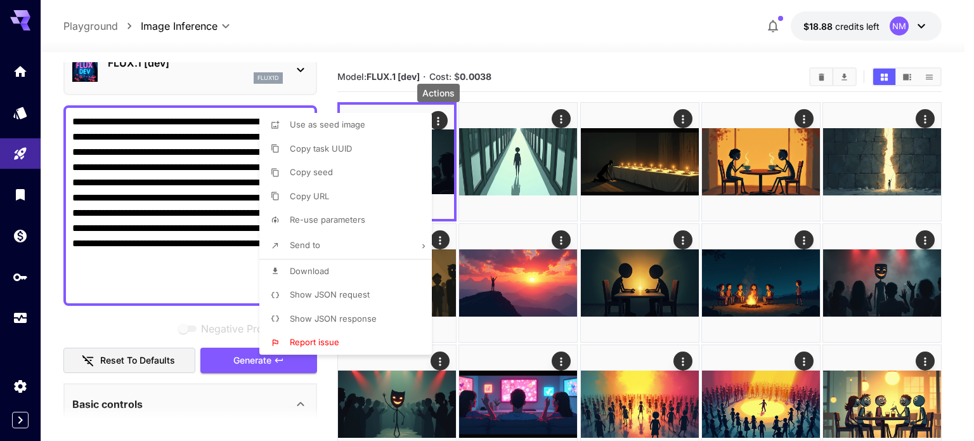
click at [342, 271] on li "Download" at bounding box center [349, 271] width 180 height 24
click at [529, 80] on div at bounding box center [487, 220] width 974 height 441
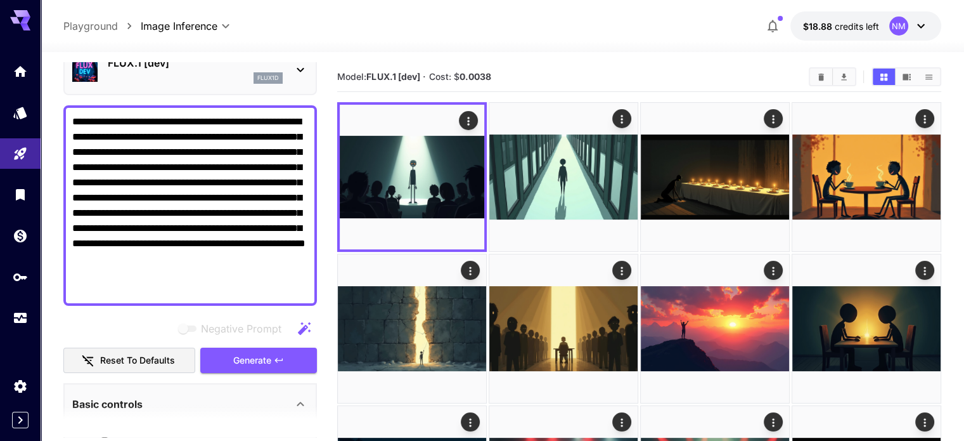
drag, startPoint x: 259, startPoint y: 287, endPoint x: 60, endPoint y: 101, distance: 272.8
paste textarea
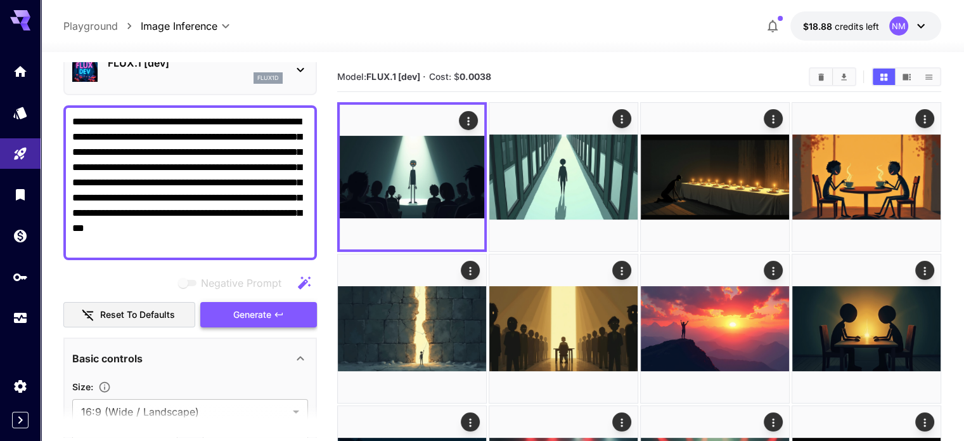
type textarea "**********"
click at [267, 311] on span "Generate" at bounding box center [252, 315] width 38 height 16
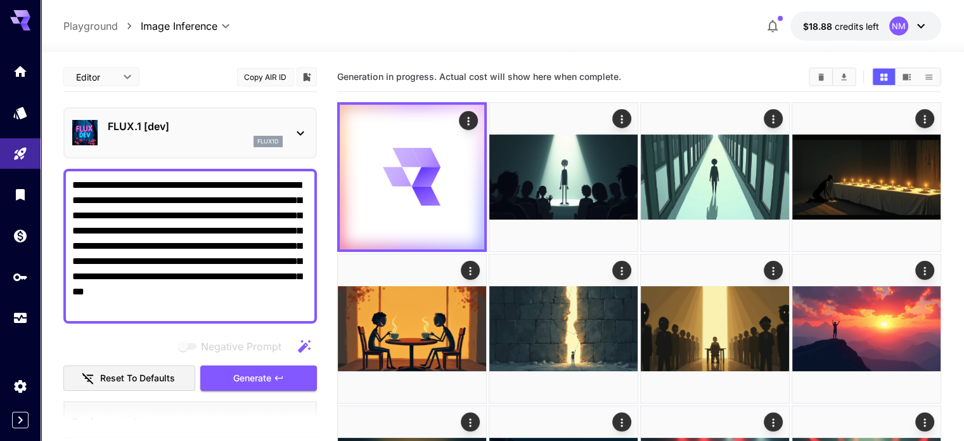
scroll to position [63, 0]
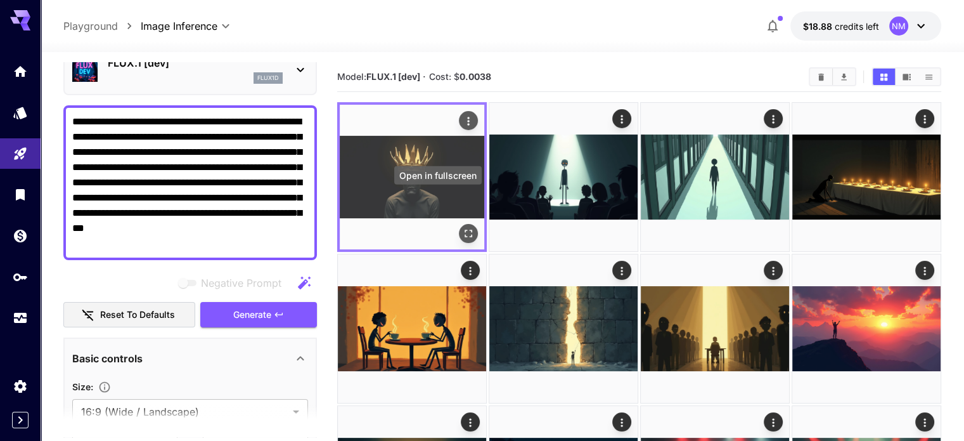
click at [462, 227] on icon "Open in fullscreen" at bounding box center [468, 233] width 13 height 13
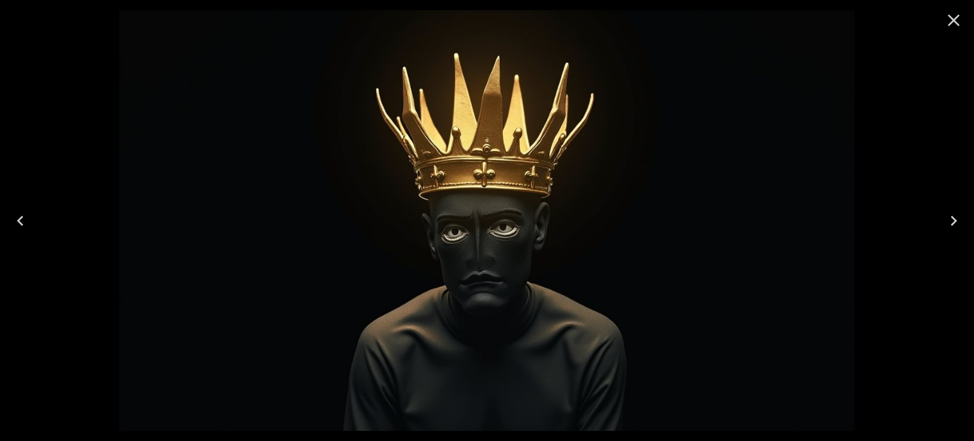
click at [944, 20] on icon "Close" at bounding box center [954, 20] width 20 height 20
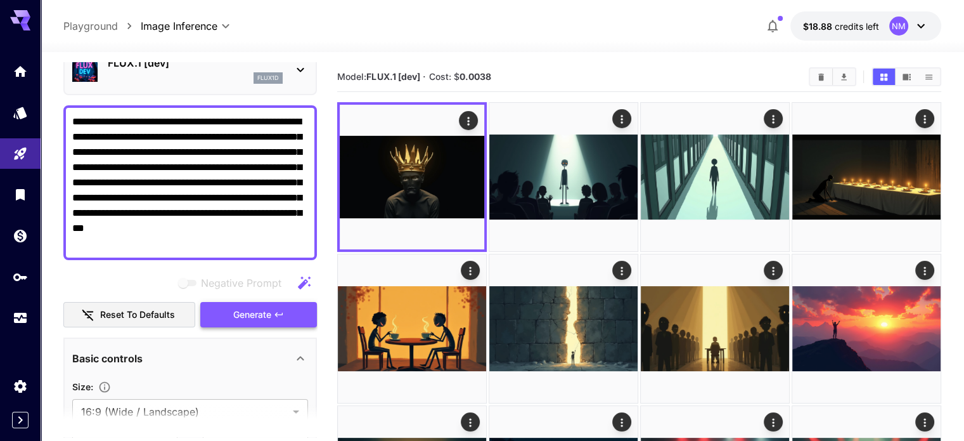
click at [283, 316] on icon "button" at bounding box center [279, 314] width 10 height 10
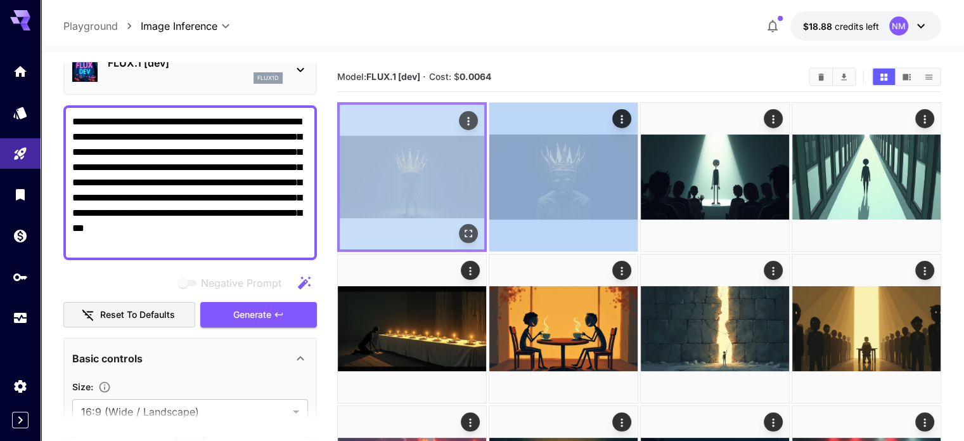
click at [444, 192] on div at bounding box center [412, 177] width 150 height 150
click at [462, 227] on icon "Open in fullscreen" at bounding box center [468, 233] width 13 height 13
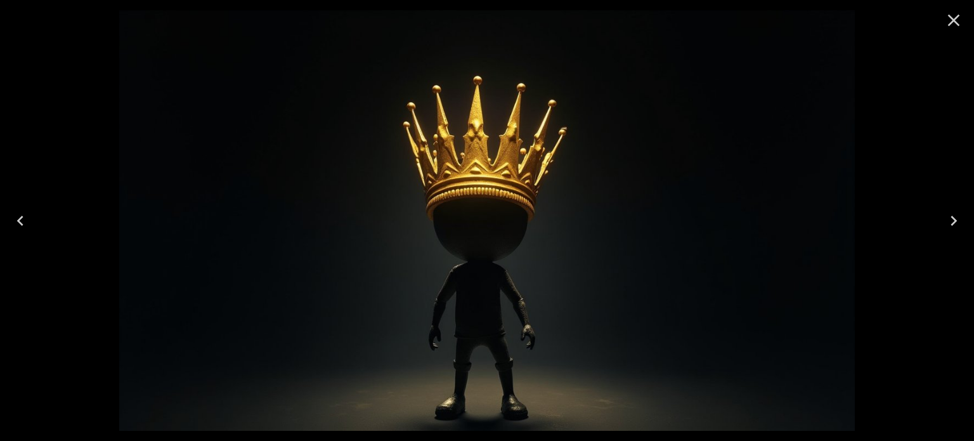
click at [959, 20] on icon "Close" at bounding box center [954, 20] width 20 height 20
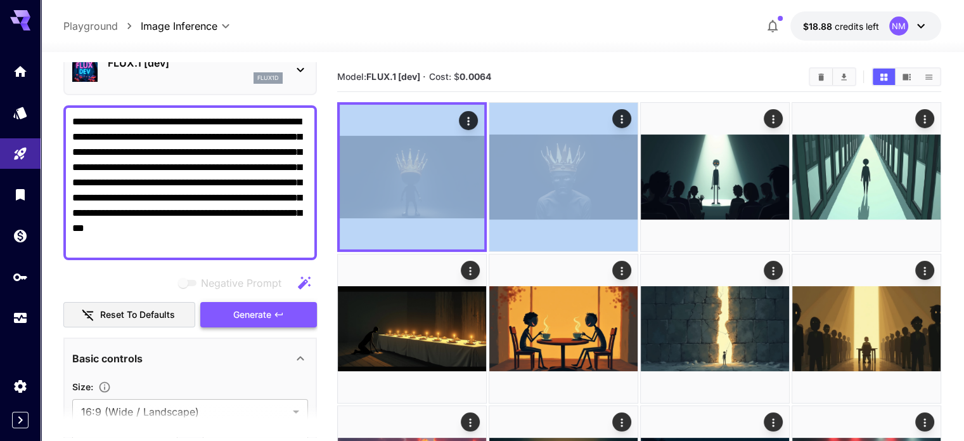
click at [265, 307] on span "Generate" at bounding box center [252, 315] width 38 height 16
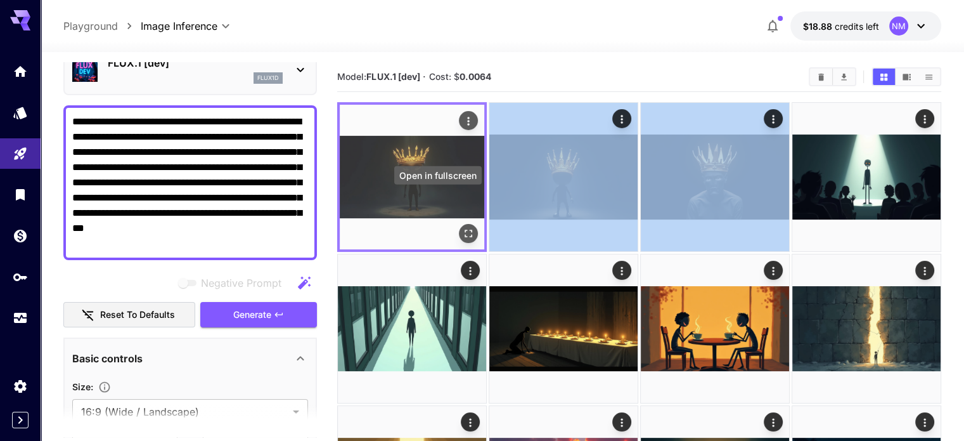
click at [462, 227] on icon "Open in fullscreen" at bounding box center [468, 233] width 13 height 13
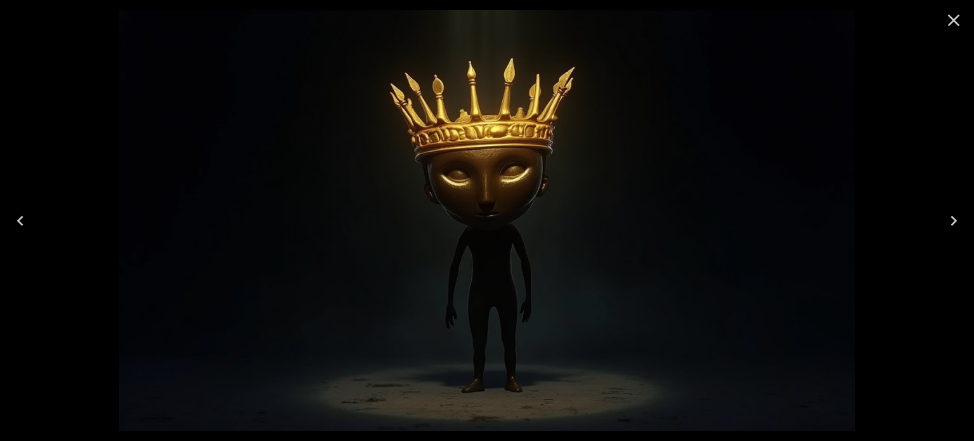
click at [949, 15] on icon "Close" at bounding box center [954, 21] width 12 height 12
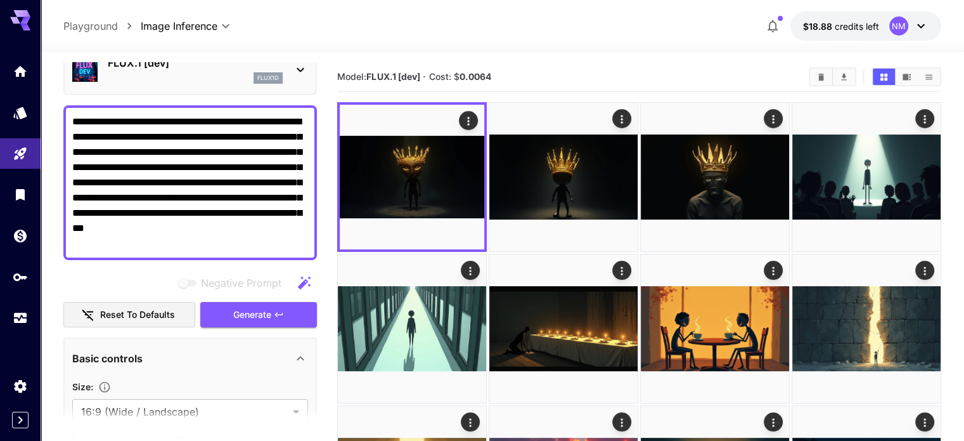
drag, startPoint x: 231, startPoint y: 233, endPoint x: 167, endPoint y: 182, distance: 81.6
click at [167, 182] on textarea "**********" at bounding box center [190, 182] width 236 height 137
drag, startPoint x: 186, startPoint y: 243, endPoint x: 63, endPoint y: 101, distance: 187.0
click at [63, 101] on div "**********" at bounding box center [190, 424] width 254 height 850
paste textarea "**********"
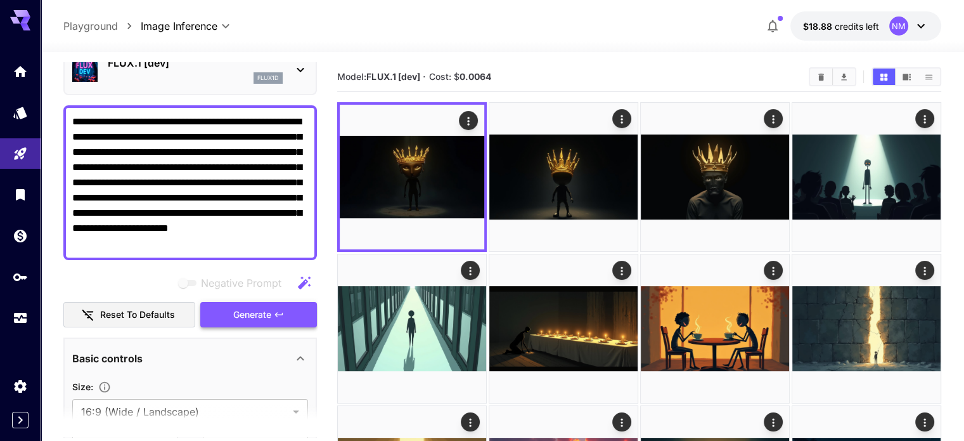
click at [261, 307] on span "Generate" at bounding box center [252, 315] width 38 height 16
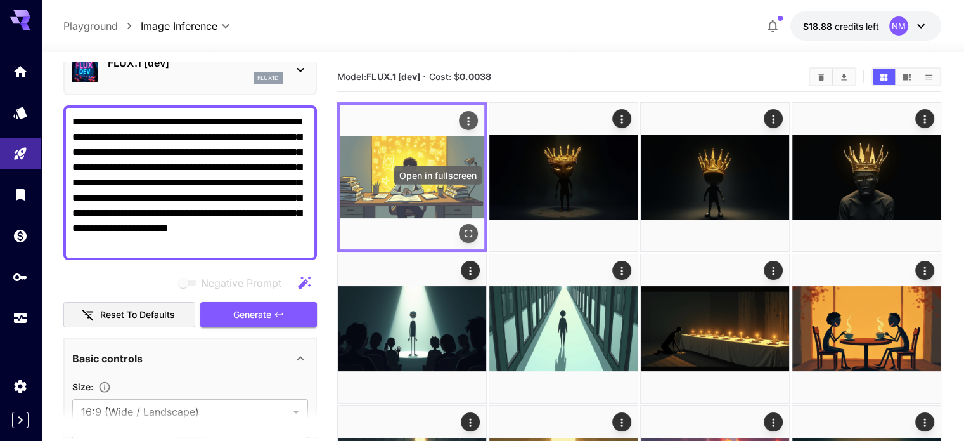
click at [462, 227] on icon "Open in fullscreen" at bounding box center [468, 233] width 13 height 13
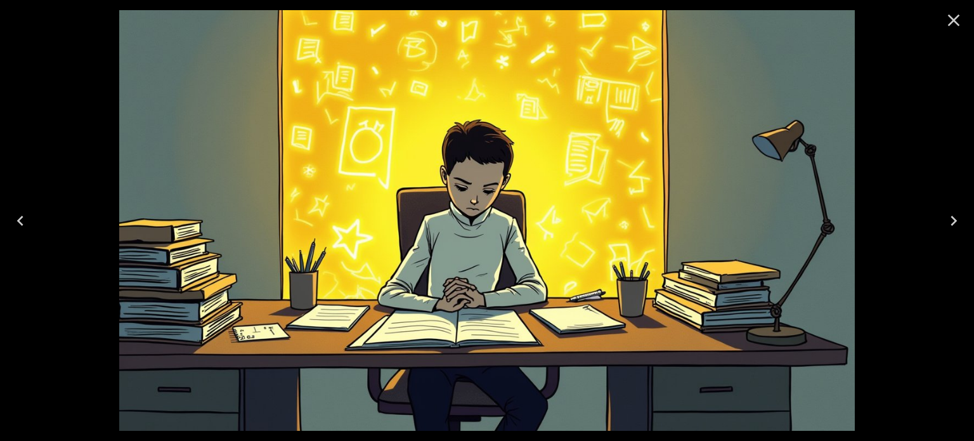
click at [961, 15] on icon "Close" at bounding box center [954, 20] width 20 height 20
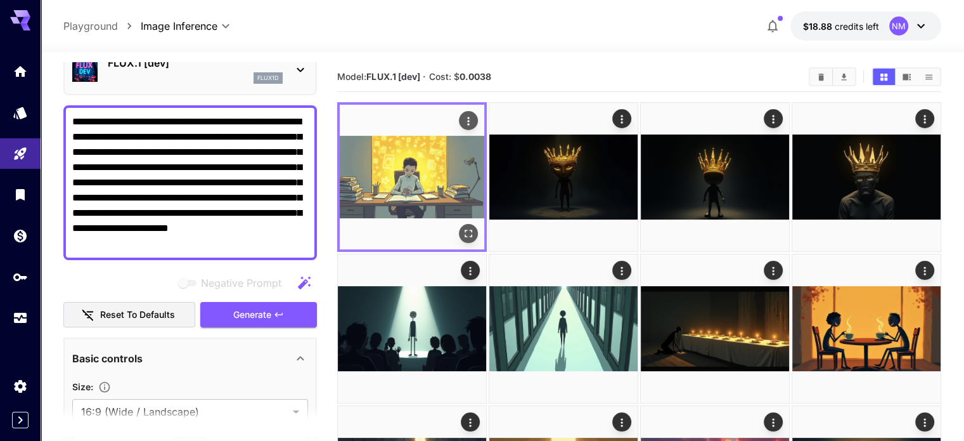
click at [462, 227] on icon "Open in fullscreen" at bounding box center [468, 233] width 13 height 13
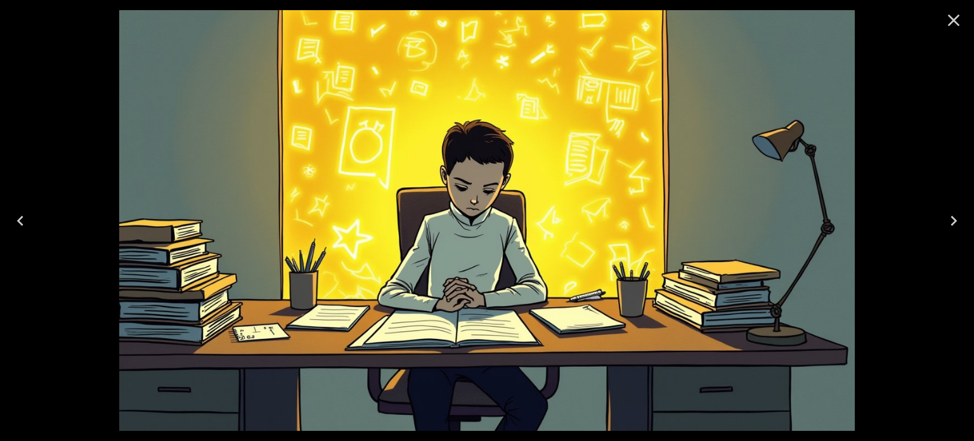
click at [954, 11] on icon "Close" at bounding box center [954, 20] width 20 height 20
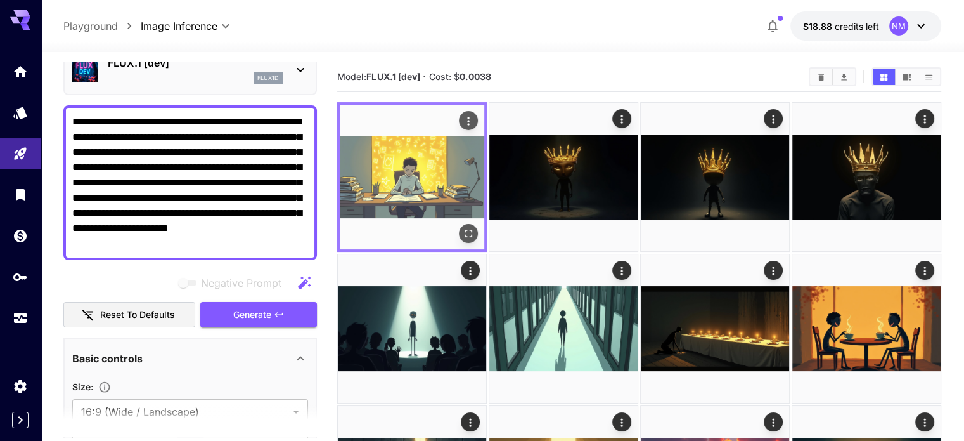
click at [462, 118] on icon "Actions" at bounding box center [468, 121] width 13 height 13
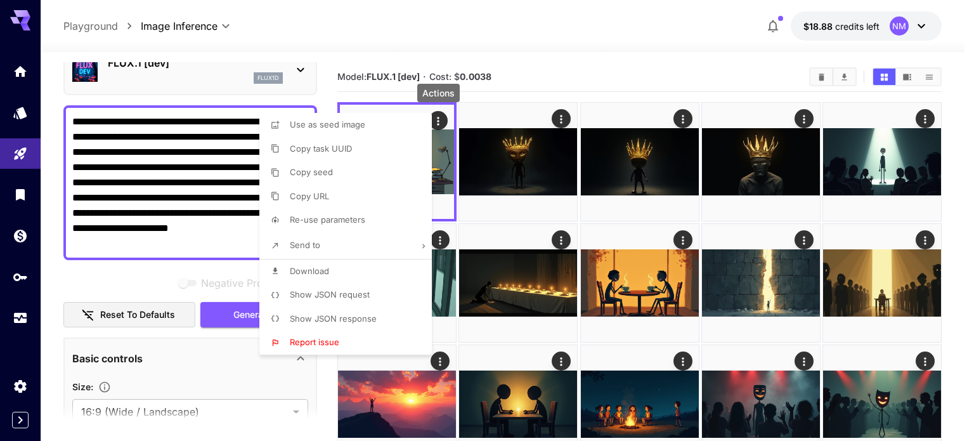
click at [345, 278] on li "Download" at bounding box center [349, 271] width 180 height 24
click at [201, 253] on div at bounding box center [487, 220] width 974 height 441
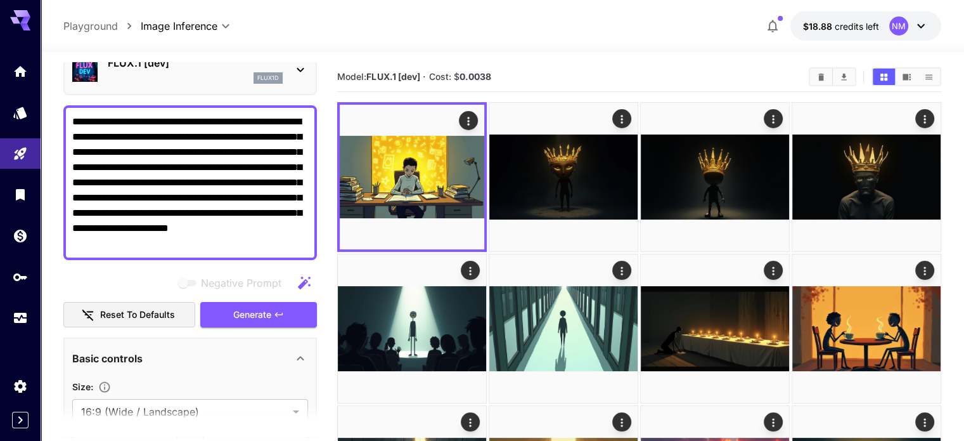
click at [201, 241] on textarea "**********" at bounding box center [190, 182] width 236 height 137
drag, startPoint x: 202, startPoint y: 241, endPoint x: 36, endPoint y: 101, distance: 216.9
paste textarea "**********"
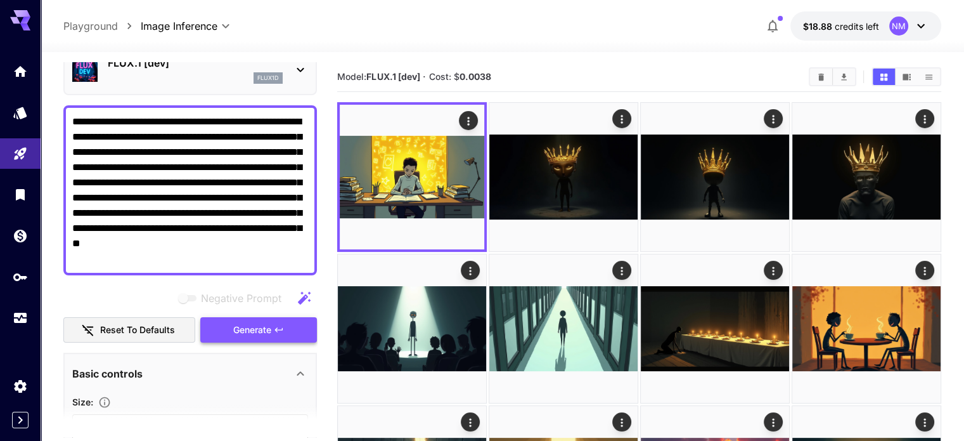
type textarea "**********"
click at [270, 335] on span "Generate" at bounding box center [252, 330] width 38 height 16
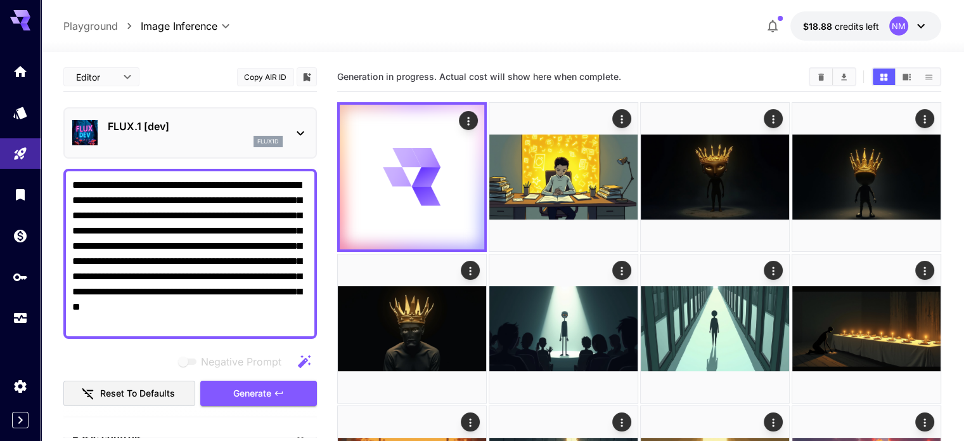
scroll to position [63, 0]
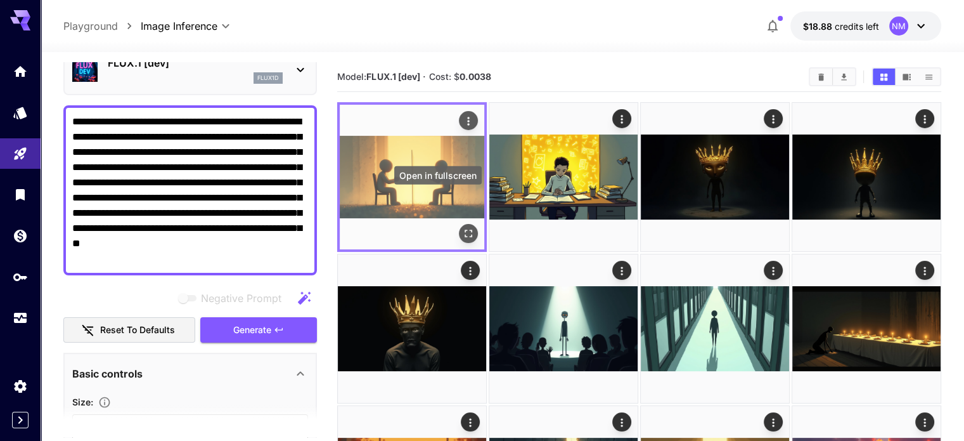
click at [465, 230] on icon "Open in fullscreen" at bounding box center [469, 234] width 8 height 8
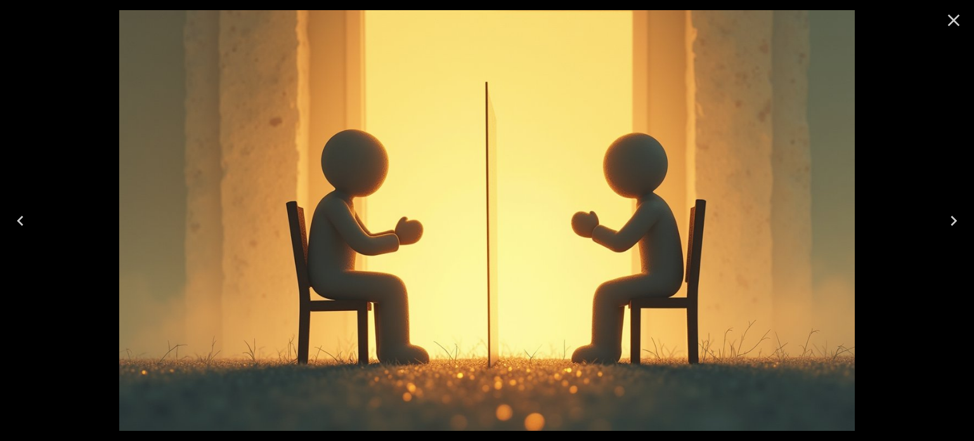
click at [944, 14] on icon "Close" at bounding box center [954, 20] width 20 height 20
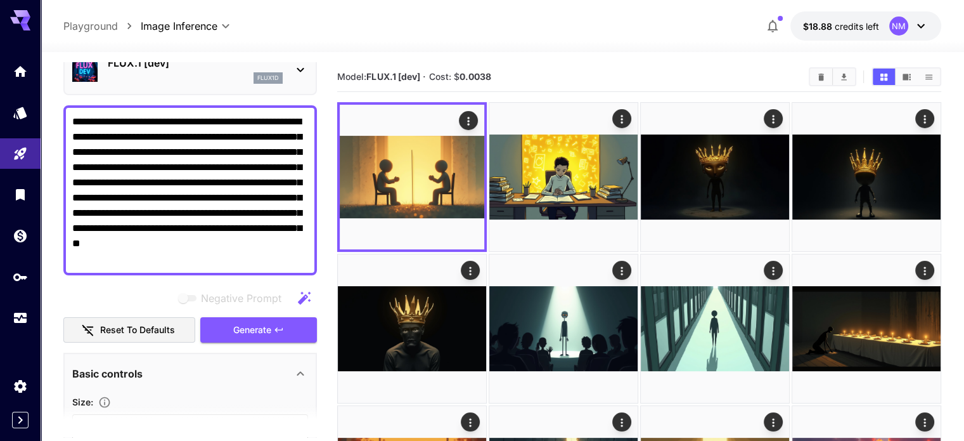
drag, startPoint x: 239, startPoint y: 258, endPoint x: 60, endPoint y: 98, distance: 239.8
paste textarea
click at [281, 329] on icon "button" at bounding box center [279, 330] width 10 height 10
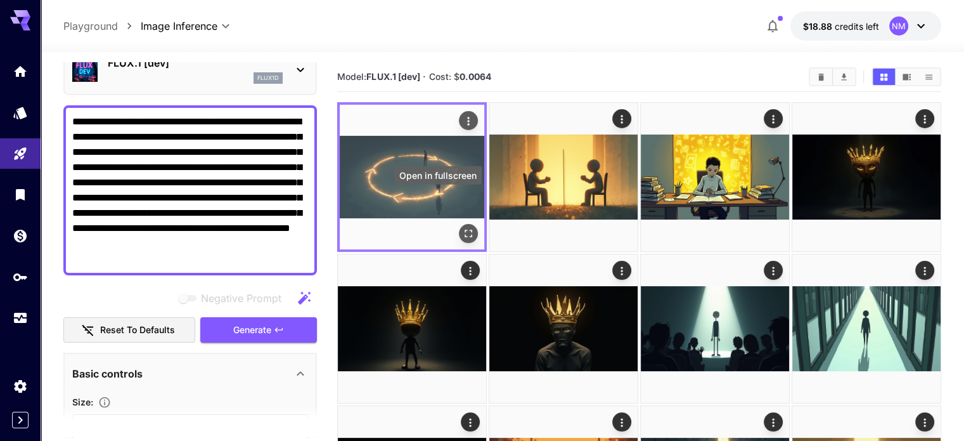
click at [462, 227] on icon "Open in fullscreen" at bounding box center [468, 233] width 13 height 13
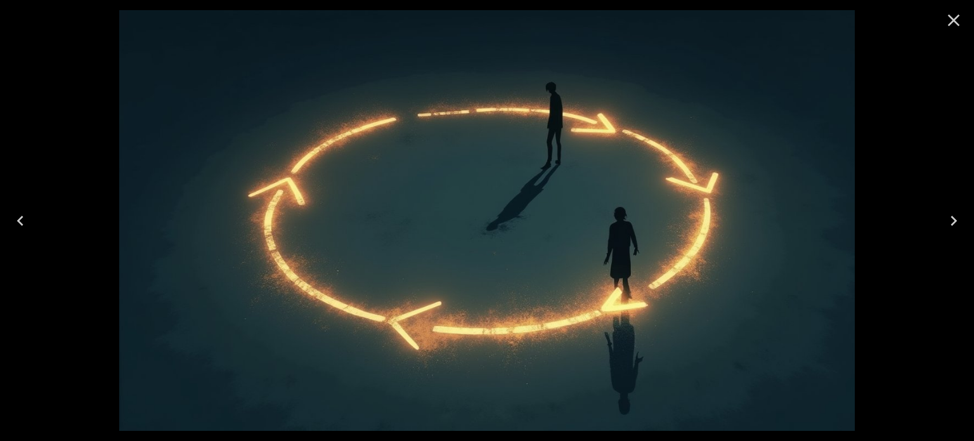
click at [950, 15] on icon "Close" at bounding box center [954, 20] width 20 height 20
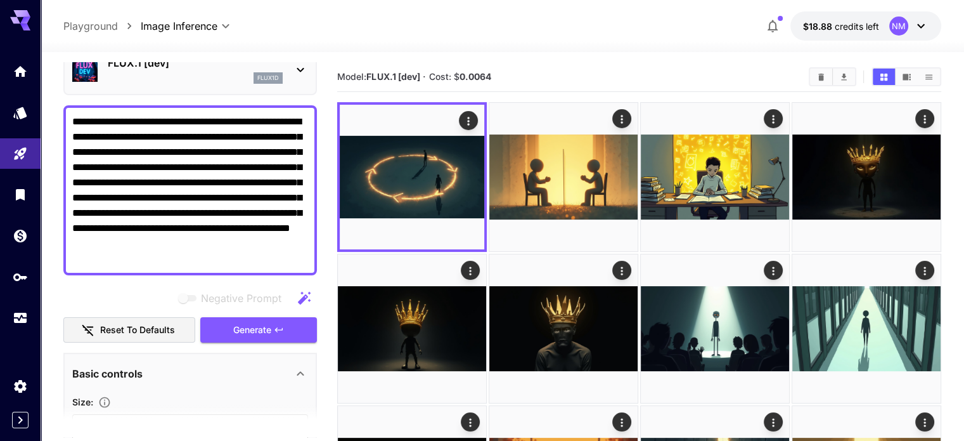
click at [578, 45] on div at bounding box center [503, 44] width 924 height 15
drag, startPoint x: 241, startPoint y: 256, endPoint x: 64, endPoint y: 93, distance: 240.5
click at [64, 93] on div "**********" at bounding box center [190, 431] width 254 height 865
paste textarea
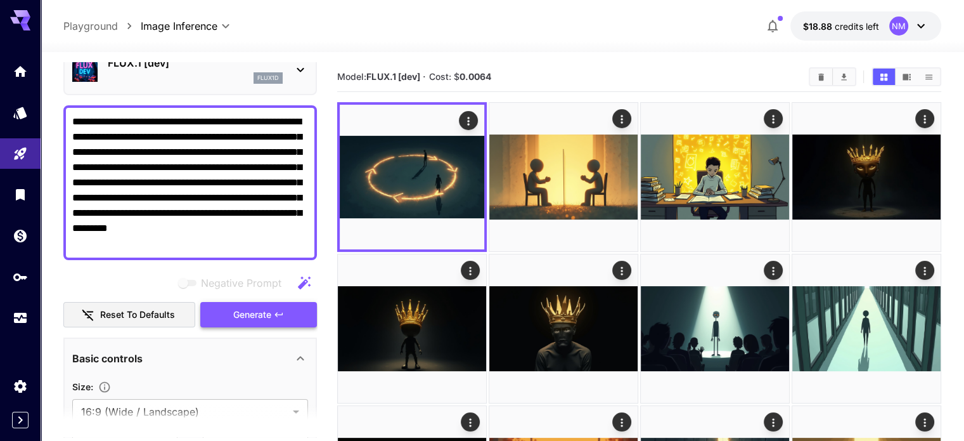
click at [226, 307] on button "Generate" at bounding box center [258, 315] width 117 height 26
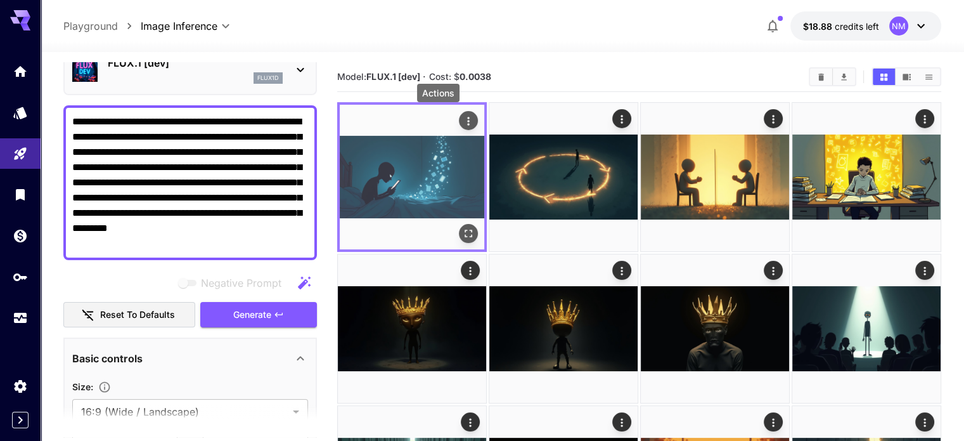
click at [462, 116] on icon "Actions" at bounding box center [468, 121] width 13 height 13
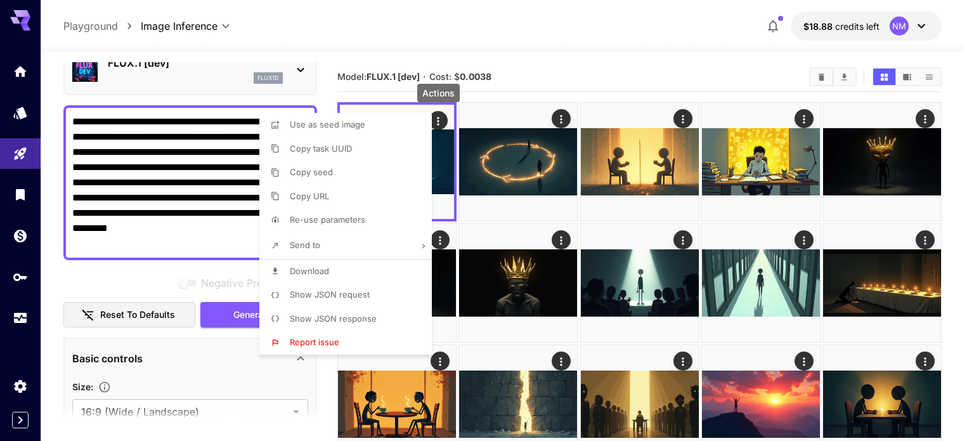
click at [327, 265] on p "Download" at bounding box center [309, 271] width 39 height 13
click at [178, 240] on div at bounding box center [487, 220] width 974 height 441
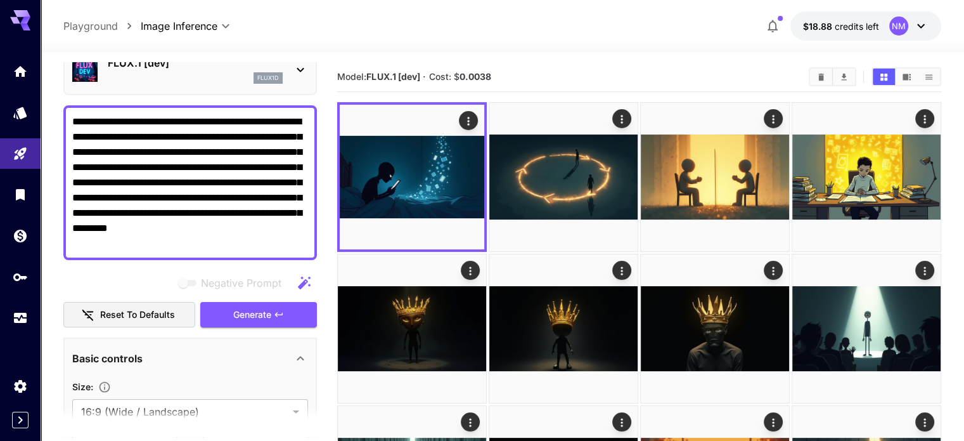
drag, startPoint x: 182, startPoint y: 241, endPoint x: 53, endPoint y: 98, distance: 192.6
paste textarea "**********"
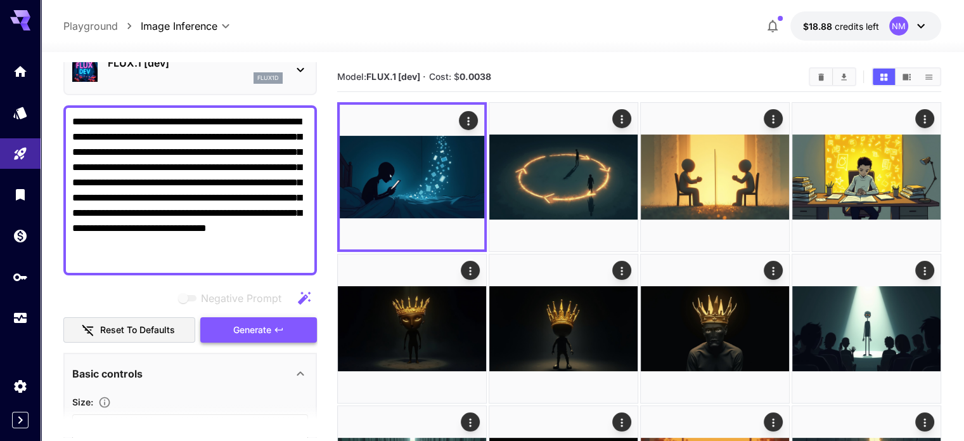
type textarea "**********"
click at [261, 323] on span "Generate" at bounding box center [252, 330] width 38 height 16
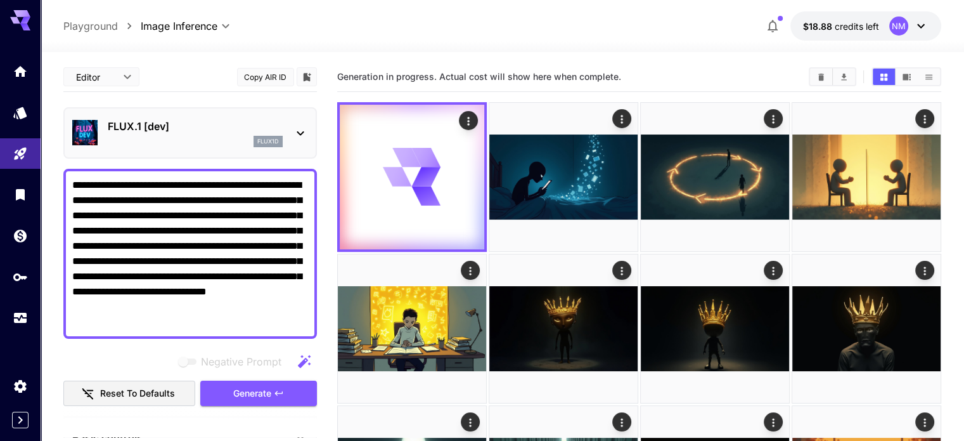
scroll to position [63, 0]
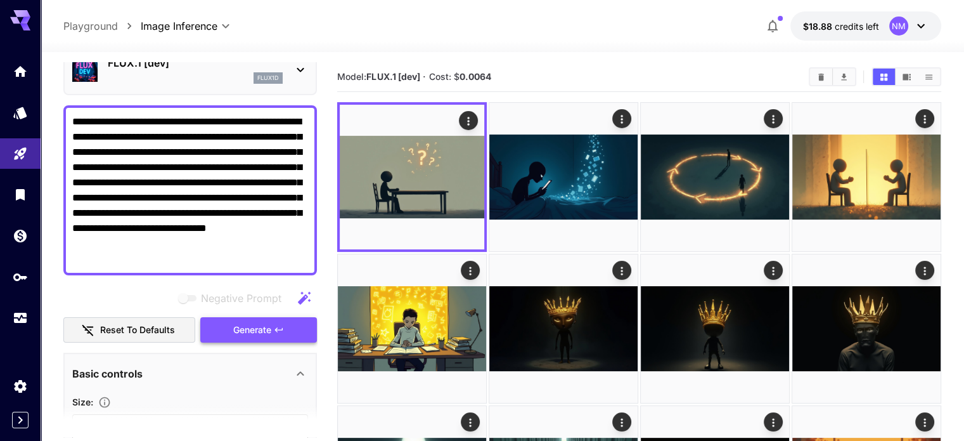
click at [266, 318] on button "Generate" at bounding box center [258, 330] width 117 height 26
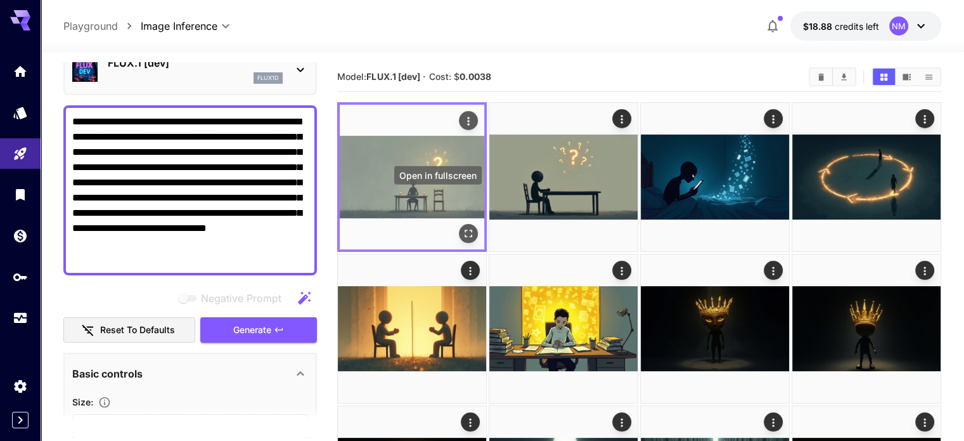
click at [462, 227] on icon "Open in fullscreen" at bounding box center [468, 233] width 13 height 13
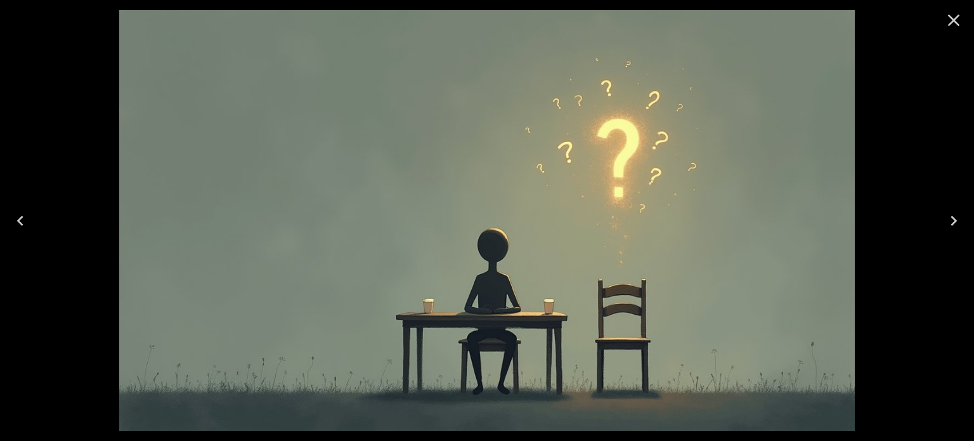
click at [956, 17] on icon "Close" at bounding box center [954, 21] width 12 height 12
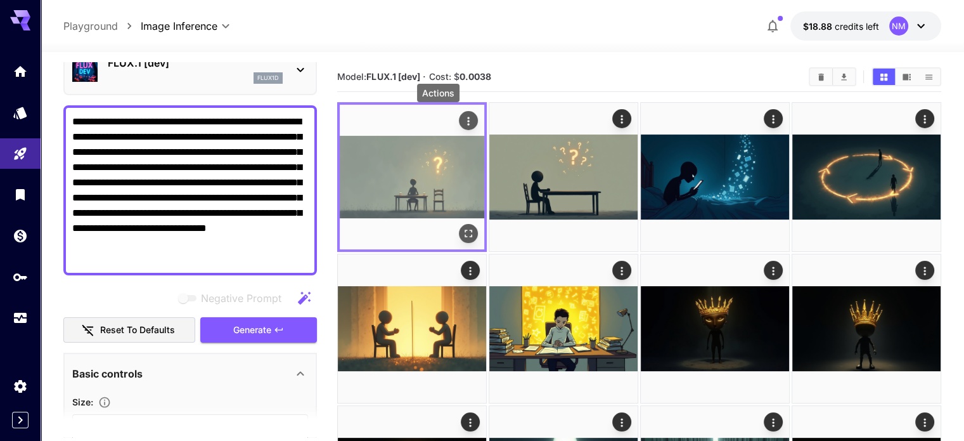
click at [462, 117] on icon "Actions" at bounding box center [468, 121] width 13 height 13
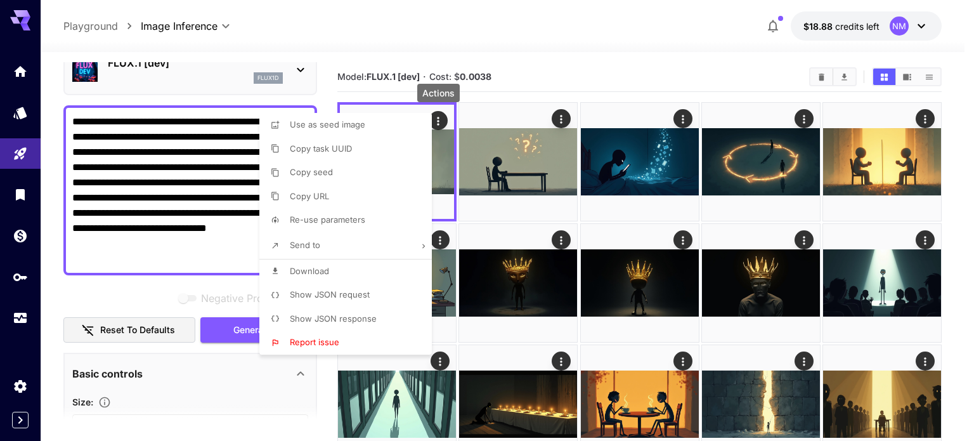
click at [331, 266] on li "Download" at bounding box center [349, 271] width 180 height 24
click at [162, 252] on div at bounding box center [487, 220] width 974 height 441
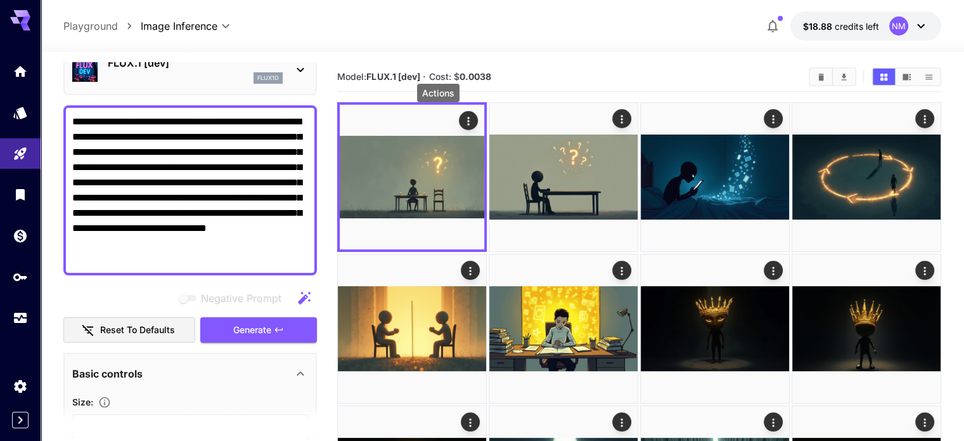
click at [150, 256] on textarea "**********" at bounding box center [190, 190] width 236 height 152
drag, startPoint x: 143, startPoint y: 258, endPoint x: 58, endPoint y: 116, distance: 165.5
paste textarea "**********"
type textarea "**********"
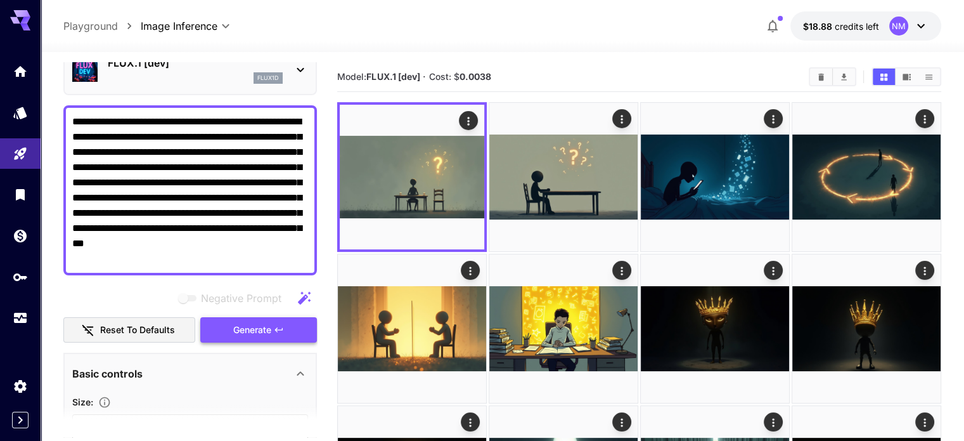
click at [239, 322] on span "Generate" at bounding box center [252, 330] width 38 height 16
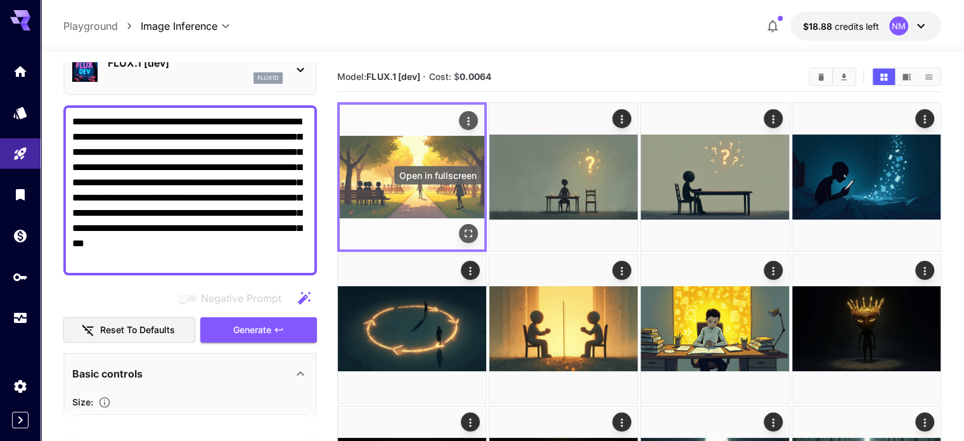
click at [459, 224] on button "Open in fullscreen" at bounding box center [468, 233] width 19 height 19
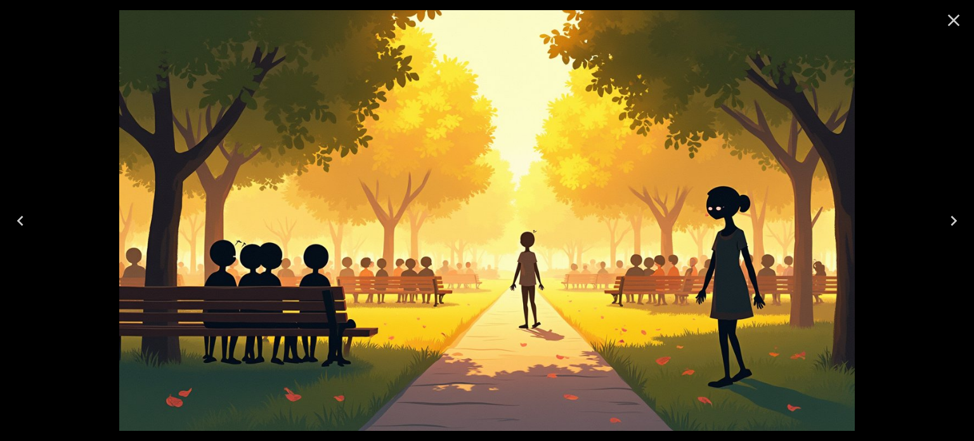
click at [955, 17] on icon "Close" at bounding box center [954, 21] width 12 height 12
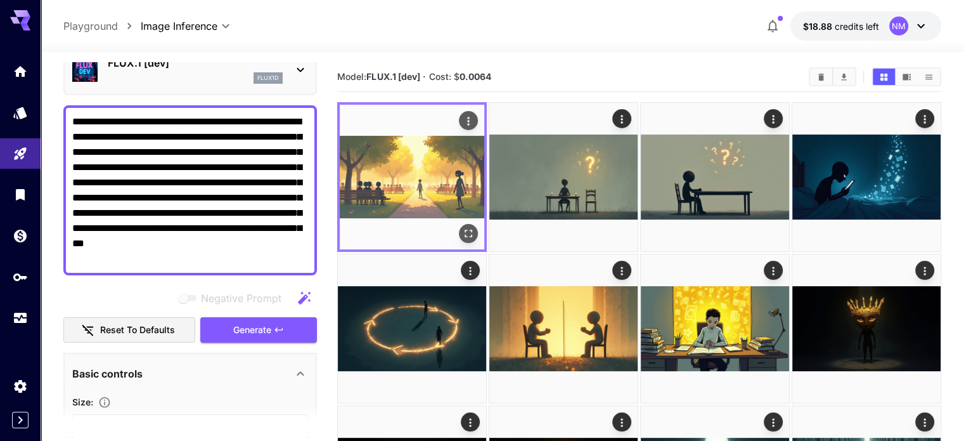
click at [462, 123] on icon "Actions" at bounding box center [468, 121] width 13 height 13
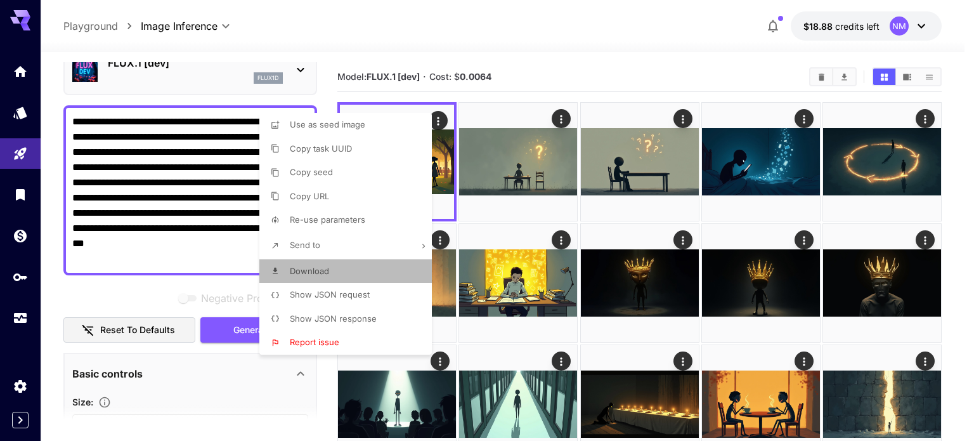
click at [327, 266] on span "Download" at bounding box center [309, 271] width 39 height 10
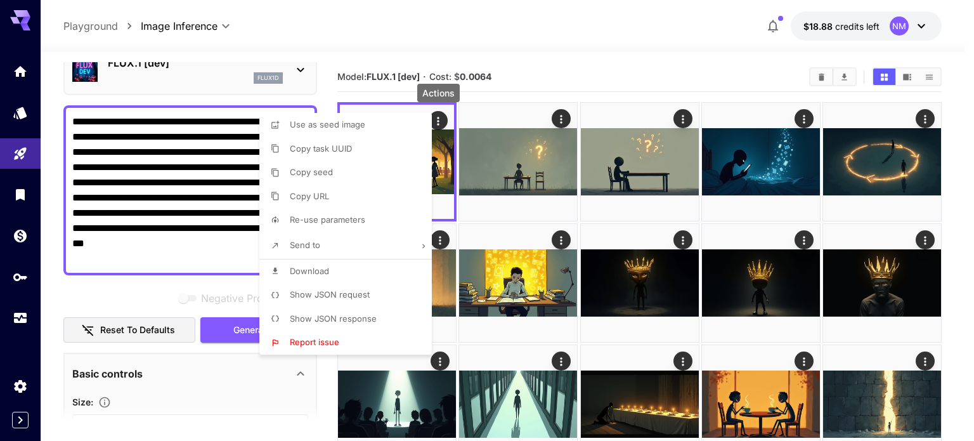
click at [604, 55] on div at bounding box center [487, 220] width 974 height 441
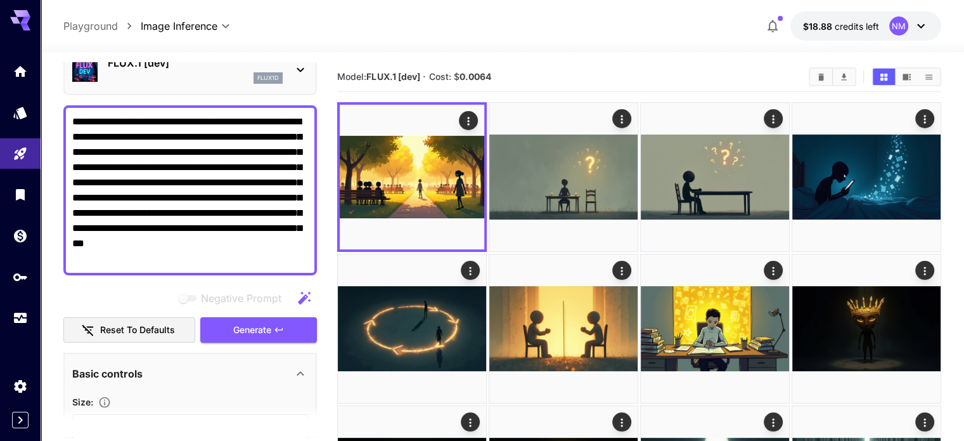
click at [606, 70] on section "Model: FLUX.1 [dev] · Cost: $ 0.0064" at bounding box center [568, 76] width 462 height 15
